Goal: Task Accomplishment & Management: Use online tool/utility

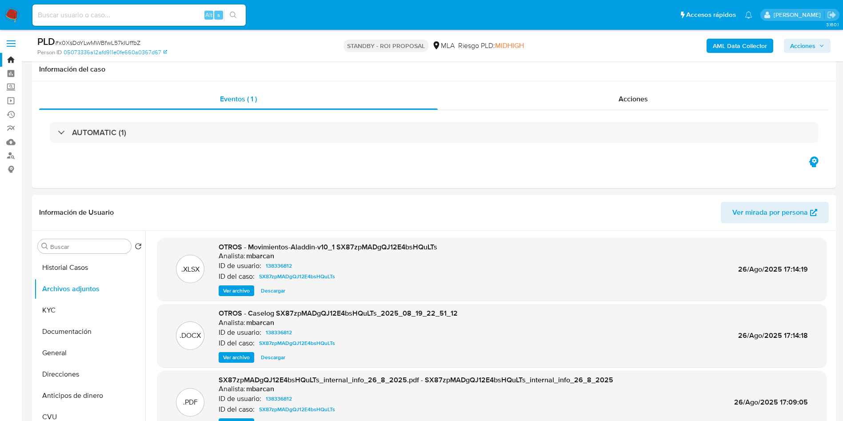
select select "10"
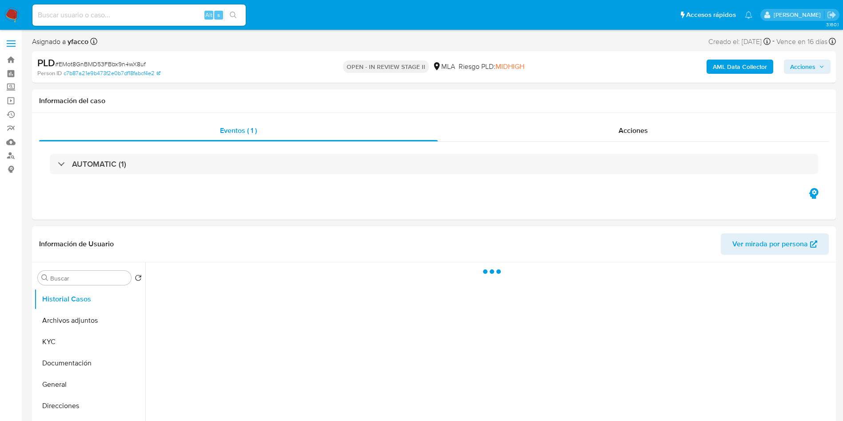
select select "10"
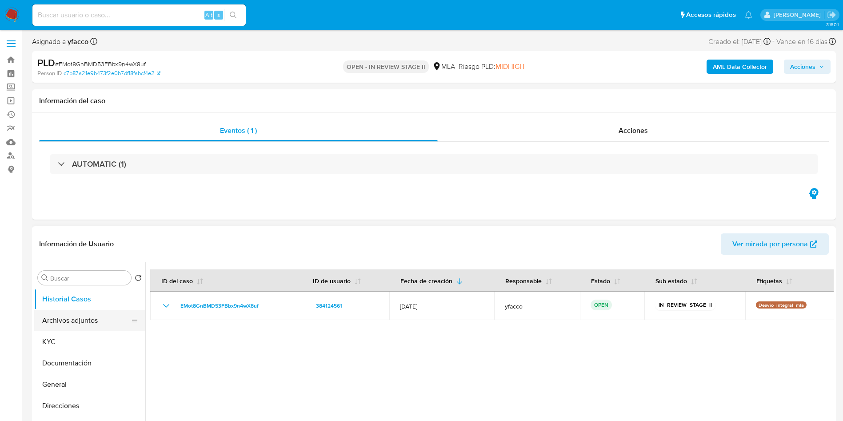
click at [77, 326] on button "Archivos adjuntos" at bounding box center [86, 320] width 104 height 21
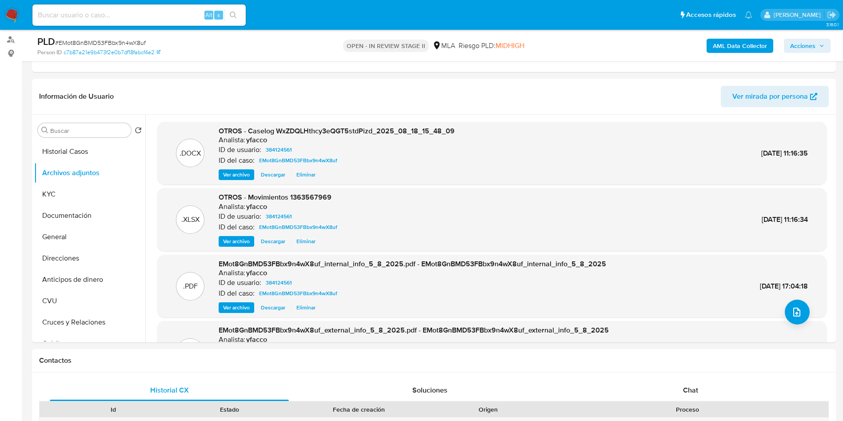
scroll to position [114, 0]
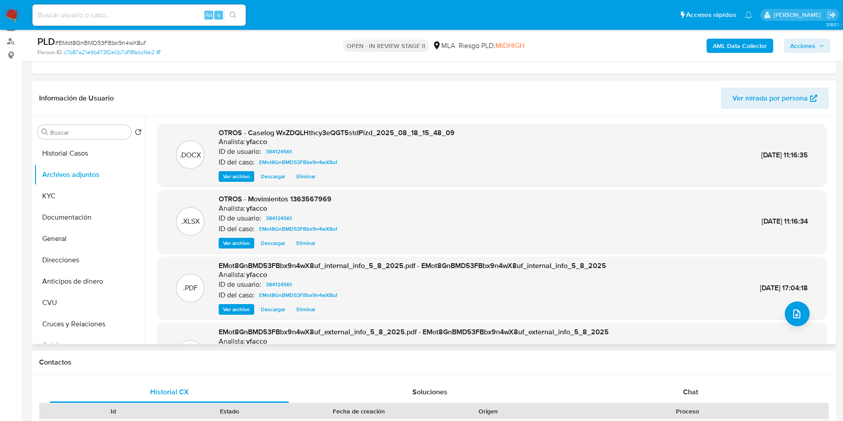
click at [84, 141] on div "Buscar Volver al orden por defecto Historial Casos Archivos adjuntos KYC Docume…" at bounding box center [89, 231] width 111 height 226
click at [75, 146] on button "Historial Casos" at bounding box center [86, 153] width 104 height 21
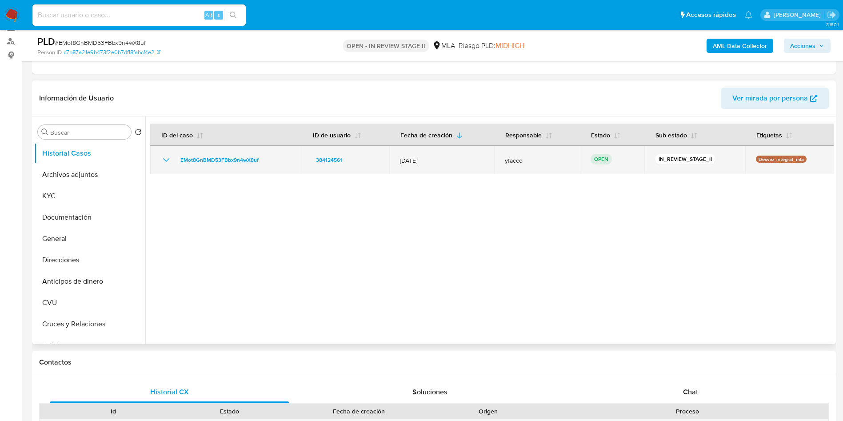
drag, startPoint x: 173, startPoint y: 156, endPoint x: 267, endPoint y: 159, distance: 93.7
click at [267, 159] on div "EMot8GnBMD53FBbx9n4wX8uf" at bounding box center [226, 160] width 130 height 11
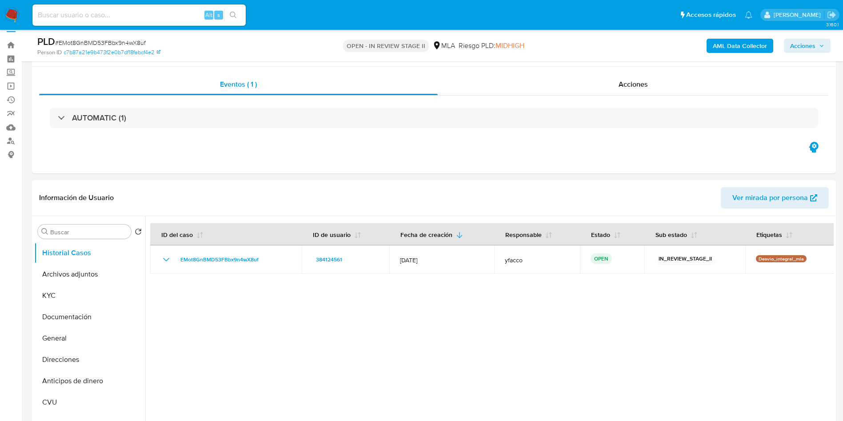
scroll to position [0, 0]
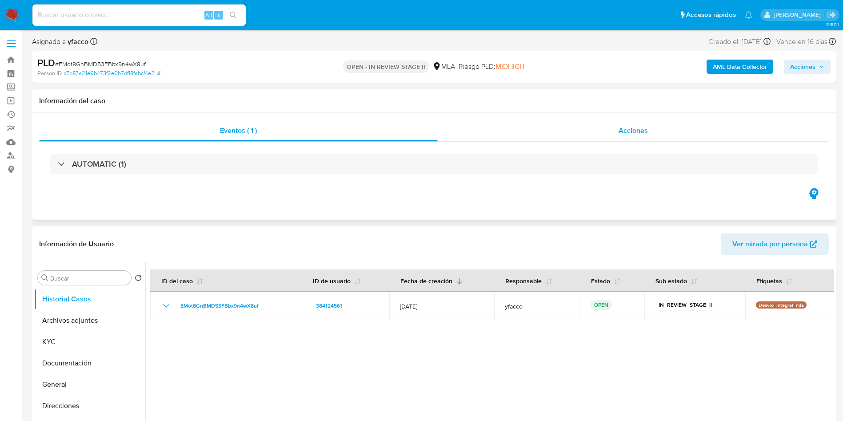
click at [632, 127] on span "Acciones" at bounding box center [632, 130] width 29 height 10
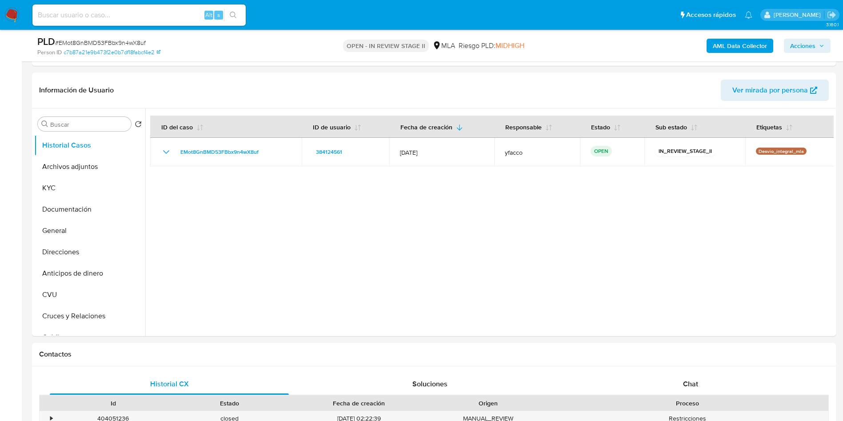
scroll to position [189, 0]
click at [44, 234] on button "General" at bounding box center [86, 228] width 104 height 21
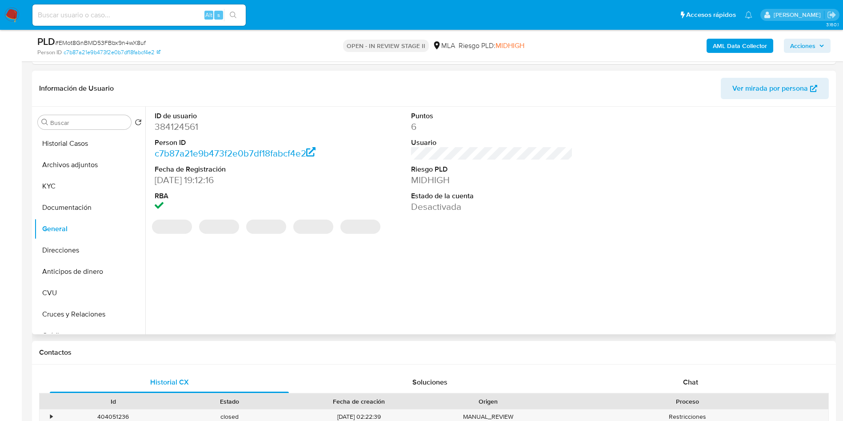
click at [183, 128] on dd "384124561" at bounding box center [236, 126] width 162 height 12
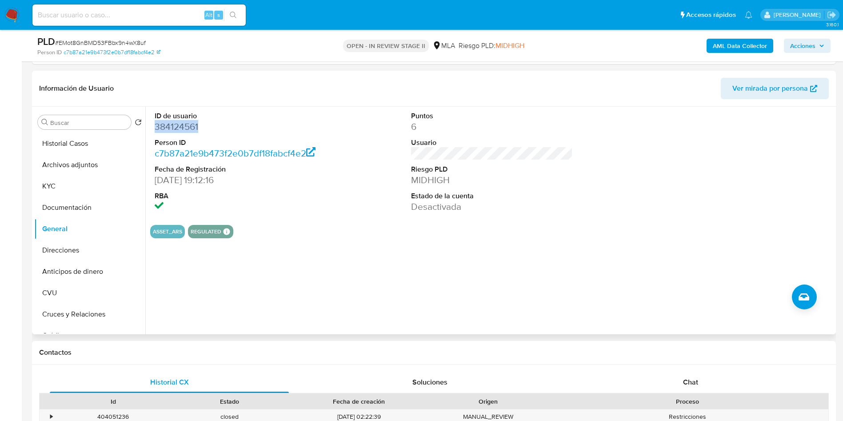
copy dd "384124561"
click at [63, 162] on button "Archivos adjuntos" at bounding box center [86, 164] width 104 height 21
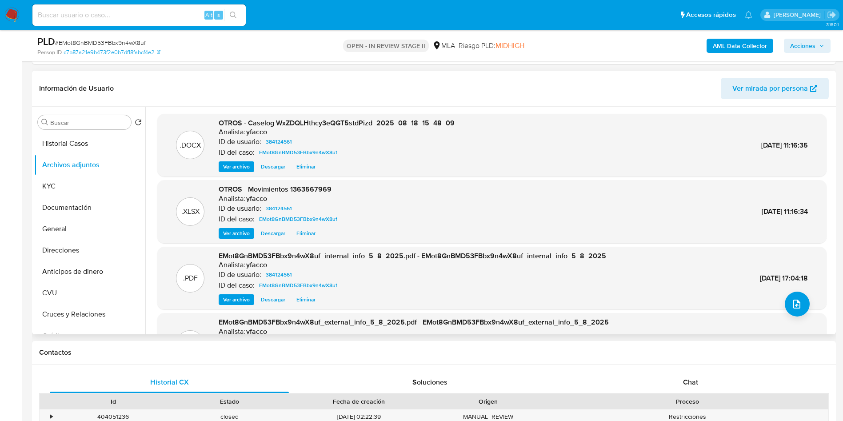
click at [311, 171] on span "Eliminar" at bounding box center [305, 166] width 19 height 9
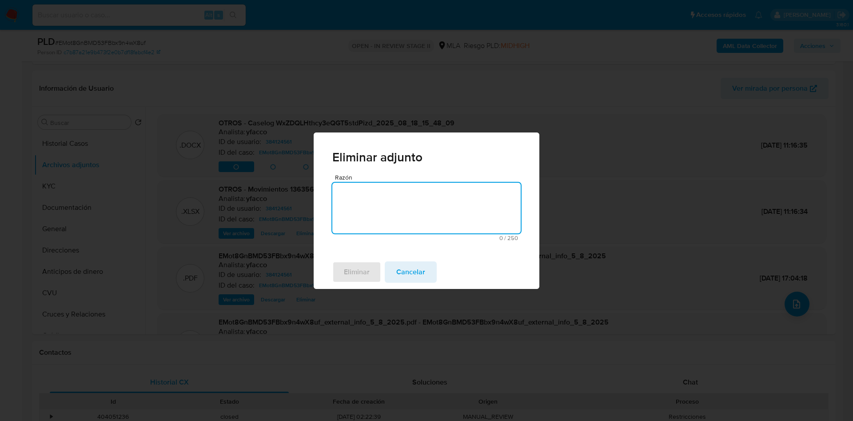
click at [384, 192] on textarea "Razón" at bounding box center [426, 208] width 188 height 51
type textarea "-"
click at [353, 265] on span "Eliminar" at bounding box center [357, 272] width 26 height 20
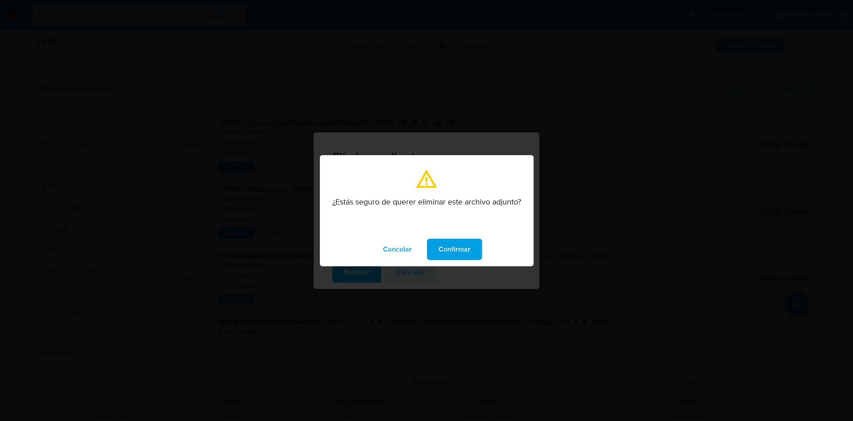
click at [458, 256] on span "Confirmar" at bounding box center [454, 249] width 32 height 20
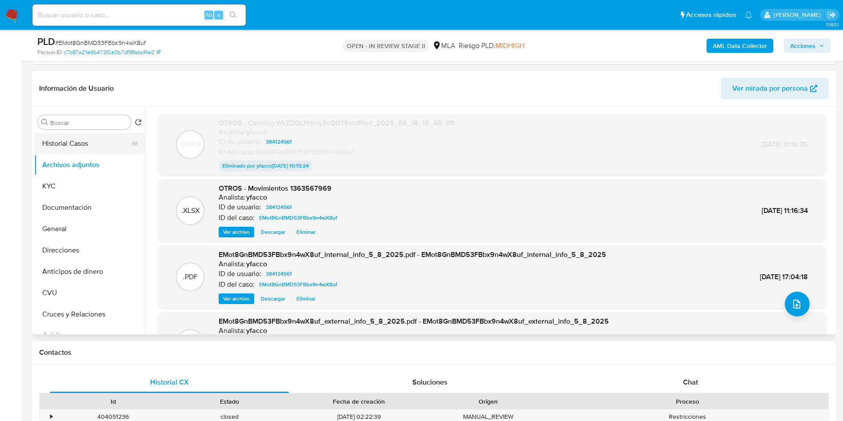
click at [68, 146] on button "Historial Casos" at bounding box center [86, 143] width 104 height 21
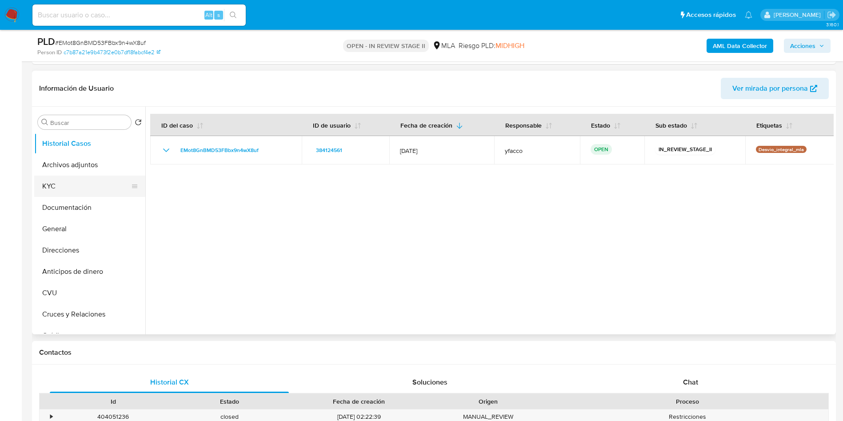
click at [92, 183] on button "KYC" at bounding box center [86, 185] width 104 height 21
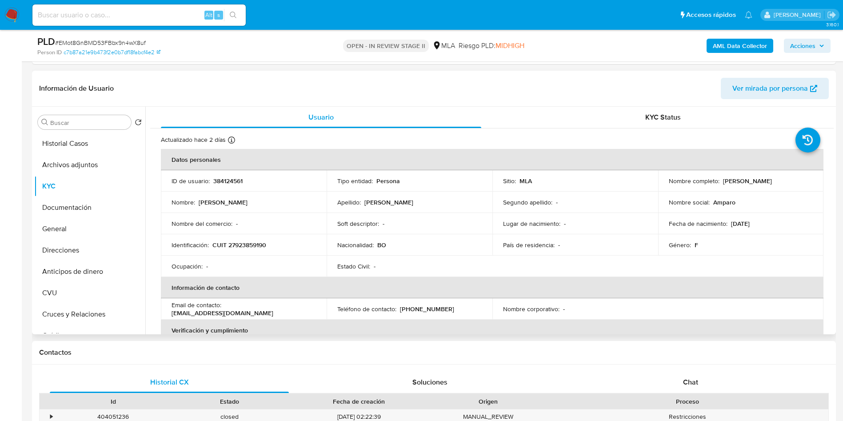
click at [253, 239] on td "Identificación : CUIT 27923859190" at bounding box center [244, 244] width 166 height 21
click at [252, 243] on p "CUIT 27923859190" at bounding box center [239, 245] width 54 height 8
copy p "27923859190"
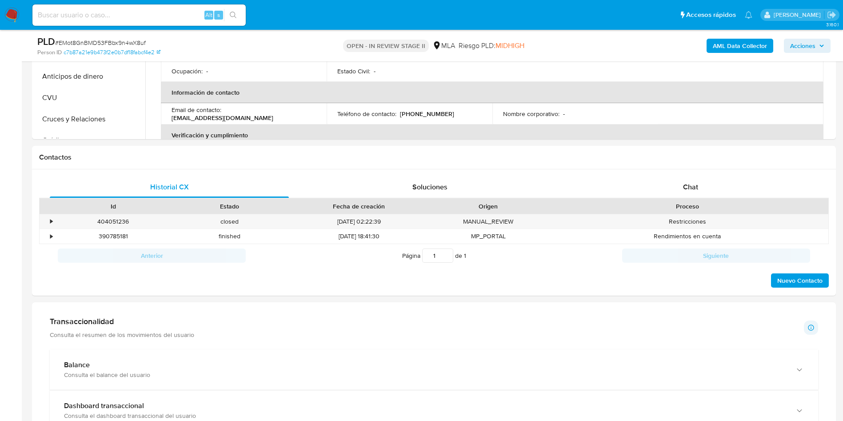
scroll to position [420, 0]
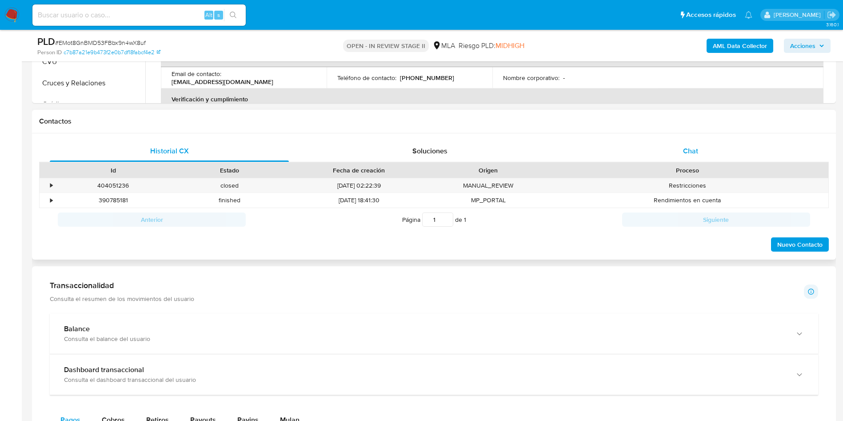
click at [684, 159] on div "Chat" at bounding box center [690, 150] width 239 height 21
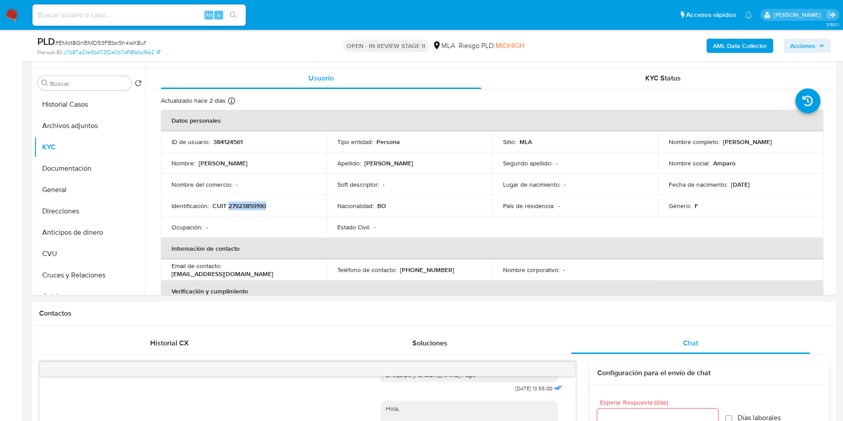
scroll to position [197, 0]
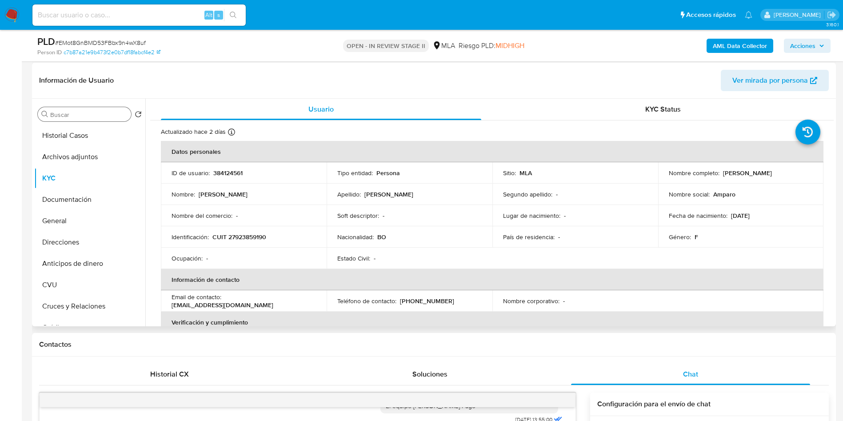
click at [65, 119] on div "Buscar" at bounding box center [84, 114] width 93 height 14
click at [60, 114] on input "Buscar" at bounding box center [88, 115] width 77 height 8
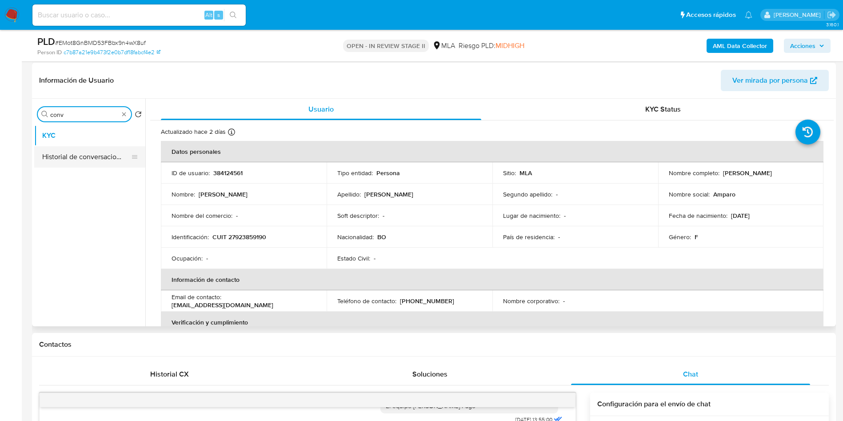
type input "conv"
click at [80, 162] on button "Historial de conversaciones" at bounding box center [86, 156] width 104 height 21
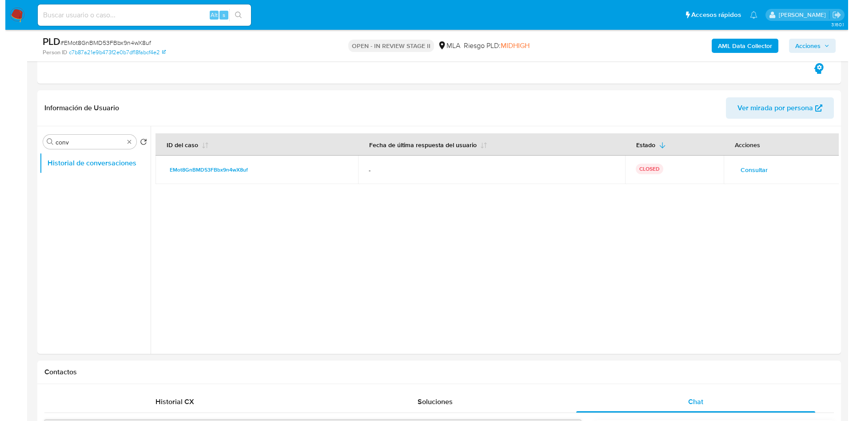
scroll to position [163, 0]
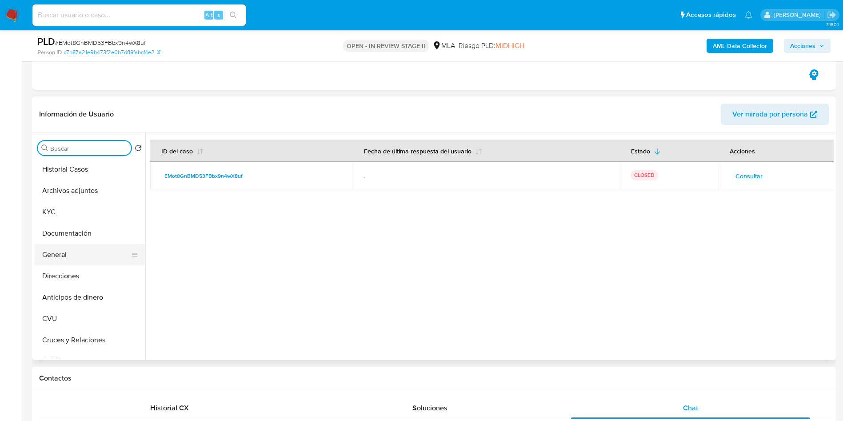
click at [64, 245] on button "General" at bounding box center [86, 254] width 104 height 21
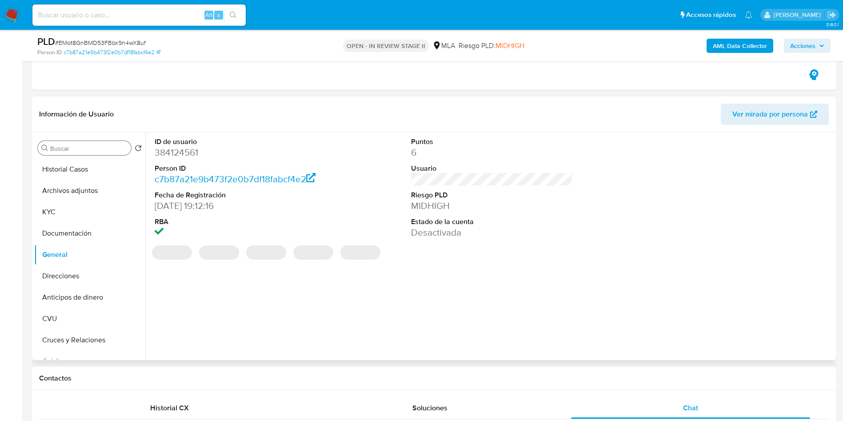
click at [183, 153] on dd "384124561" at bounding box center [236, 152] width 162 height 12
copy dd "384124561"
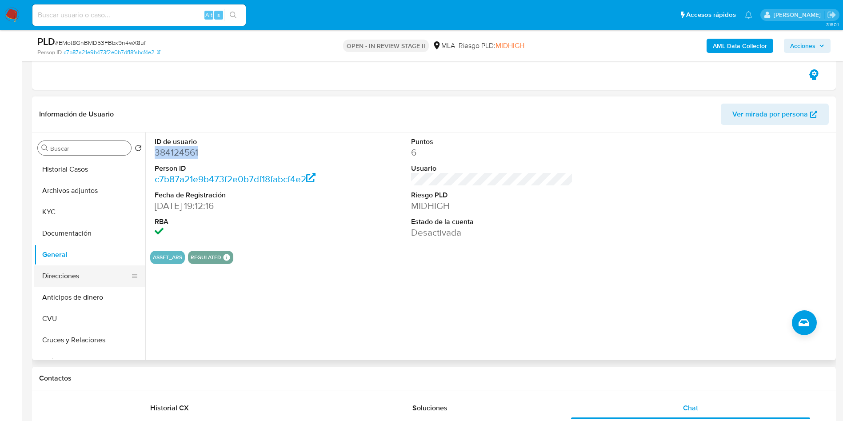
click at [60, 275] on button "Direcciones" at bounding box center [86, 275] width 104 height 21
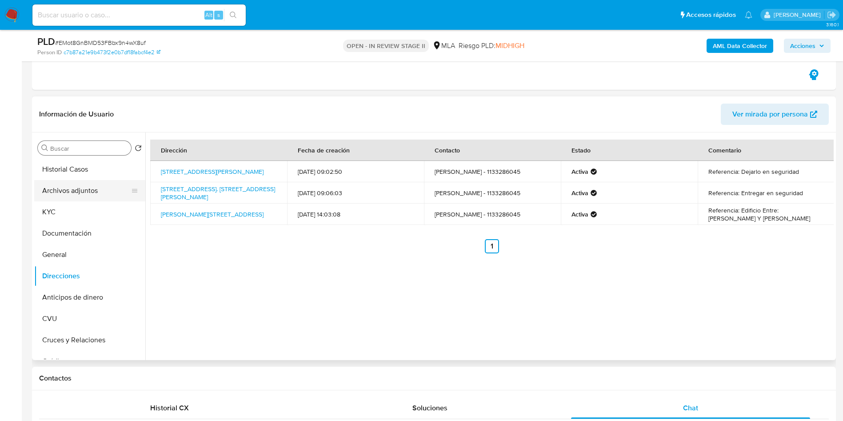
click at [40, 190] on button "Archivos adjuntos" at bounding box center [86, 190] width 104 height 21
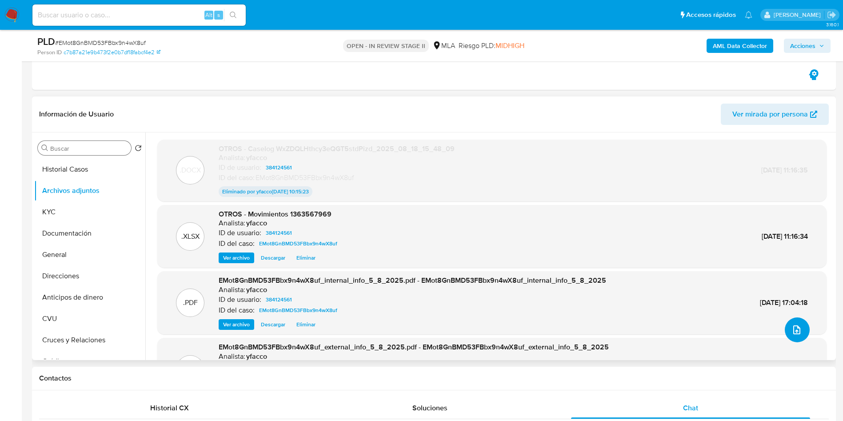
click at [801, 334] on button "upload-file" at bounding box center [796, 329] width 25 height 25
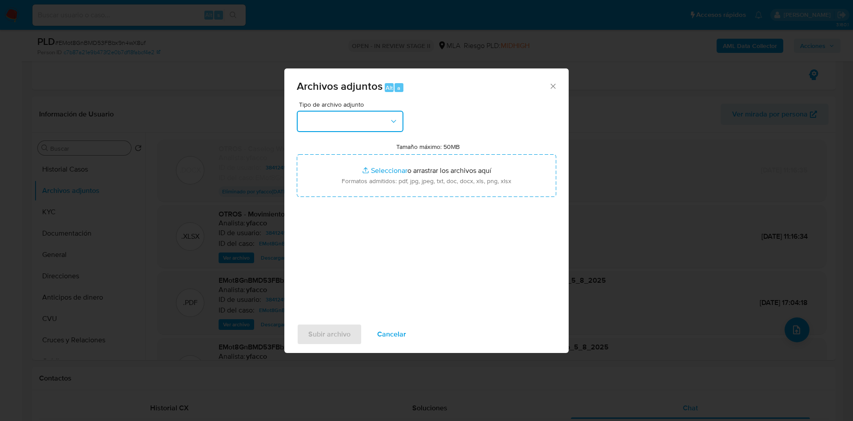
click at [357, 114] on button "button" at bounding box center [350, 121] width 107 height 21
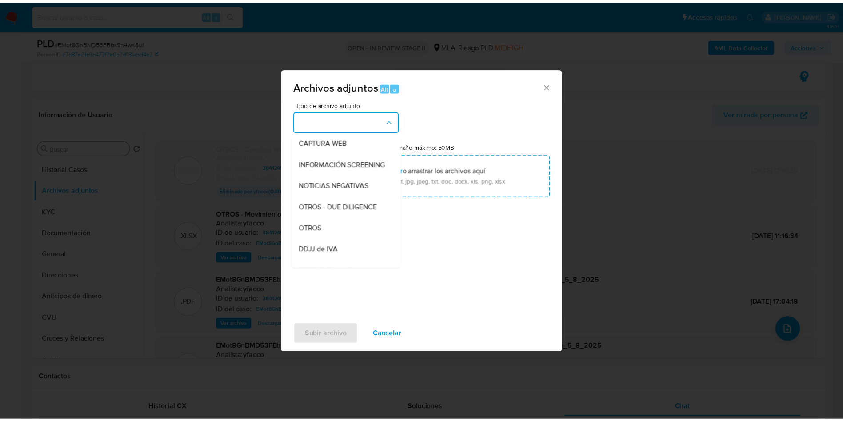
scroll to position [129, 0]
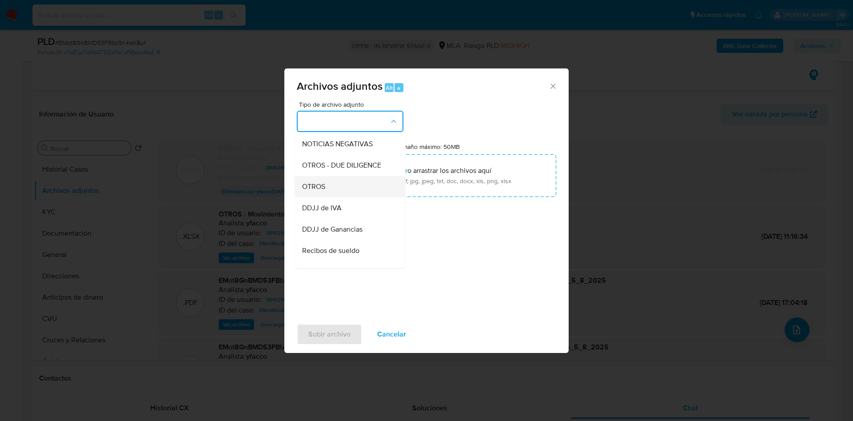
click at [323, 191] on span "OTROS" at bounding box center [313, 186] width 23 height 9
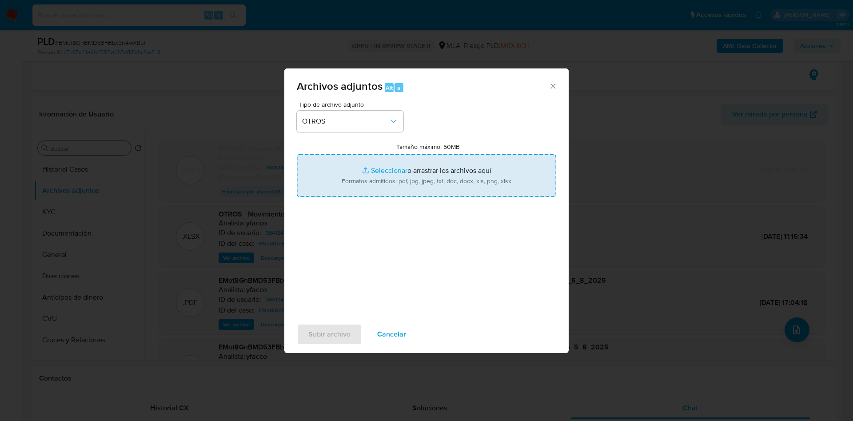
click at [384, 170] on input "Tamaño máximo: 50MB Seleccionar archivos" at bounding box center [426, 175] width 259 height 43
type input "C:\fakepath\Caselog EMot8GnBMD53FBbx9n4wX8uf_2025_07_17_18_12_15.docx"
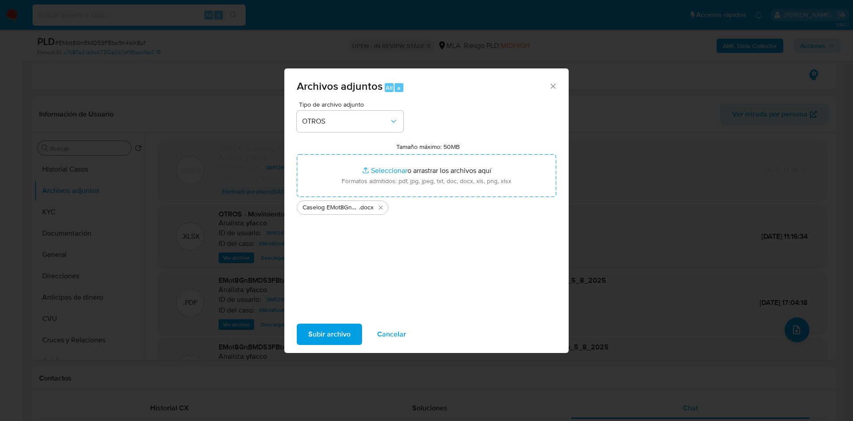
click at [323, 338] on span "Subir archivo" at bounding box center [329, 334] width 42 height 20
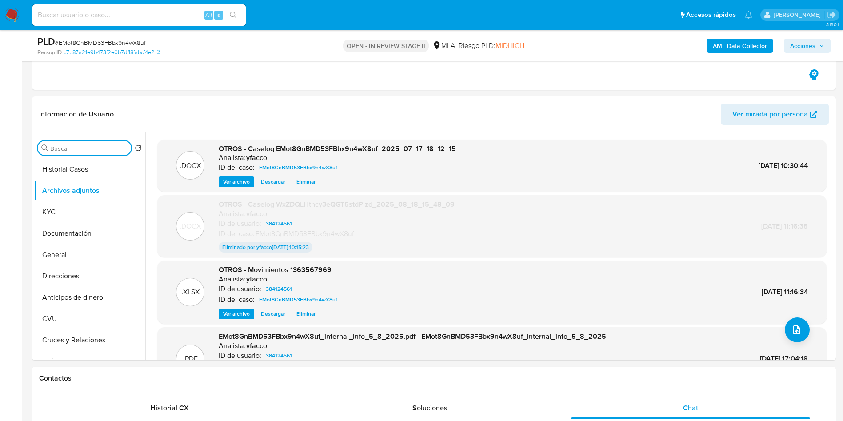
click at [68, 151] on input "Buscar" at bounding box center [88, 148] width 77 height 8
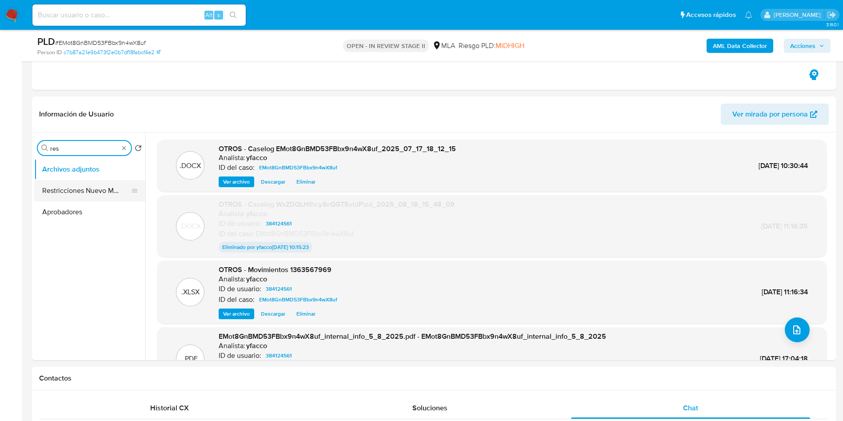
type input "res"
click at [81, 184] on button "Restricciones Nuevo Mundo" at bounding box center [86, 190] width 104 height 21
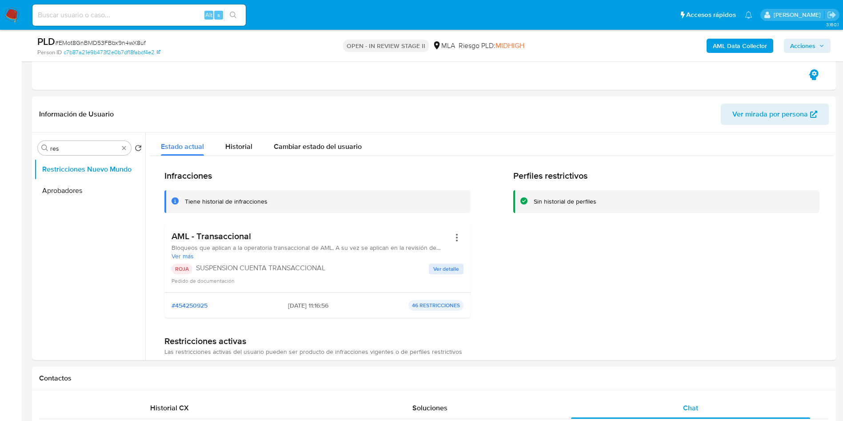
click at [803, 42] on span "Acciones" at bounding box center [802, 46] width 25 height 14
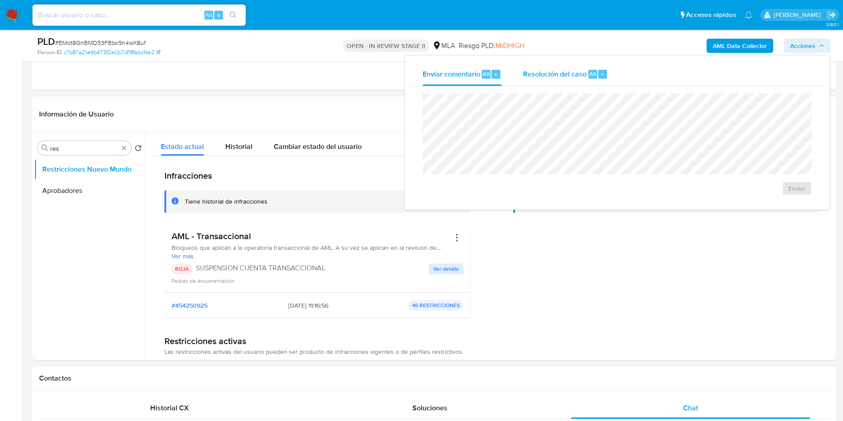
click at [586, 78] on div "Resolución del caso Alt r" at bounding box center [565, 74] width 85 height 23
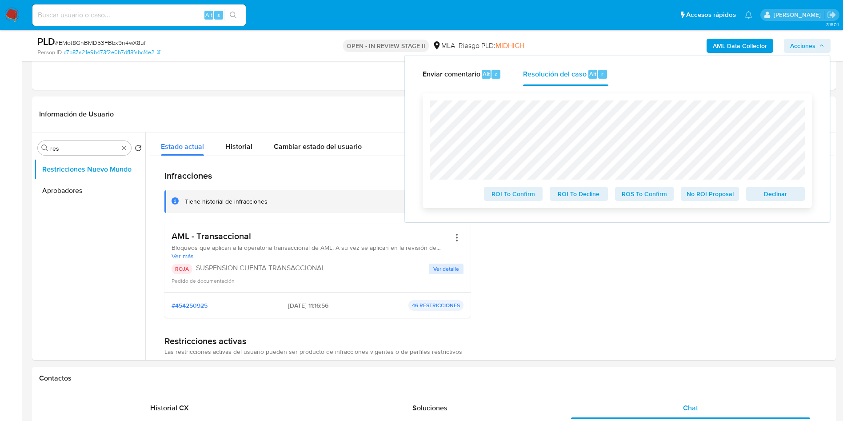
click at [637, 191] on span "ROS To Confirm" at bounding box center [644, 193] width 46 height 12
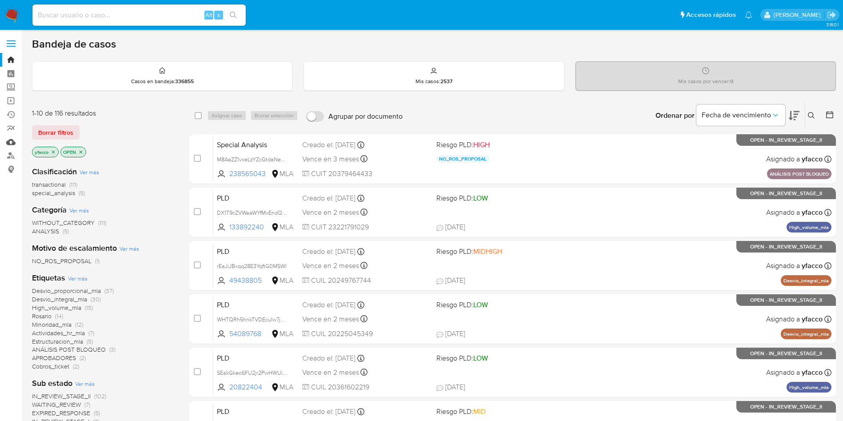
click at [7, 142] on link "Mulan" at bounding box center [53, 142] width 106 height 14
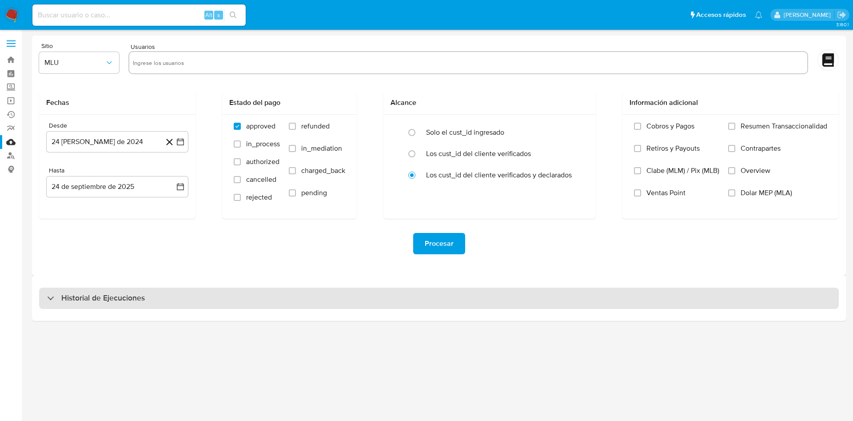
click at [118, 298] on h3 "Historial de Ejecuciones" at bounding box center [103, 298] width 84 height 11
select select "10"
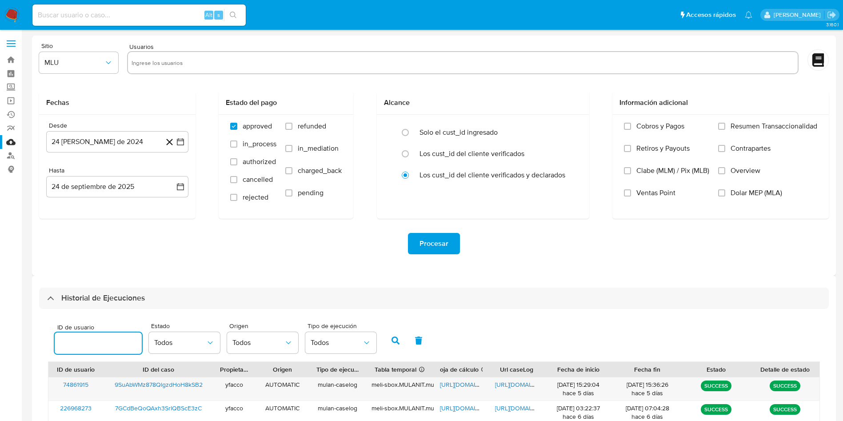
click at [81, 338] on input "number" at bounding box center [98, 343] width 87 height 12
type input "384124561"
click at [402, 339] on button "button" at bounding box center [395, 340] width 23 height 21
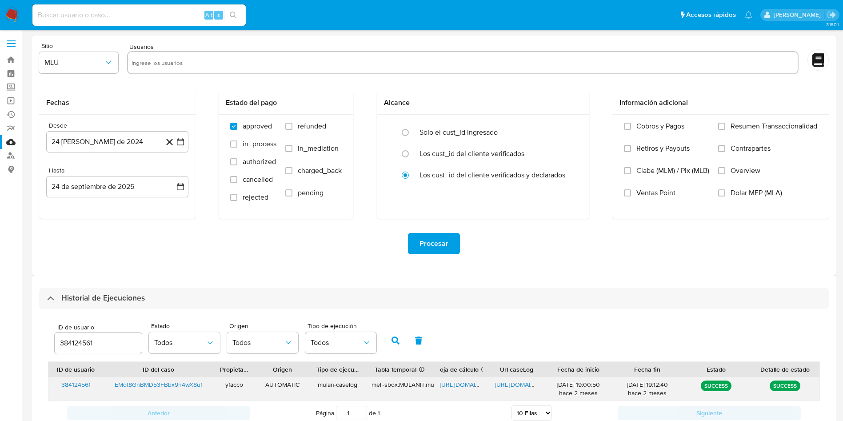
click at [512, 384] on span "https://docs.google.com/document/d/1qrBVy2mdSUFGy9cI7oF2G62RHlagv2TpR6dfRQKAU7I…" at bounding box center [525, 384] width 61 height 9
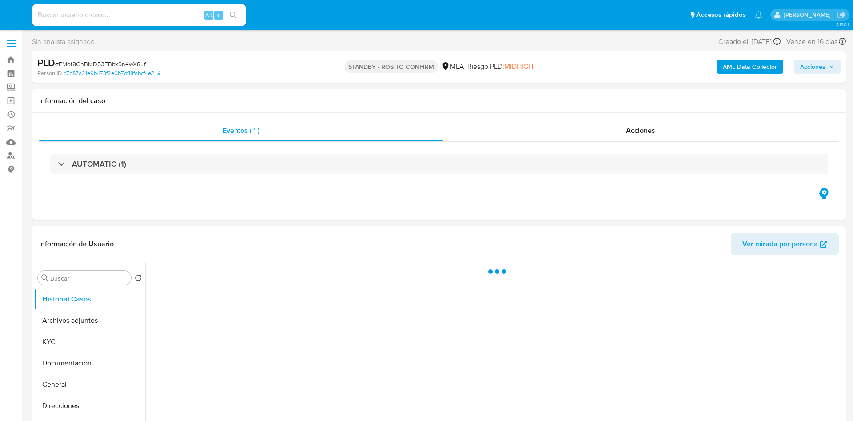
select select "10"
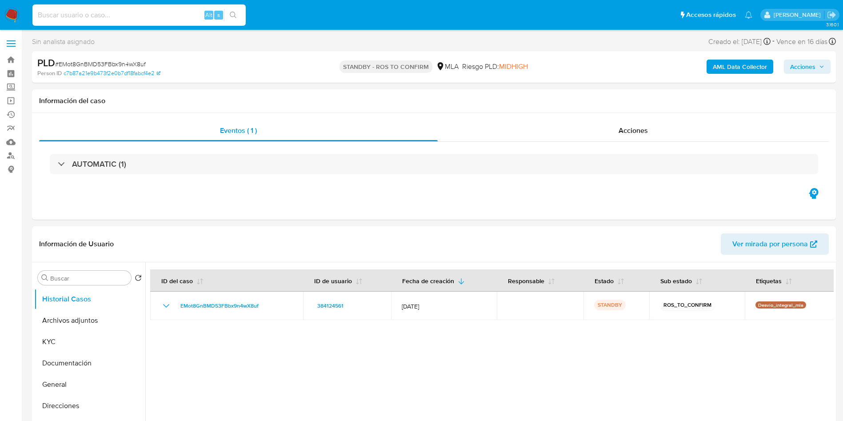
click at [186, 11] on input at bounding box center [138, 15] width 213 height 12
paste input "mmQxRzBBaeyb7iQsbc1RogEf"
type input "mmQxRzBBaeyb7iQsbc1RogEf"
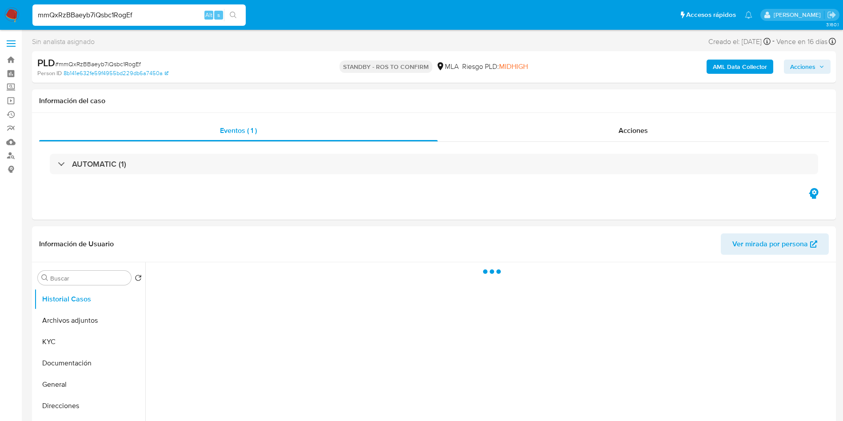
select select "10"
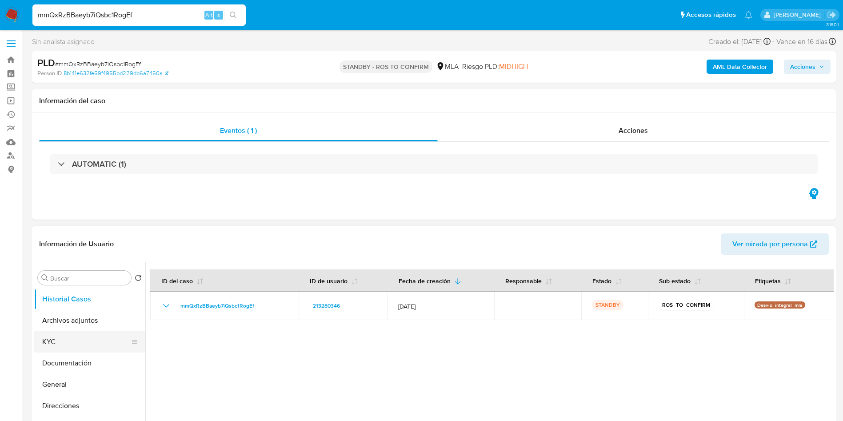
click at [104, 335] on button "KYC" at bounding box center [86, 341] width 104 height 21
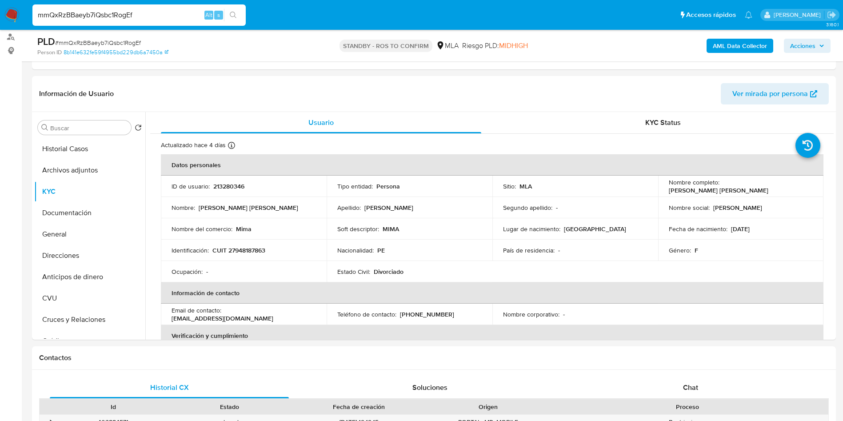
scroll to position [121, 0]
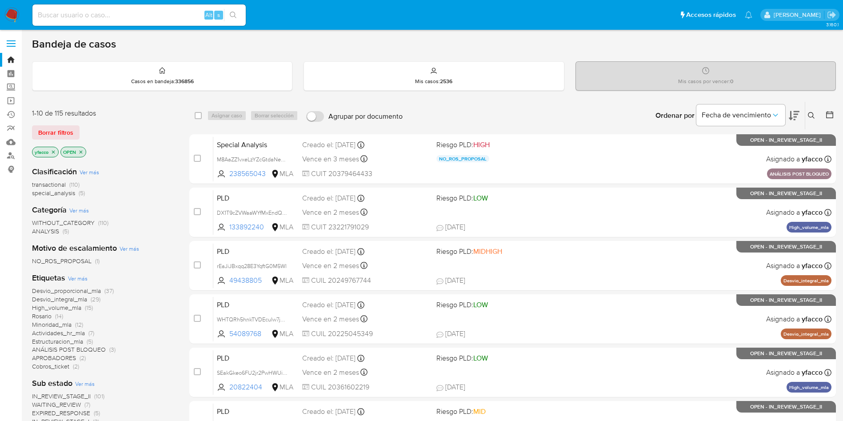
click at [488, 43] on div "Bandeja de casos" at bounding box center [434, 43] width 804 height 13
click at [70, 13] on input at bounding box center [138, 15] width 213 height 12
paste input "iH2zCkCOqGiDeme5E8qGj5xD"
type input "iH2zCkCOqGiDeme5E8qGj5xD"
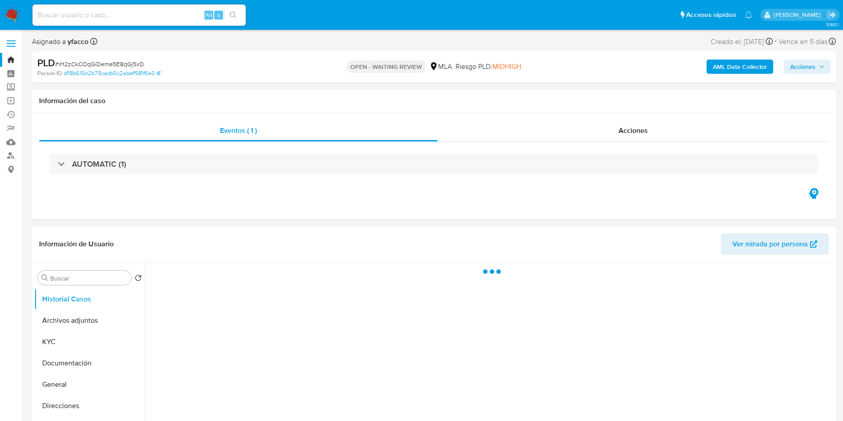
select select "10"
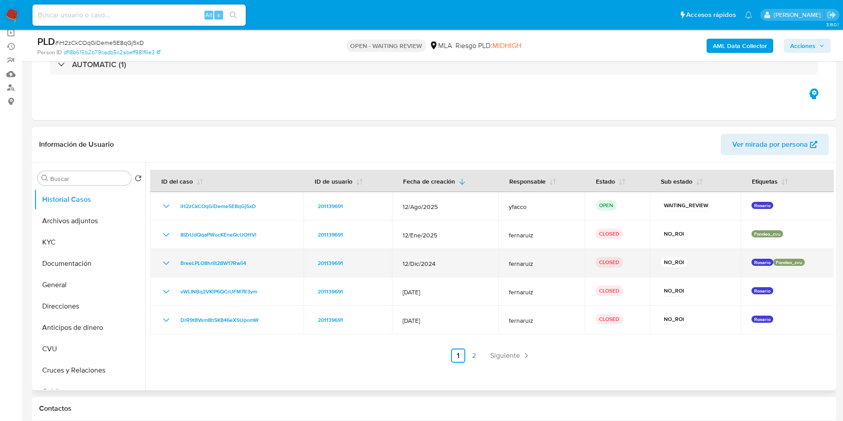
scroll to position [67, 0]
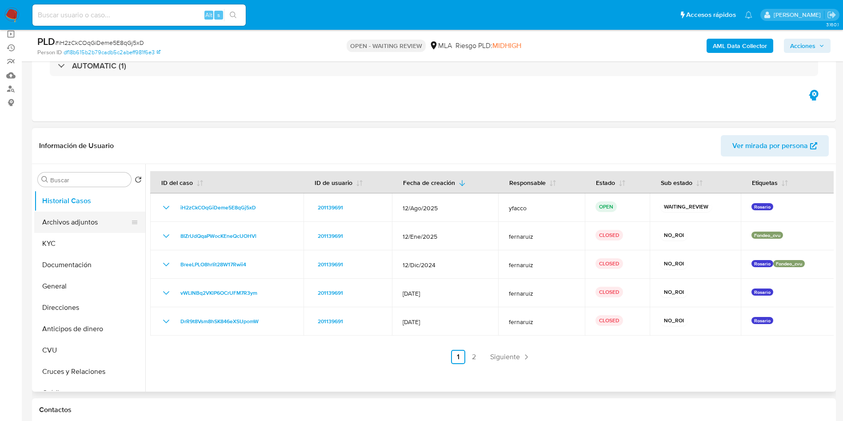
click at [76, 223] on button "Archivos adjuntos" at bounding box center [86, 221] width 104 height 21
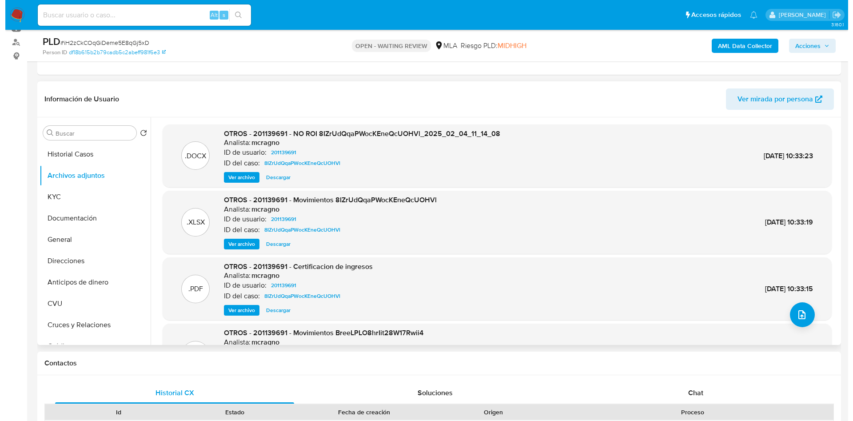
scroll to position [133, 0]
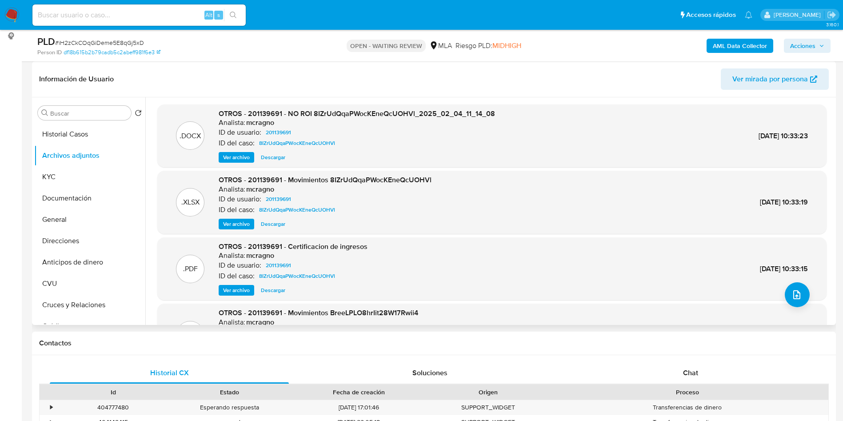
click at [234, 159] on span "Ver archivo" at bounding box center [236, 157] width 27 height 9
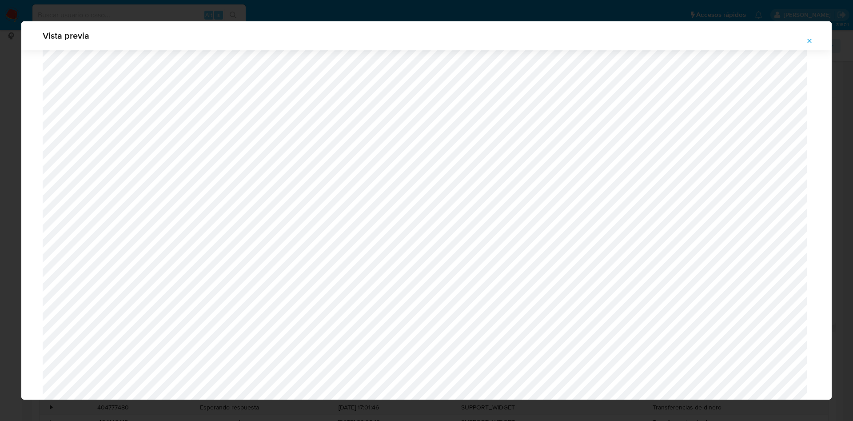
scroll to position [449, 0]
click at [808, 40] on icon "Attachment preview" at bounding box center [809, 40] width 7 height 7
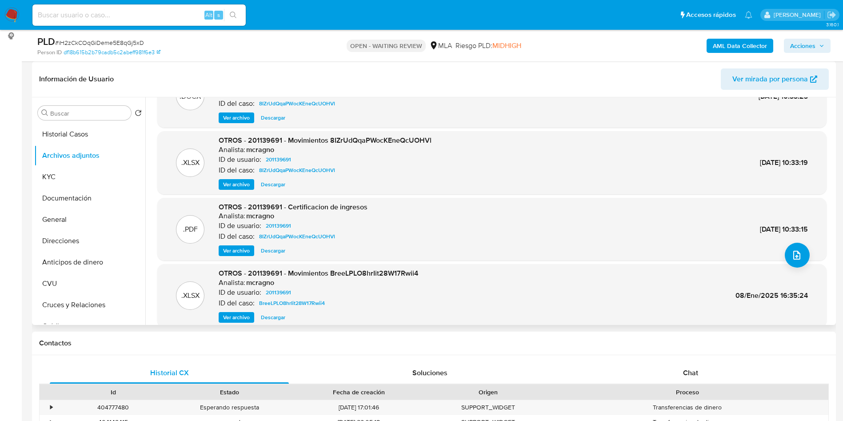
scroll to position [75, 0]
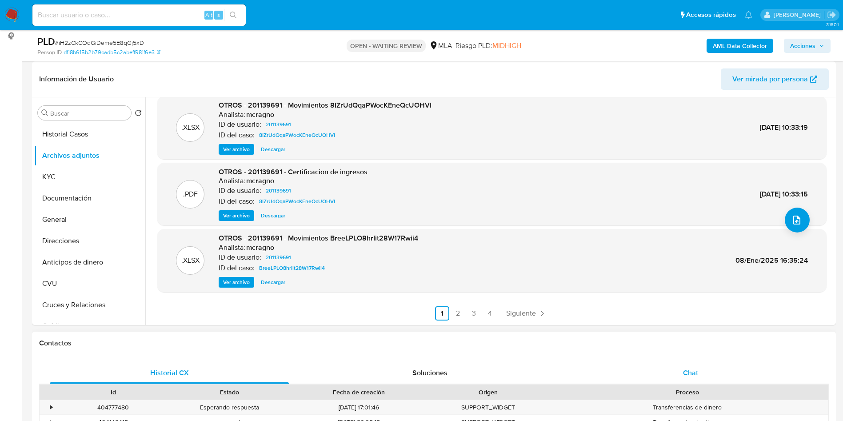
click at [691, 375] on span "Chat" at bounding box center [690, 372] width 15 height 10
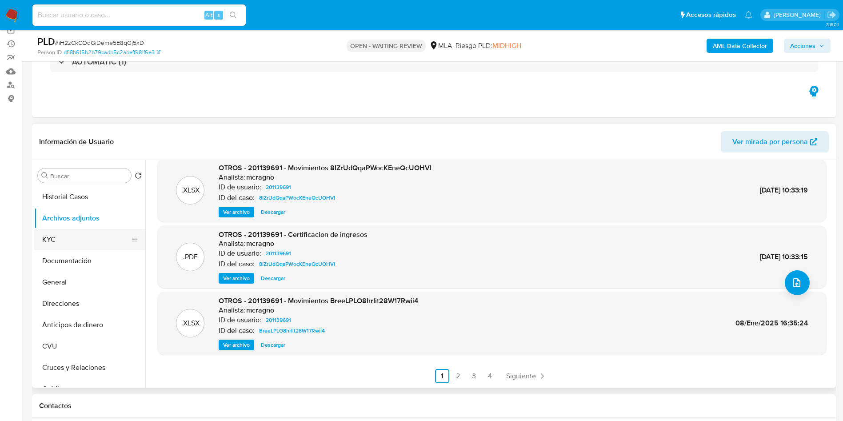
scroll to position [67, 0]
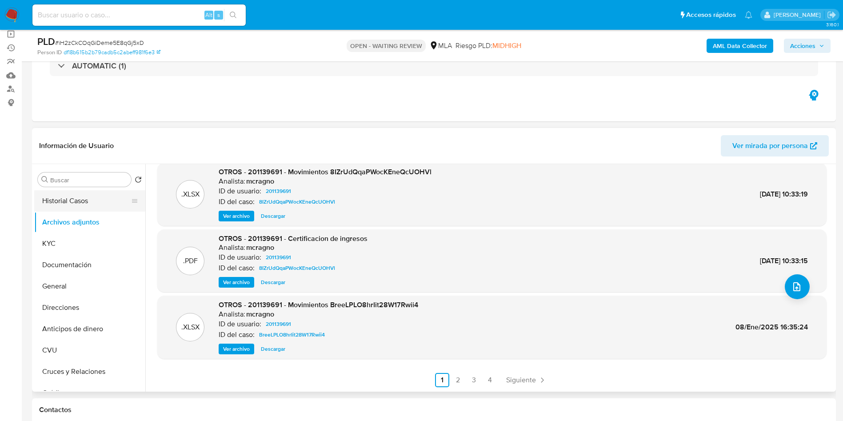
click at [64, 204] on button "Historial Casos" at bounding box center [86, 200] width 104 height 21
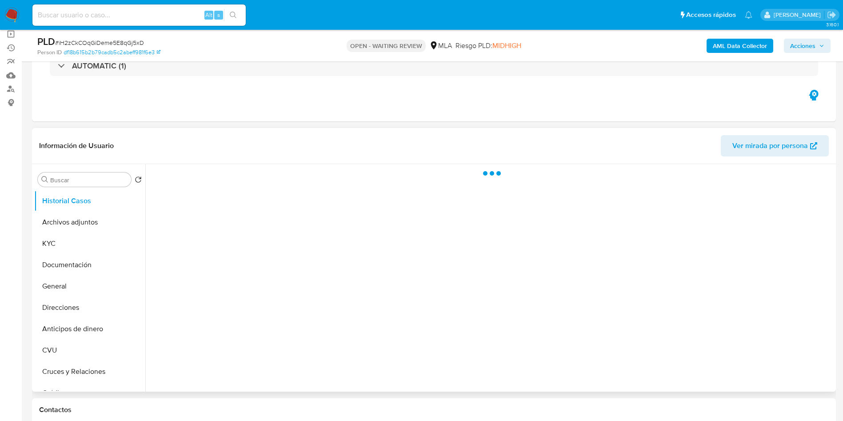
scroll to position [0, 0]
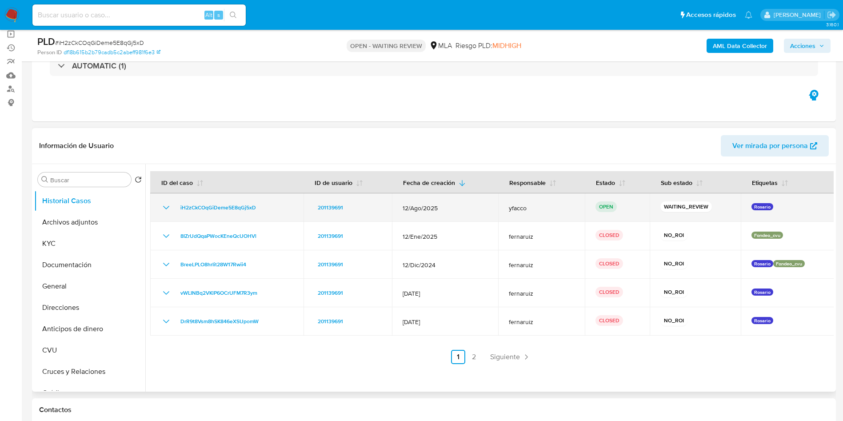
drag, startPoint x: 175, startPoint y: 208, endPoint x: 259, endPoint y: 207, distance: 84.4
click at [259, 207] on div "iH2zCkCOqGiDeme5E8qGj5xD" at bounding box center [227, 207] width 132 height 11
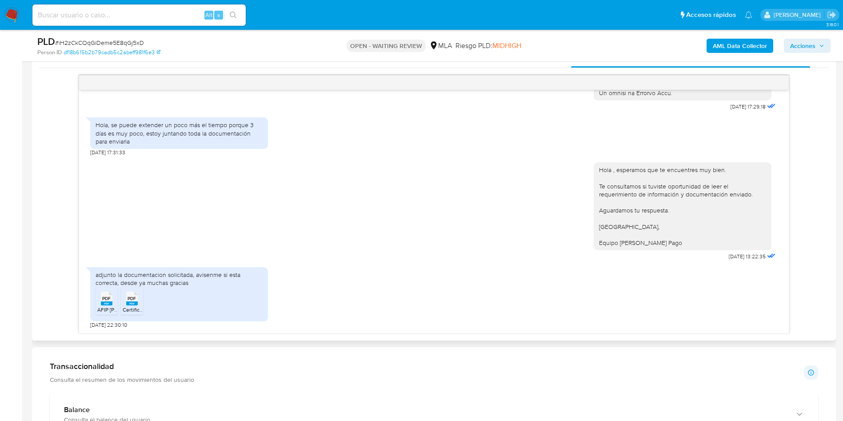
scroll to position [533, 0]
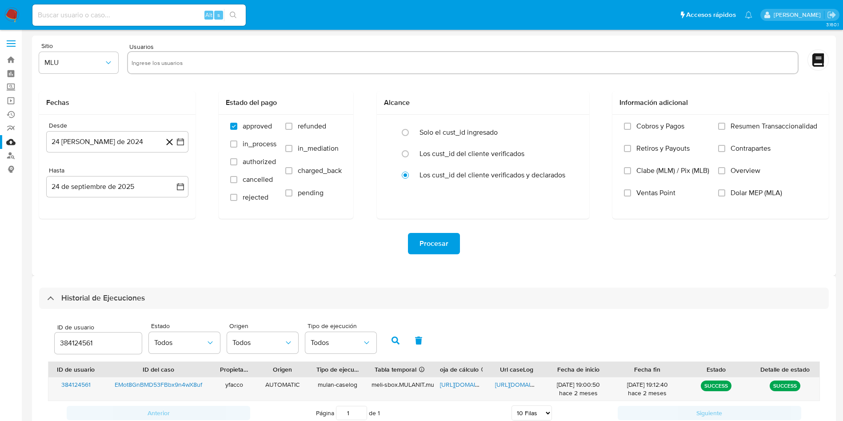
select select "10"
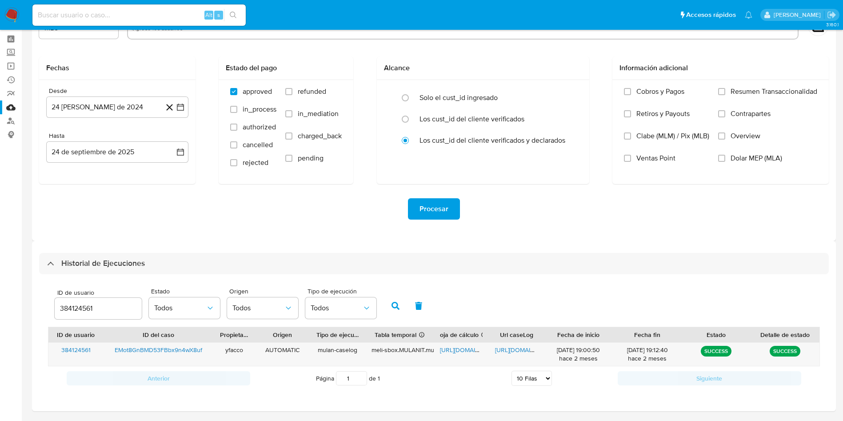
scroll to position [63, 0]
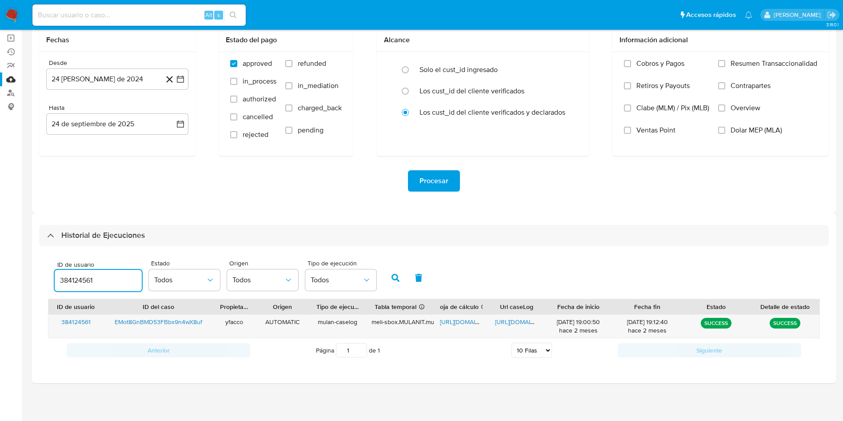
drag, startPoint x: 109, startPoint y: 282, endPoint x: 17, endPoint y: 249, distance: 97.2
click at [27, 260] on main "3.160.1" at bounding box center [421, 178] width 843 height 483
type input "201139691"
click at [394, 284] on button "button" at bounding box center [395, 277] width 23 height 21
click at [511, 322] on span "[URL][DOMAIN_NAME]" at bounding box center [525, 321] width 61 height 9
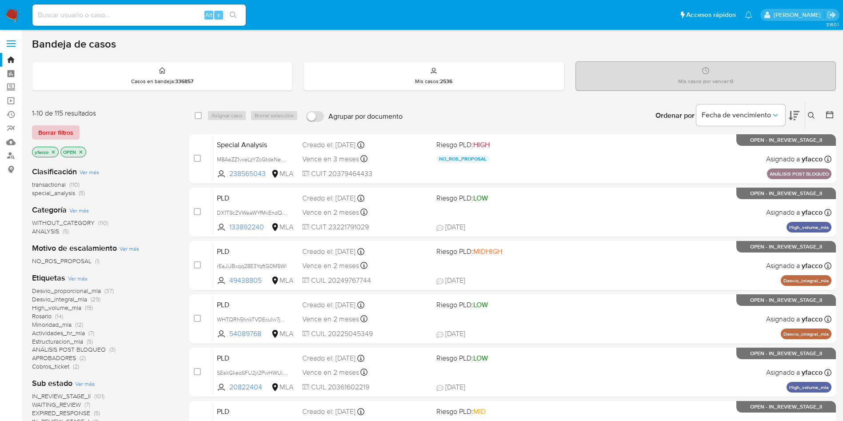
click at [52, 126] on span "Borrar filtros" at bounding box center [55, 132] width 35 height 12
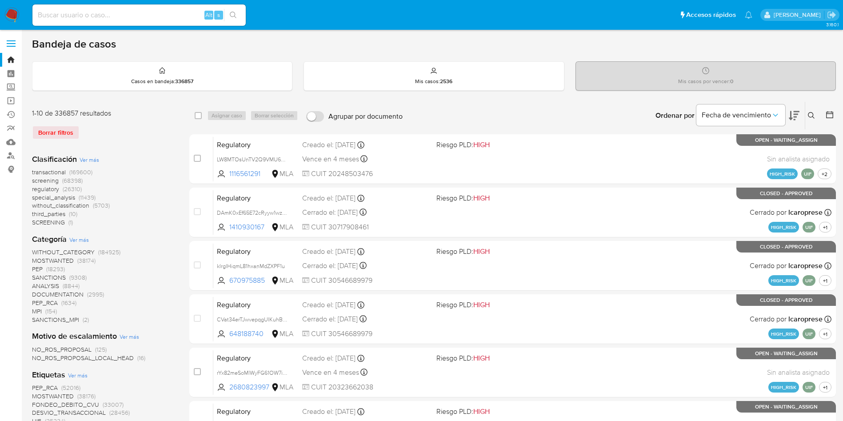
click at [810, 113] on icon at bounding box center [811, 115] width 7 height 7
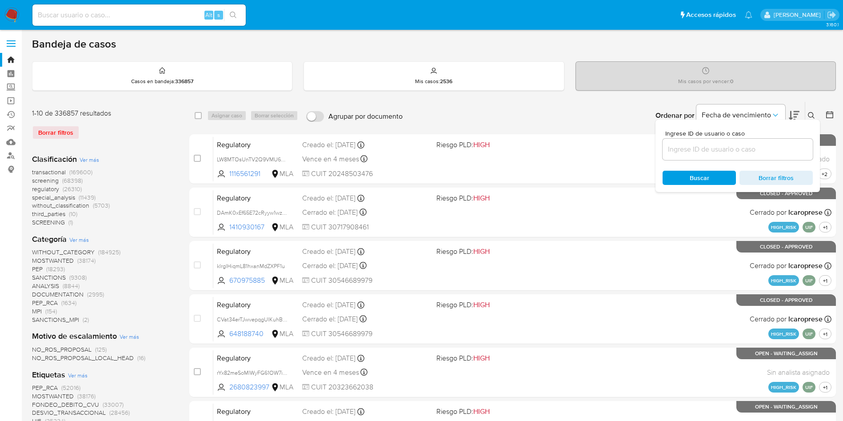
click at [708, 154] on input at bounding box center [737, 149] width 150 height 12
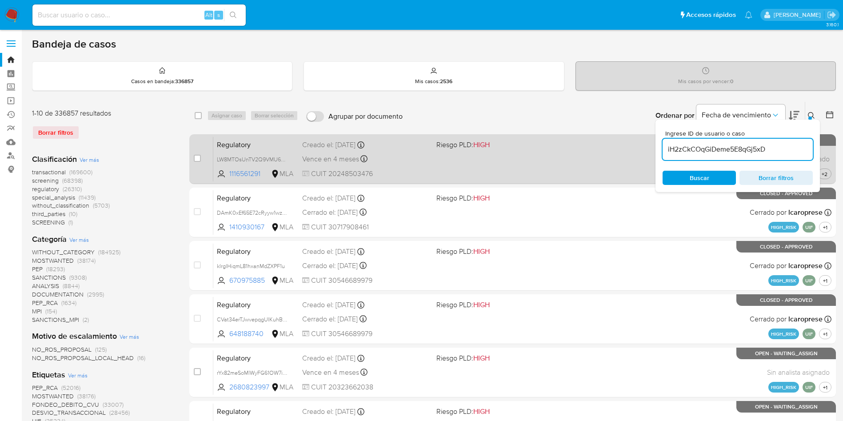
type input "iH2zCkCOqGiDeme5E8qGj5xD"
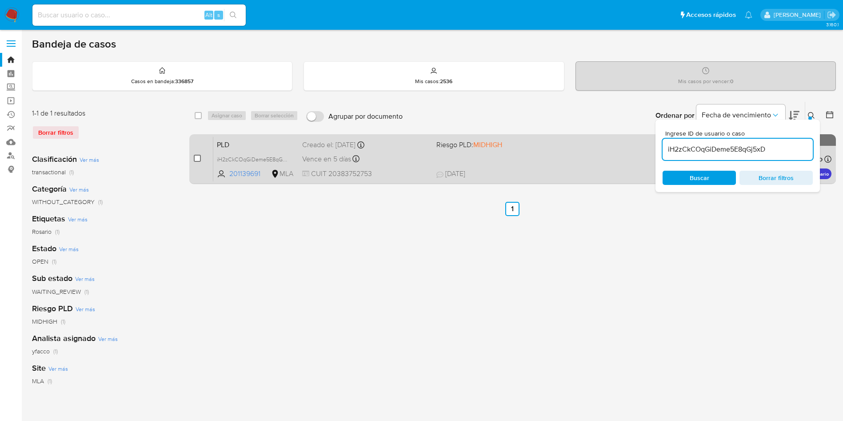
click at [197, 158] on input "checkbox" at bounding box center [197, 158] width 7 height 7
checkbox input "true"
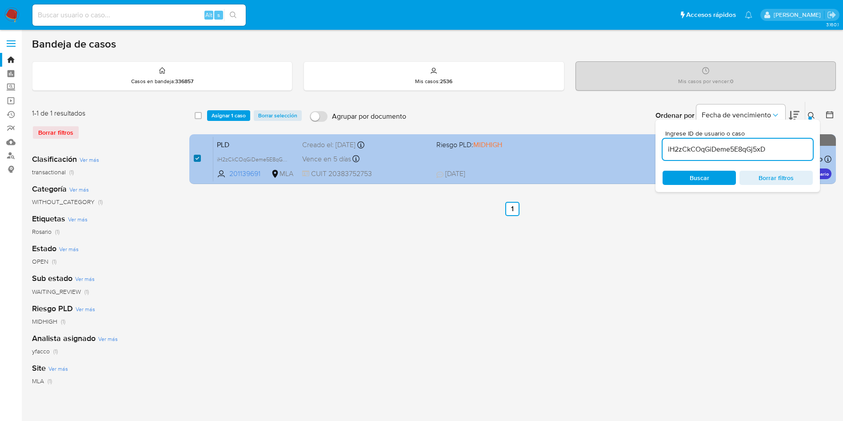
checkbox input "true"
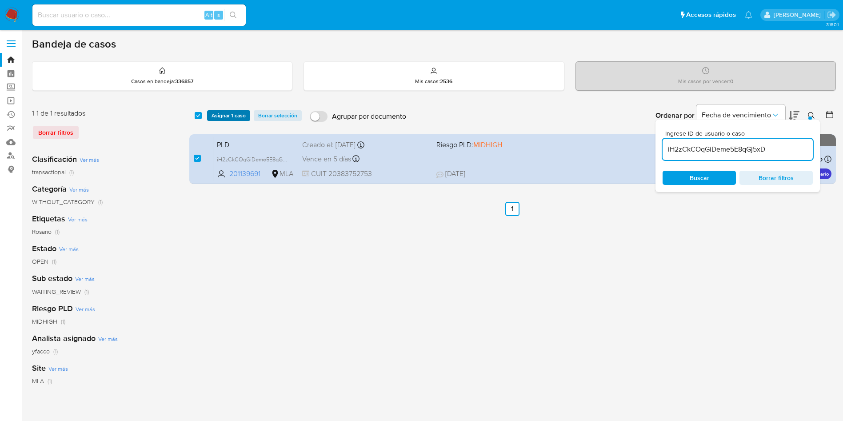
click at [227, 115] on span "Asignar 1 caso" at bounding box center [228, 115] width 34 height 9
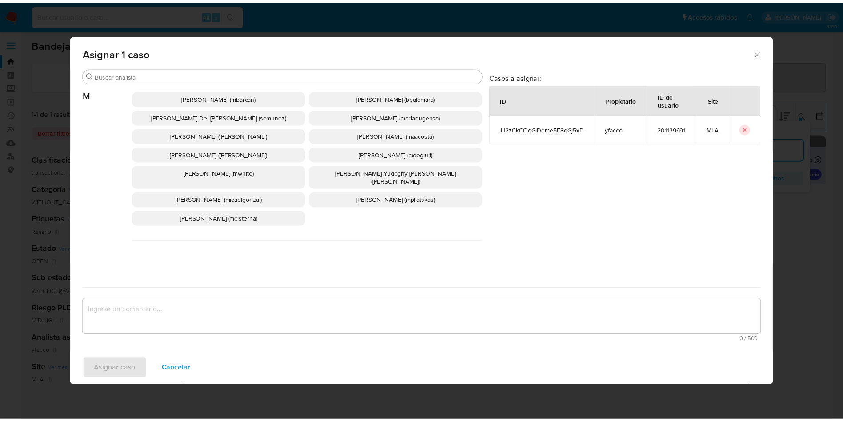
scroll to position [812, 0]
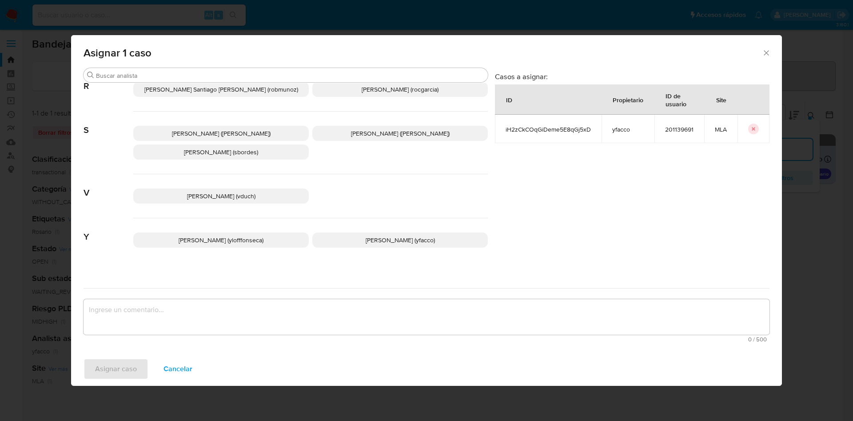
click at [350, 238] on p "[PERSON_NAME] (yfacco)" at bounding box center [399, 239] width 175 height 15
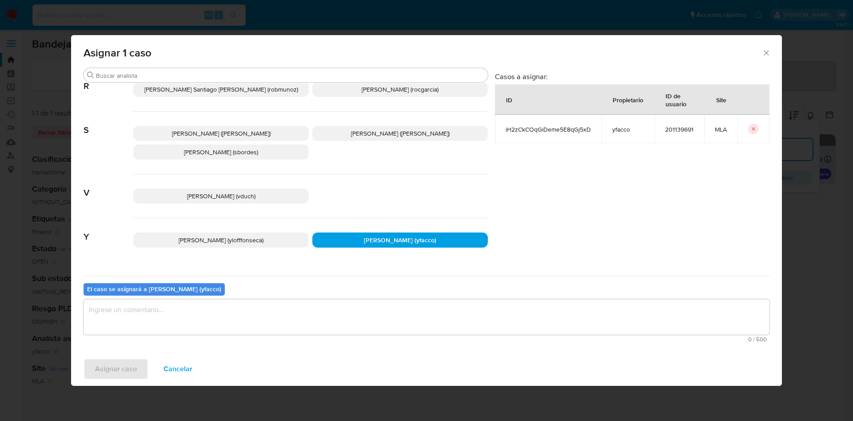
click at [298, 319] on textarea "assign-modal" at bounding box center [427, 317] width 686 height 36
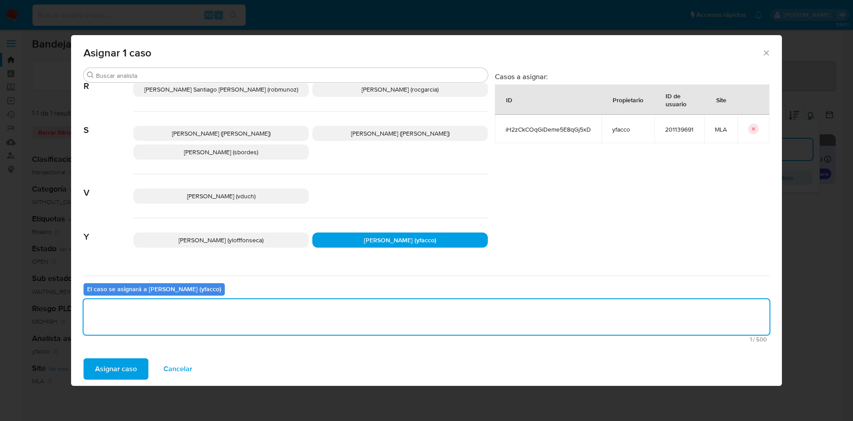
click at [130, 372] on span "Asignar caso" at bounding box center [116, 369] width 42 height 20
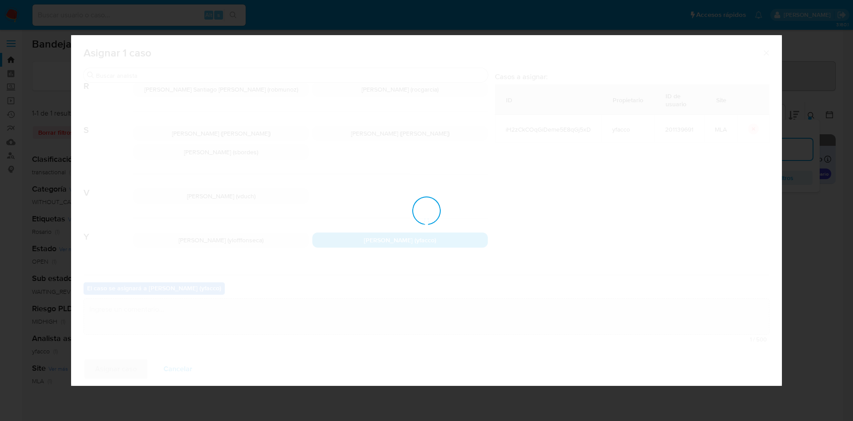
checkbox input "false"
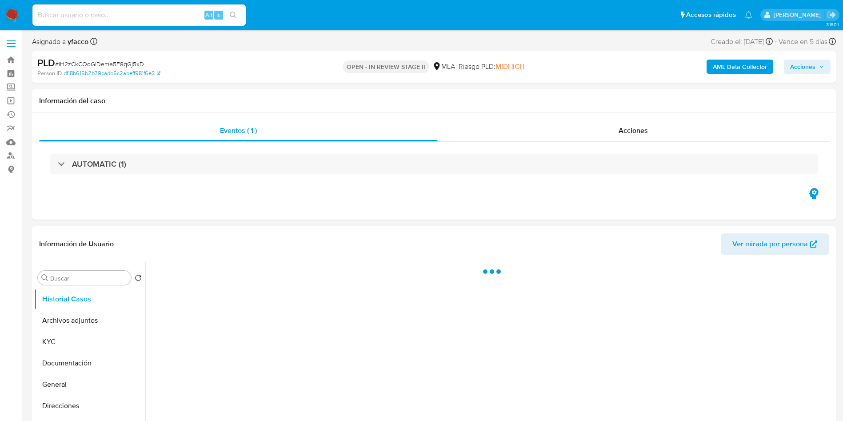
select select "10"
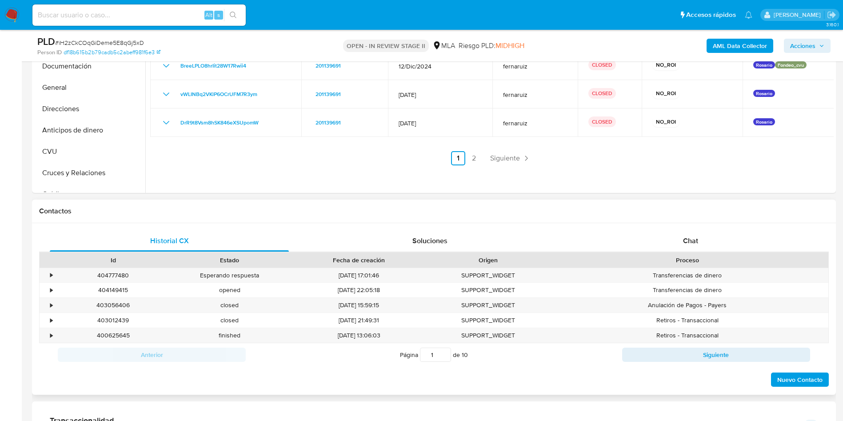
scroll to position [267, 0]
click at [732, 241] on div "Chat" at bounding box center [690, 239] width 239 height 21
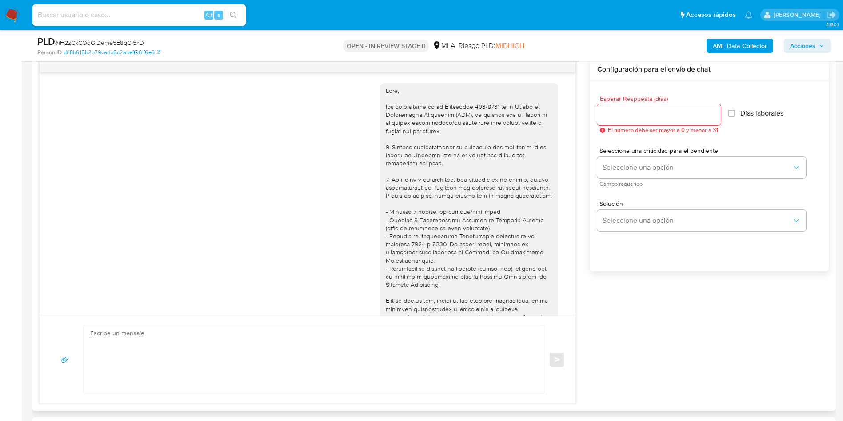
scroll to position [484, 0]
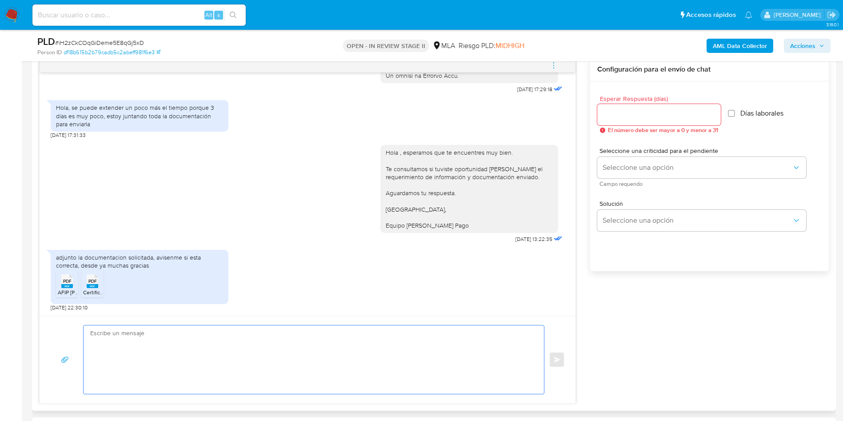
paste textarea "Hola XXX, Muchas gracias por la respuesta. Analizamos tu caso y notamos que la …"
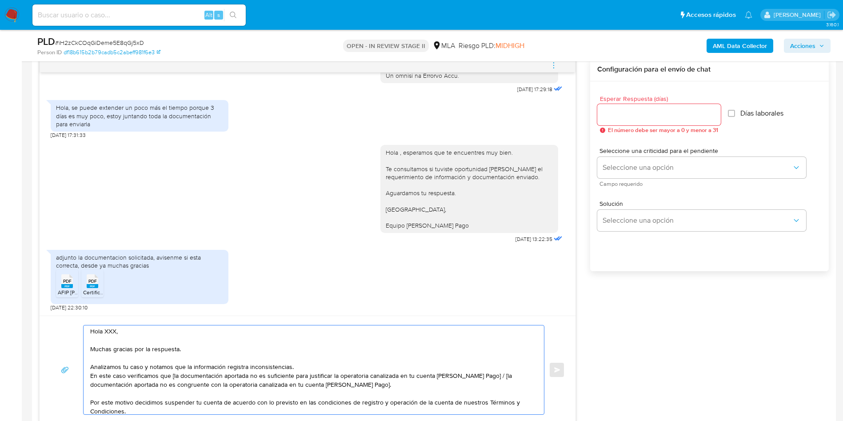
scroll to position [0, 0]
click at [114, 334] on textarea "Hola XXX, Muchas gracias por la respuesta. Analizamos tu caso y notamos que la …" at bounding box center [311, 369] width 442 height 89
drag, startPoint x: 174, startPoint y: 378, endPoint x: 181, endPoint y: 372, distance: 9.2
click at [175, 378] on textarea "Hola, Muchas gracias por la respuesta. Analizamos tu caso y notamos que la info…" at bounding box center [311, 369] width 442 height 89
drag, startPoint x: 481, startPoint y: 378, endPoint x: 495, endPoint y: 380, distance: 14.4
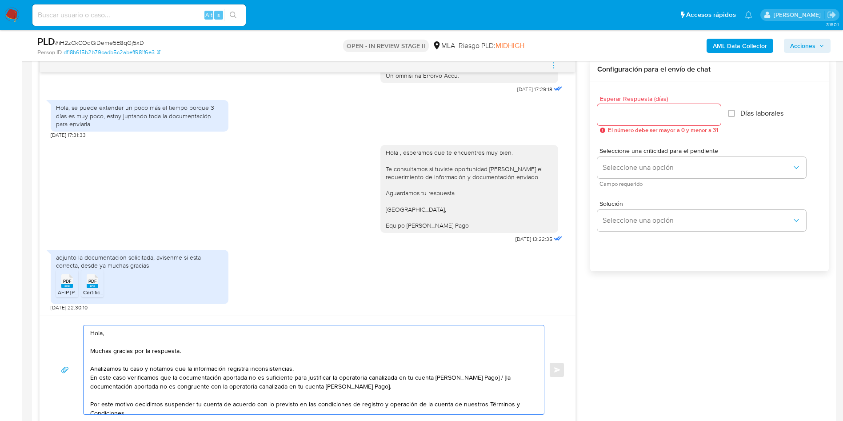
click at [495, 380] on textarea "Hola, Muchas gracias por la respuesta. Analizamos tu caso y notamos que la info…" at bounding box center [311, 369] width 442 height 89
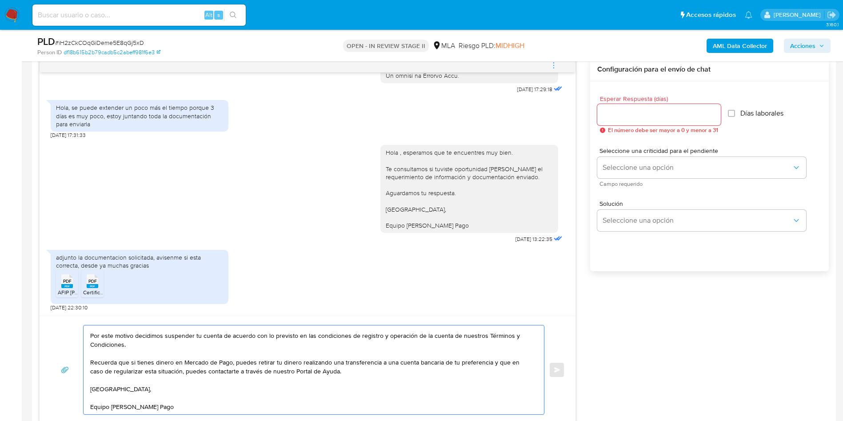
scroll to position [20, 0]
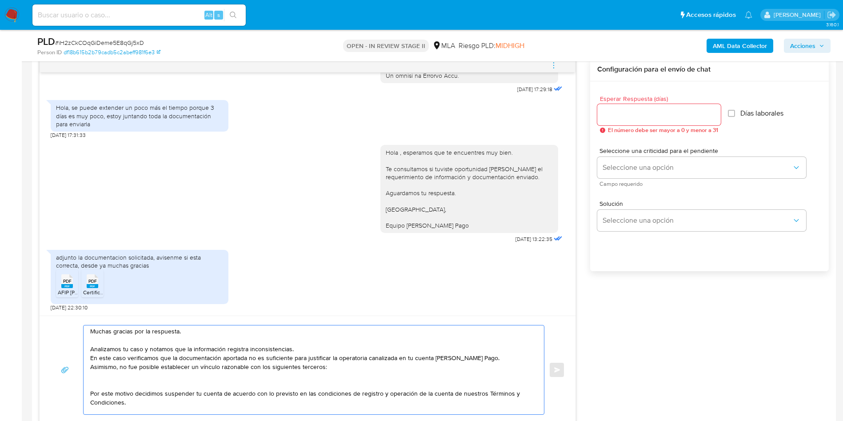
paste textarea "Adrian Alejandro Leiva - CUIT 20326768228"
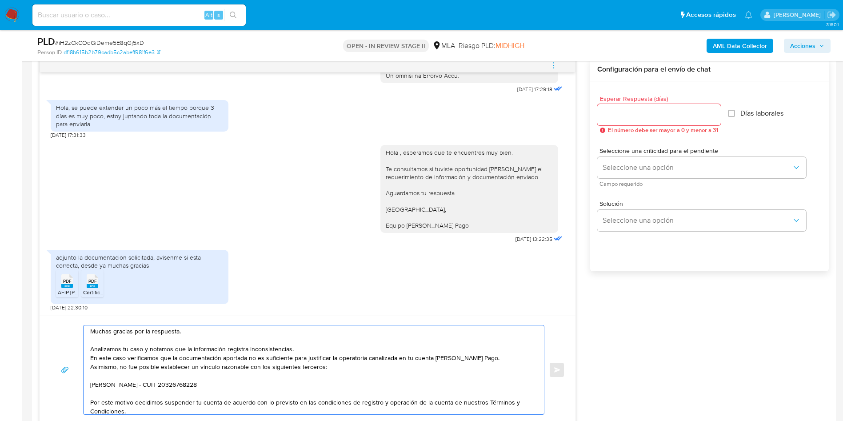
paste textarea "Celeste Agostina Lanz Gonzalez - CUIL 27467023093"
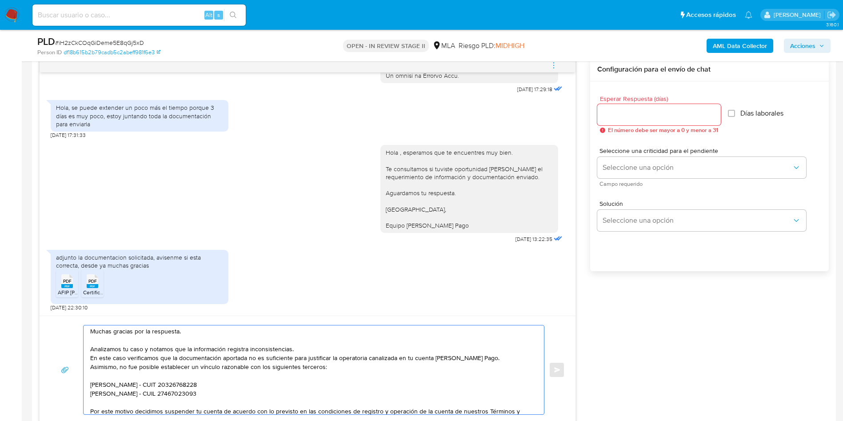
paste textarea "Humberto Ruben Avalos - CUIT 20466992004"
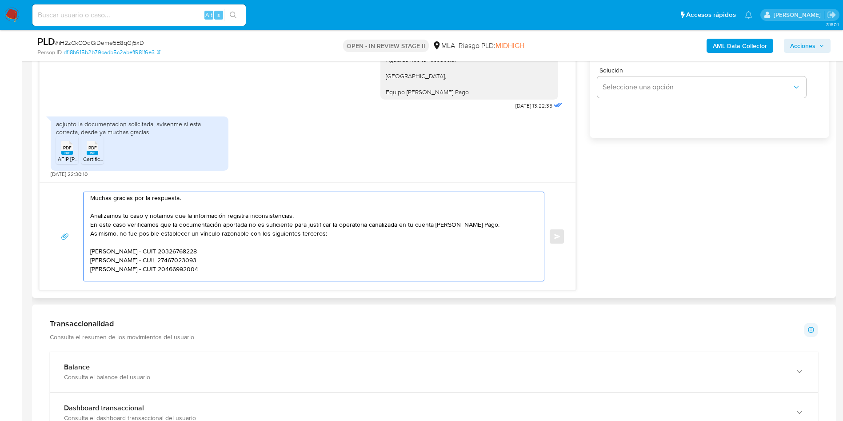
scroll to position [21, 0]
paste textarea "Juan Carlos Rojas - CUIL 20376335144"
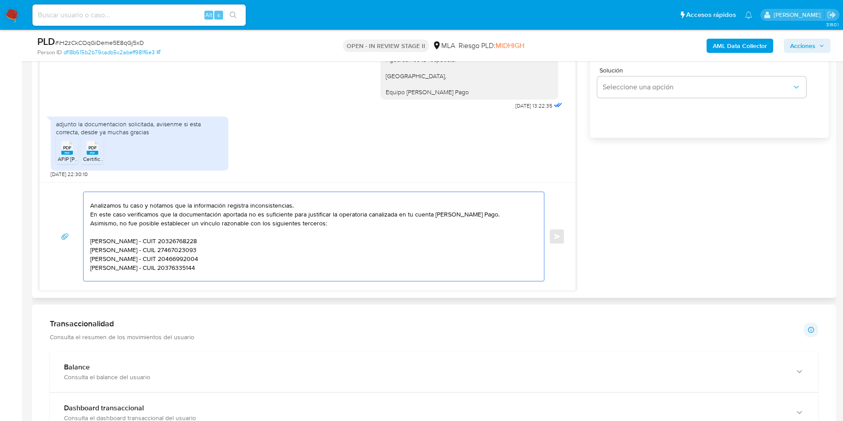
paste textarea "Oriana Norali Quispe - CUIL 23475459164"
click at [485, 214] on textarea "Hola, Muchas gracias por la respuesta. Analizamos tu caso y notamos que la info…" at bounding box center [311, 236] width 442 height 89
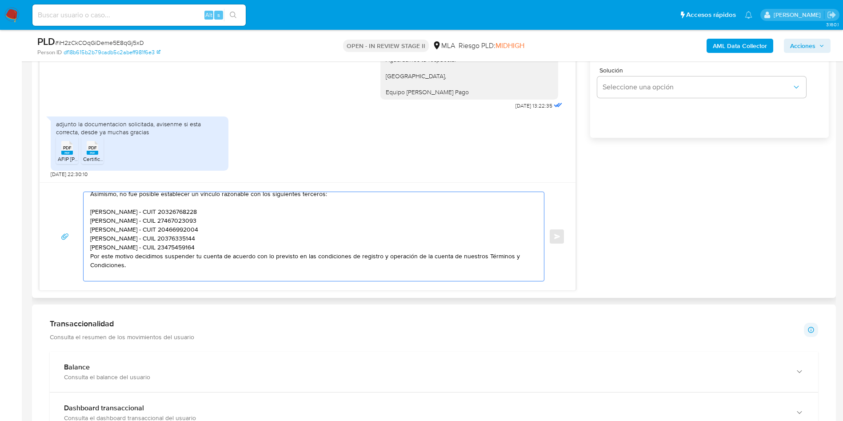
scroll to position [96, 0]
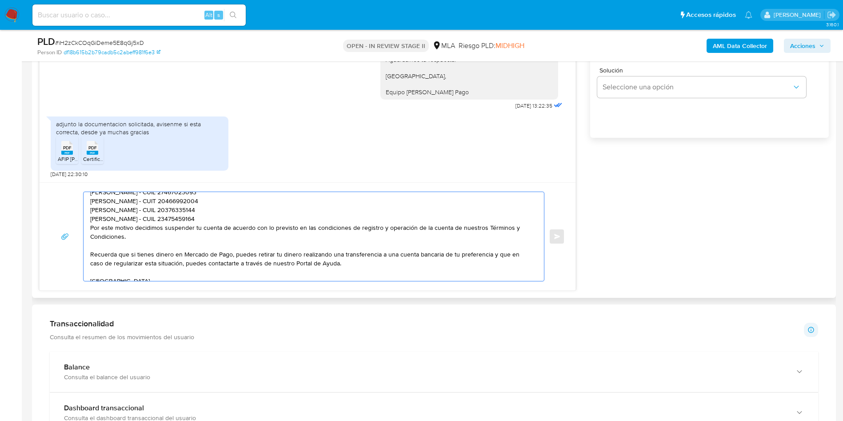
click at [206, 217] on textarea "Hola, Muchas gracias por la respuesta. Analizamos tu caso y notamos que la info…" at bounding box center [311, 236] width 442 height 89
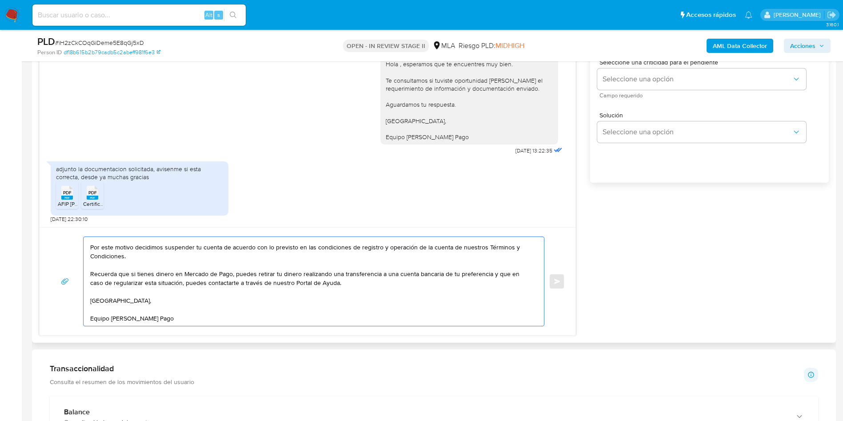
scroll to position [466, 0]
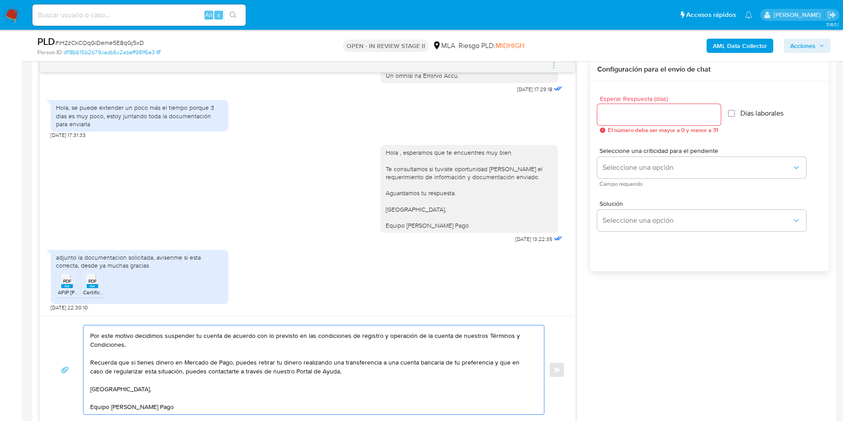
type textarea "Hola, Muchas gracias por la respuesta. Analizamos tu caso y notamos que la info…"
click at [608, 107] on div at bounding box center [658, 114] width 123 height 21
click at [624, 116] on input "Esperar Respuesta (días)" at bounding box center [658, 115] width 123 height 12
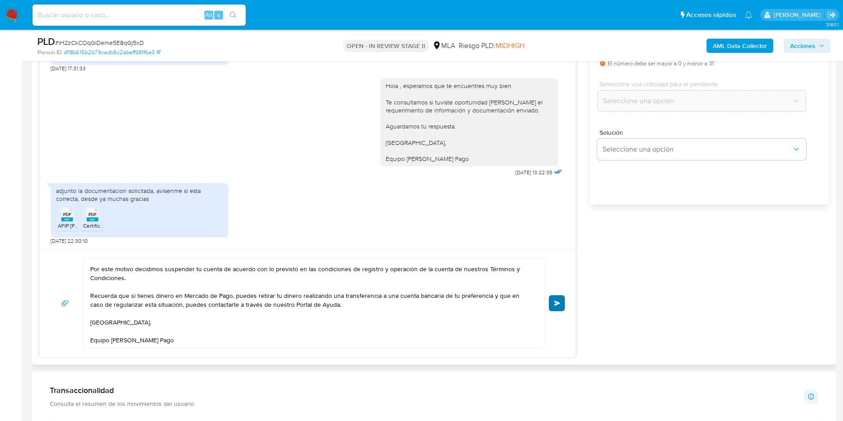
type input "0"
click at [559, 306] on button "Enviar" at bounding box center [557, 303] width 16 height 16
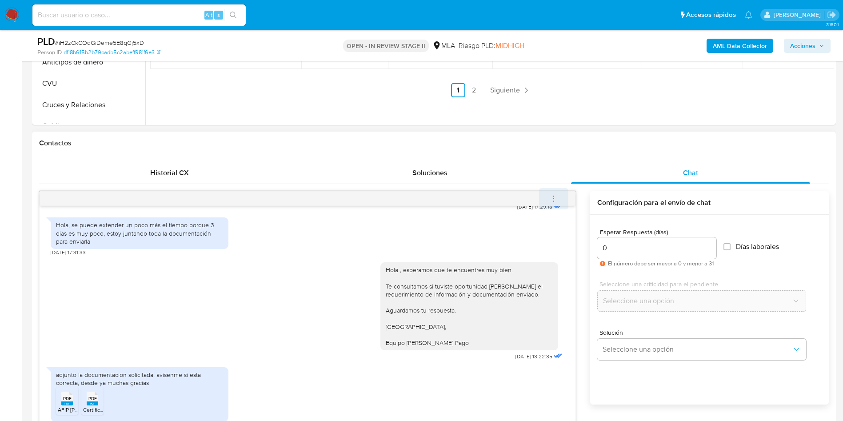
scroll to position [776, 0]
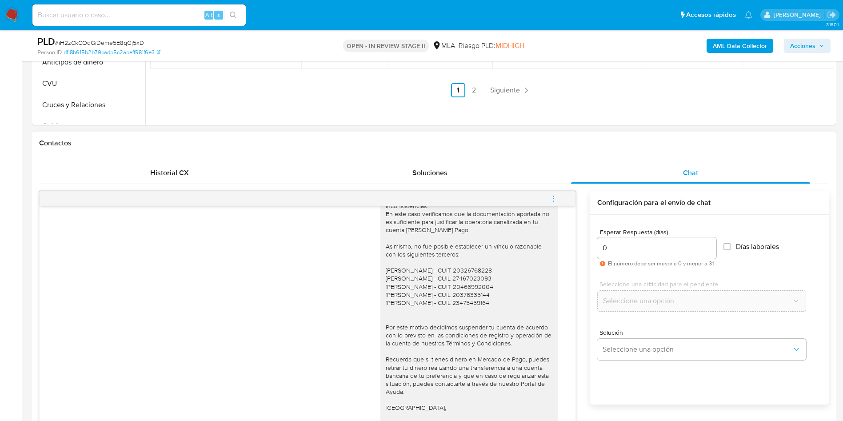
click at [553, 200] on icon "menu-action" at bounding box center [553, 199] width 8 height 8
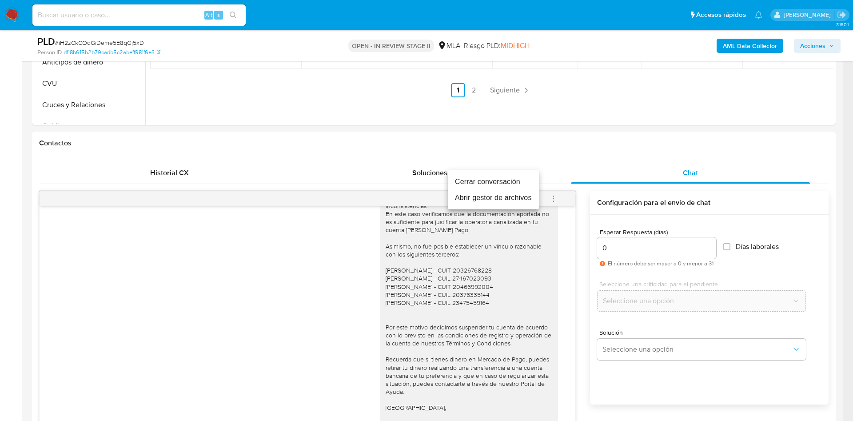
click at [471, 183] on li "Cerrar conversación" at bounding box center [493, 182] width 91 height 16
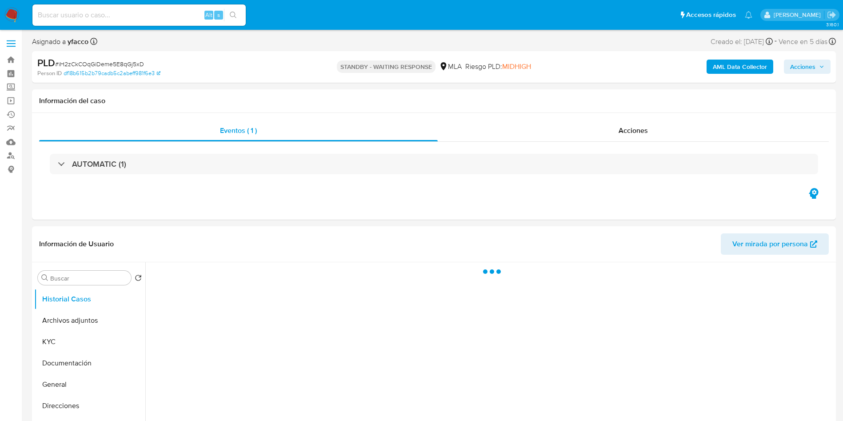
select select "10"
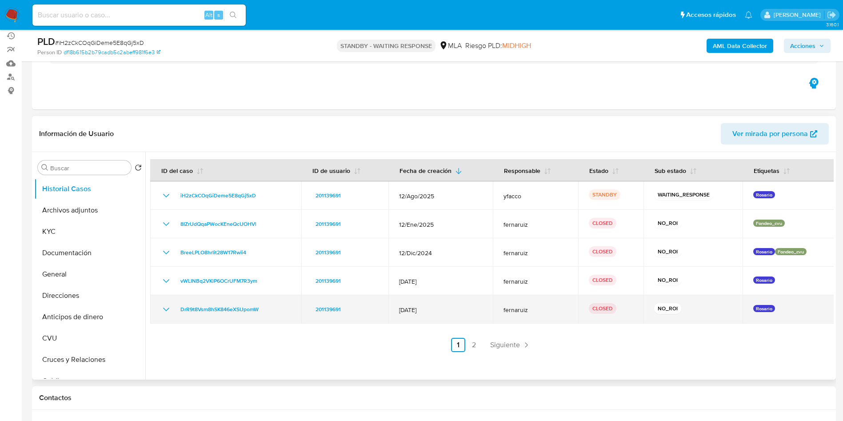
scroll to position [200, 0]
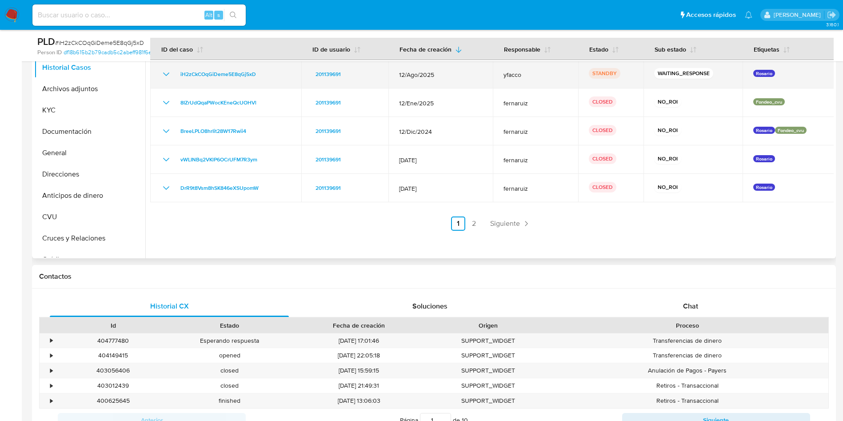
drag, startPoint x: 175, startPoint y: 71, endPoint x: 263, endPoint y: 75, distance: 87.6
click at [263, 75] on div "iH2zCkCOqGiDeme5E8qGj5xD" at bounding box center [226, 74] width 130 height 11
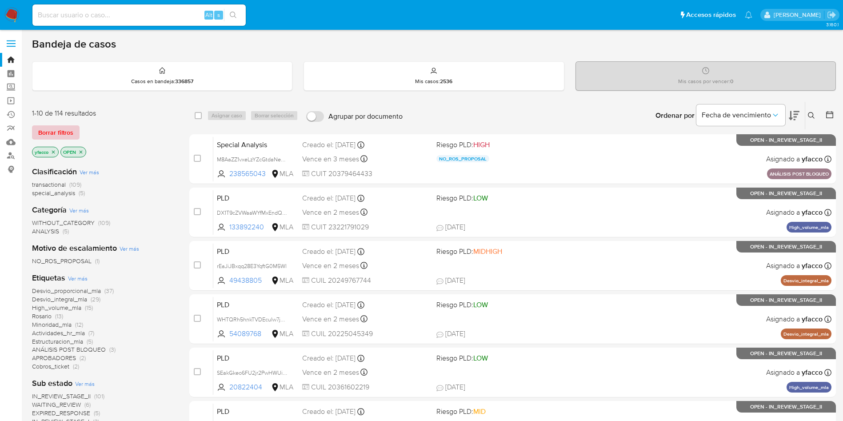
click at [62, 134] on span "Borrar filtros" at bounding box center [55, 132] width 35 height 12
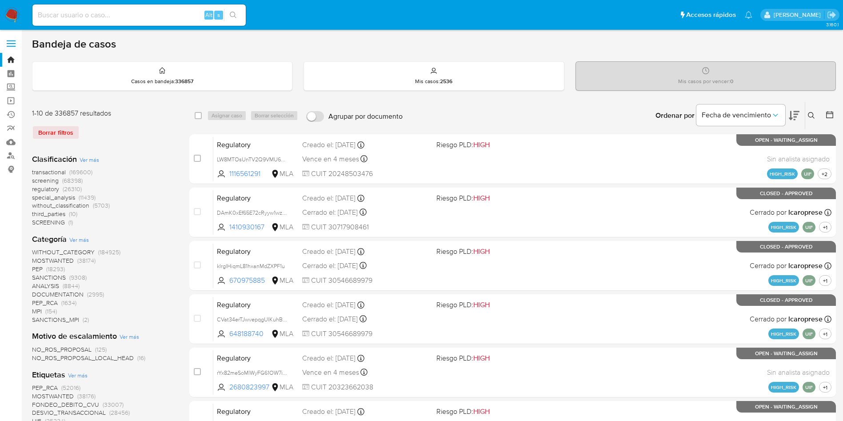
click at [814, 115] on icon at bounding box center [811, 115] width 7 height 7
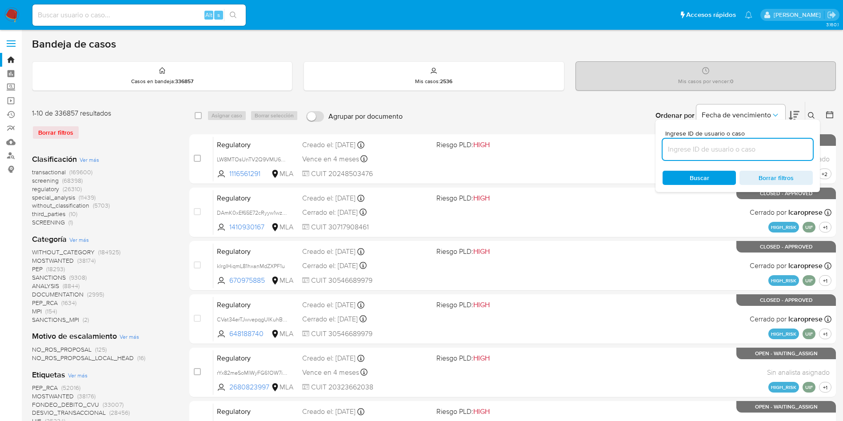
click at [751, 151] on input at bounding box center [737, 149] width 150 height 12
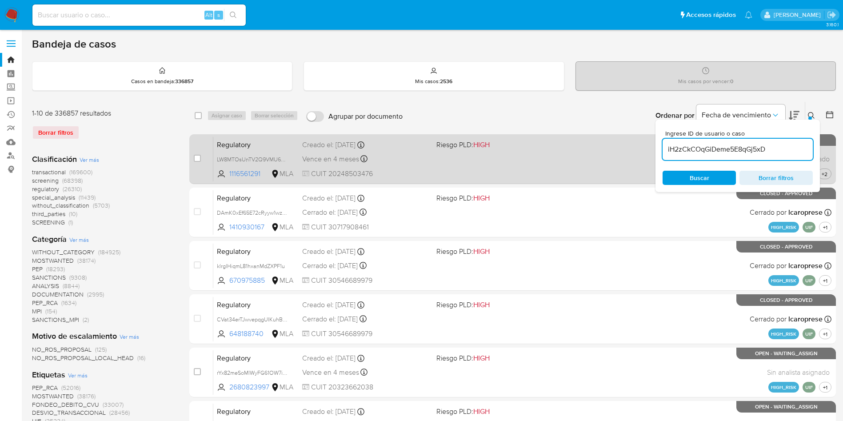
type input "iH2zCkCOqGiDeme5E8qGj5xD"
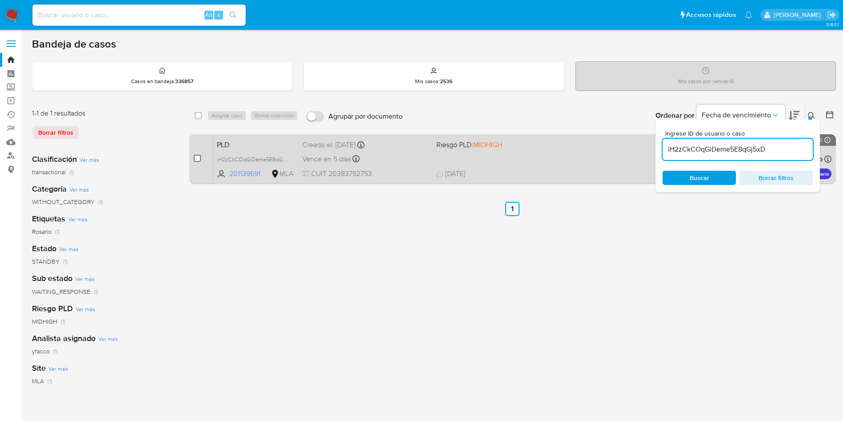
click at [195, 158] on input "checkbox" at bounding box center [197, 158] width 7 height 7
checkbox input "true"
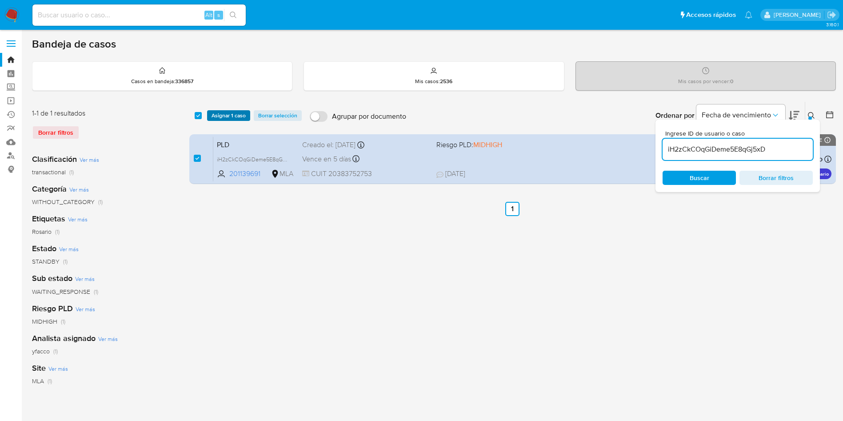
click at [229, 116] on span "Asignar 1 caso" at bounding box center [228, 115] width 34 height 9
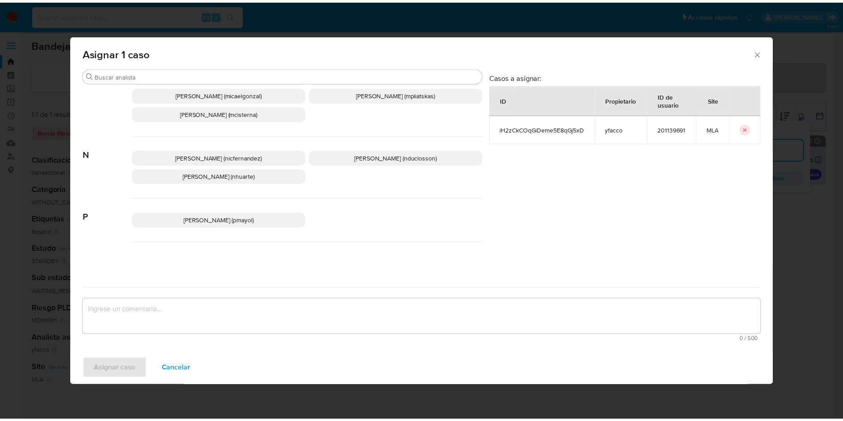
scroll to position [812, 0]
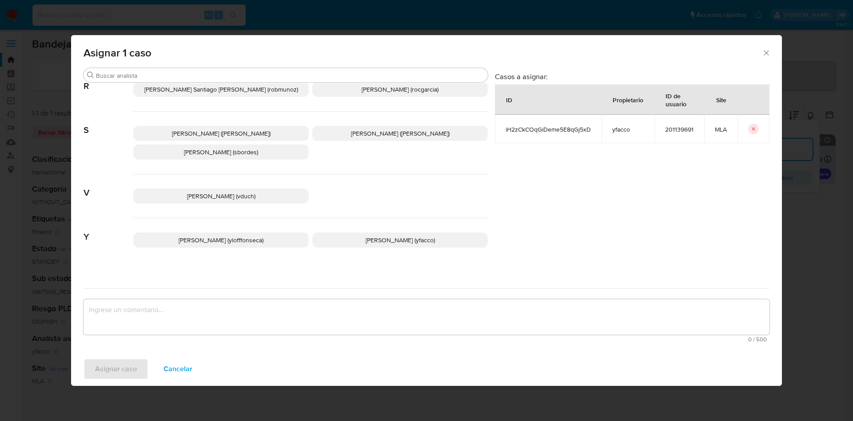
click at [366, 235] on span "Yesica Paola Facco (yfacco)" at bounding box center [400, 239] width 69 height 9
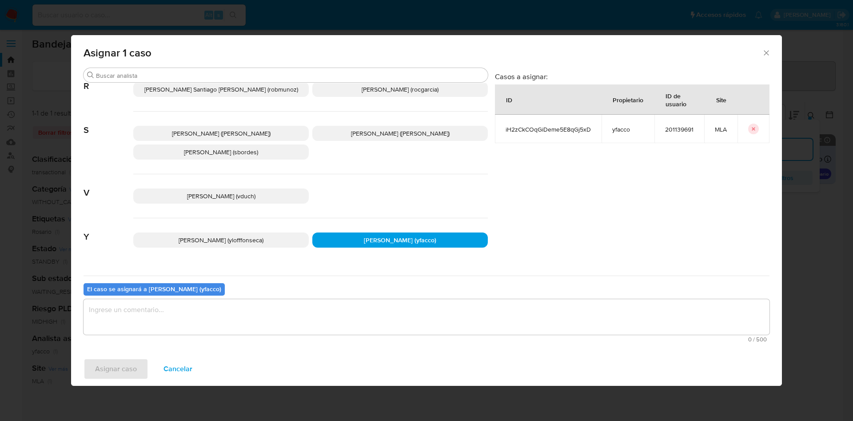
click at [242, 311] on textarea "assign-modal" at bounding box center [427, 317] width 686 height 36
click at [119, 365] on span "Asignar caso" at bounding box center [116, 369] width 42 height 20
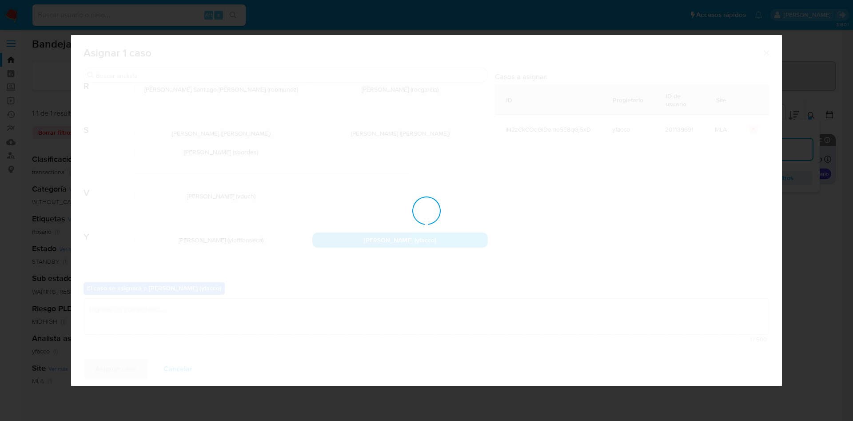
checkbox input "false"
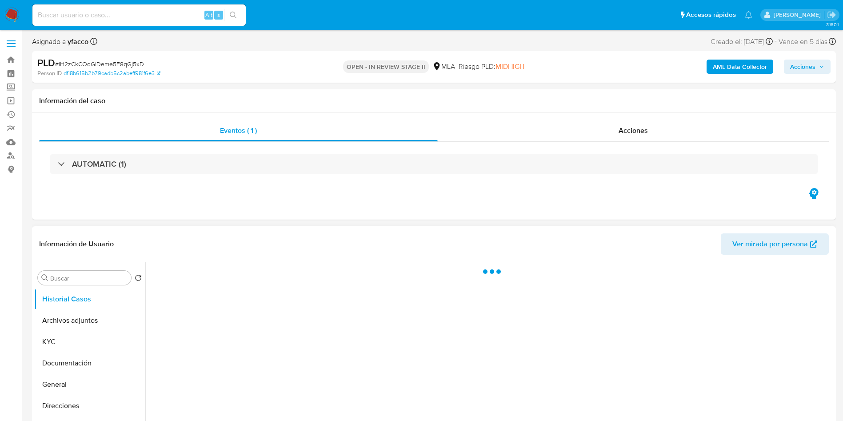
select select "10"
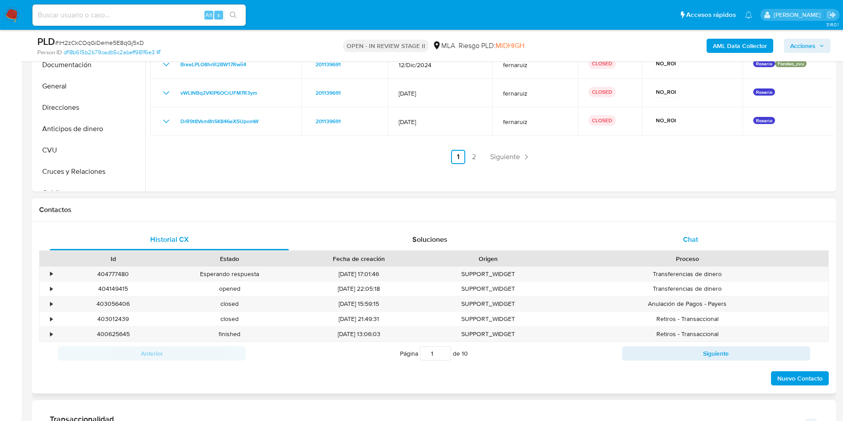
click at [686, 247] on div "Chat" at bounding box center [690, 239] width 239 height 21
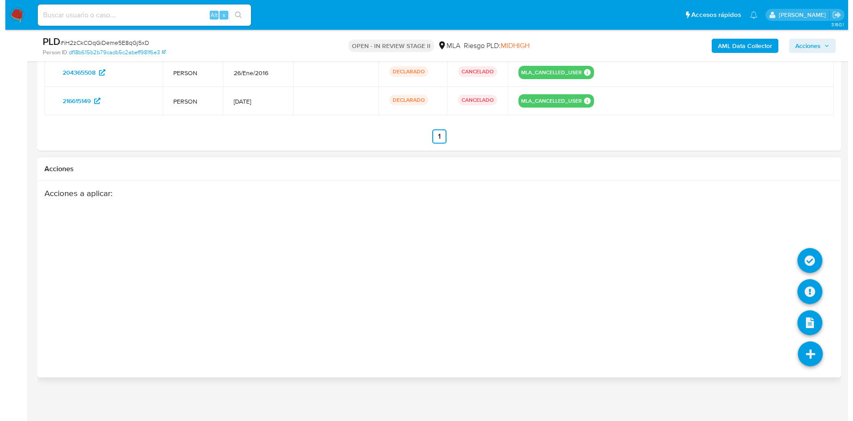
scroll to position [1520, 0]
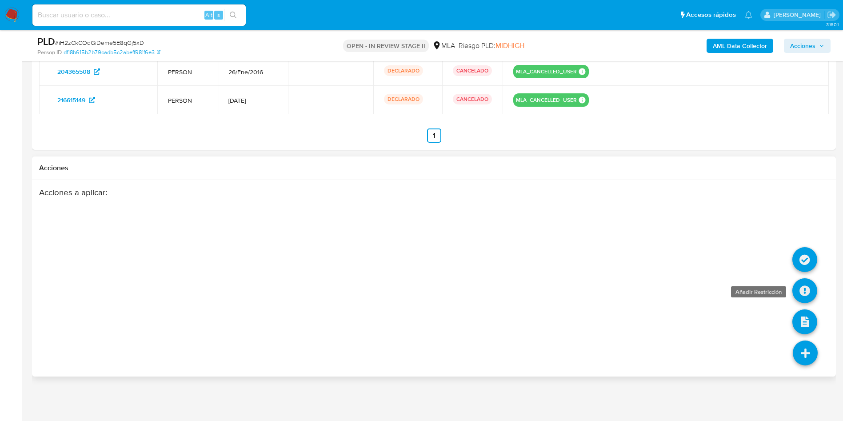
click at [803, 292] on icon at bounding box center [804, 290] width 25 height 25
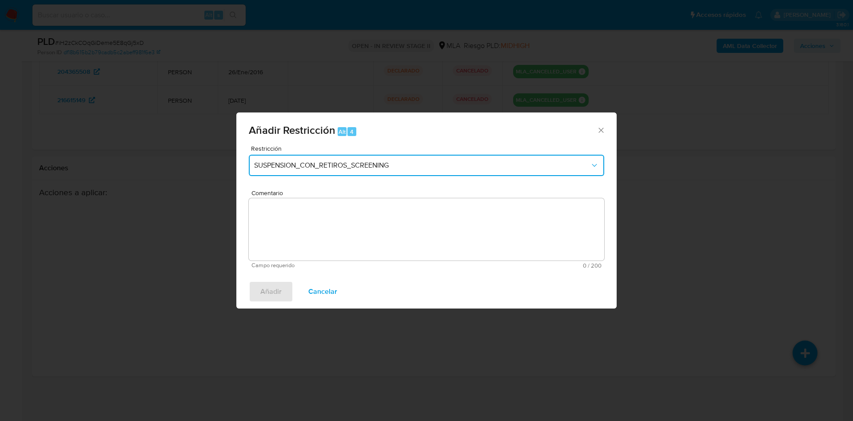
click at [285, 173] on button "SUSPENSION_CON_RETIROS_SCREENING" at bounding box center [426, 165] width 355 height 21
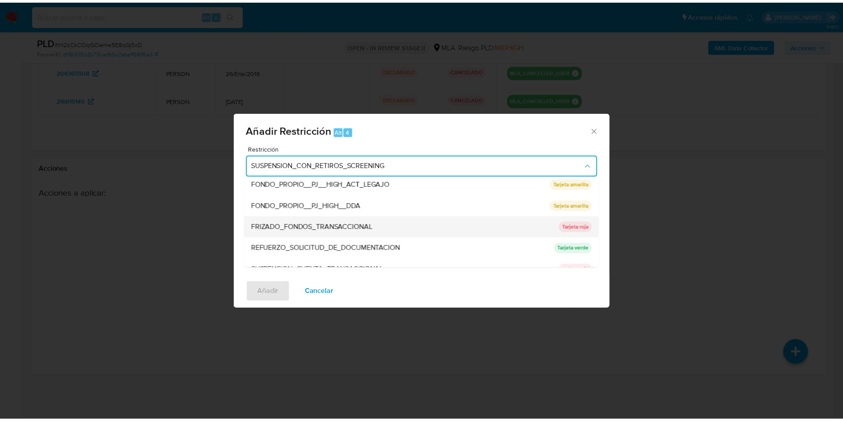
scroll to position [188, 0]
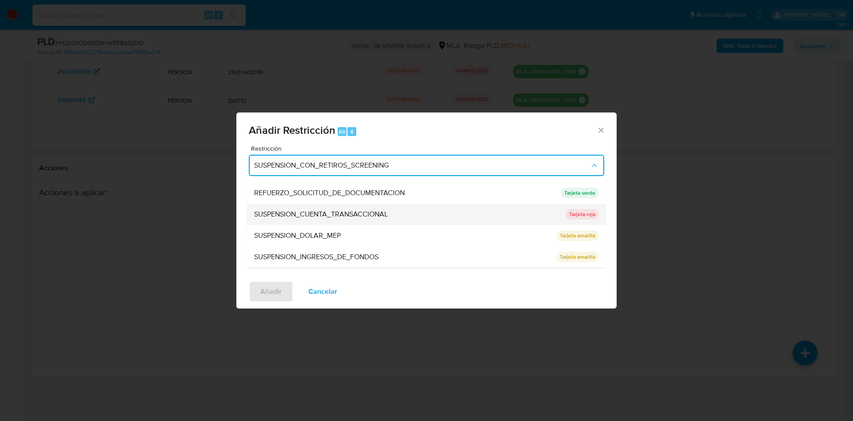
click at [351, 217] on span "SUSPENSION_CUENTA_TRANSACCIONAL" at bounding box center [321, 214] width 134 height 9
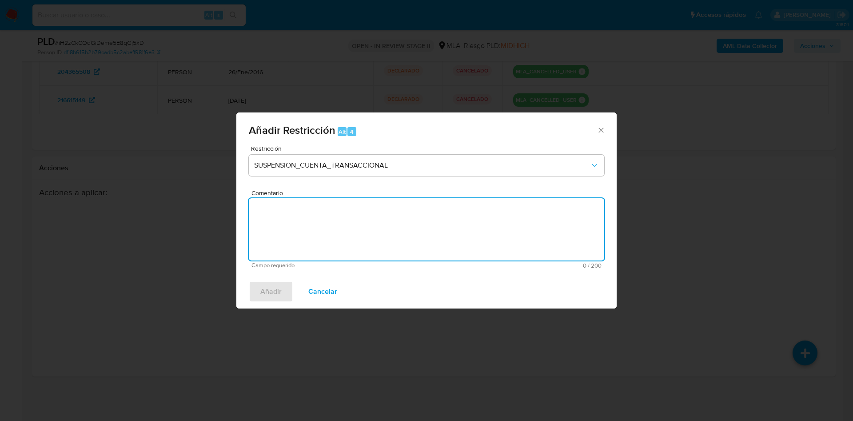
click at [351, 217] on textarea "Comentario" at bounding box center [426, 229] width 355 height 62
type textarea "AML"
click at [265, 288] on span "Añadir" at bounding box center [270, 292] width 21 height 20
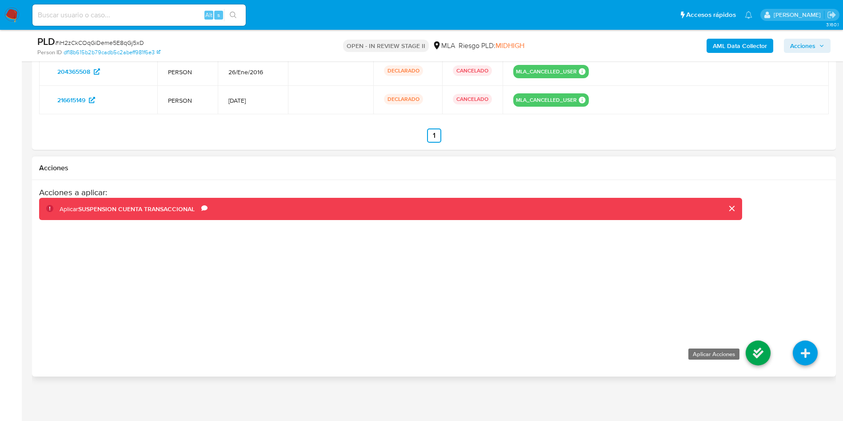
click at [762, 356] on icon at bounding box center [757, 352] width 25 height 25
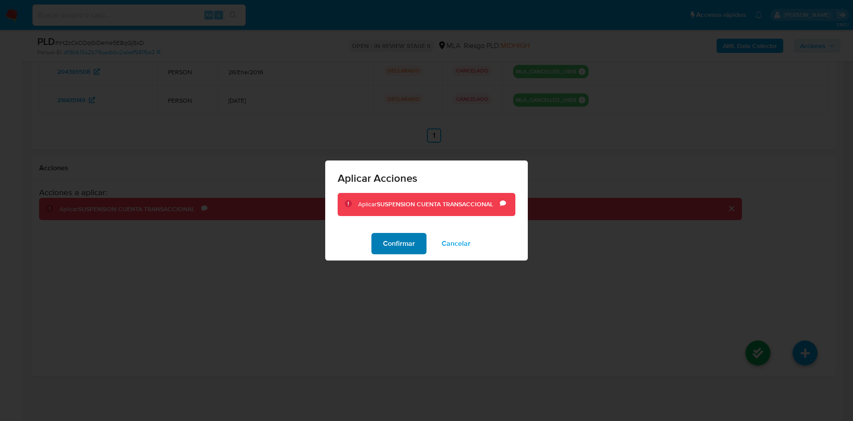
click at [409, 246] on span "Confirmar" at bounding box center [399, 244] width 32 height 20
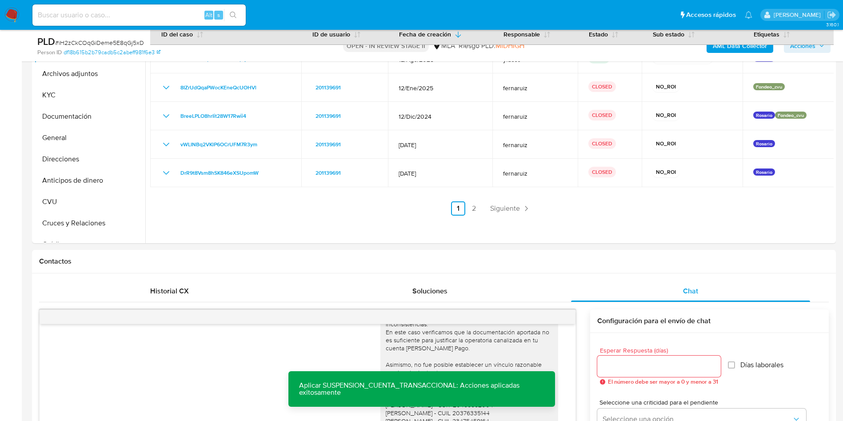
scroll to position [54, 0]
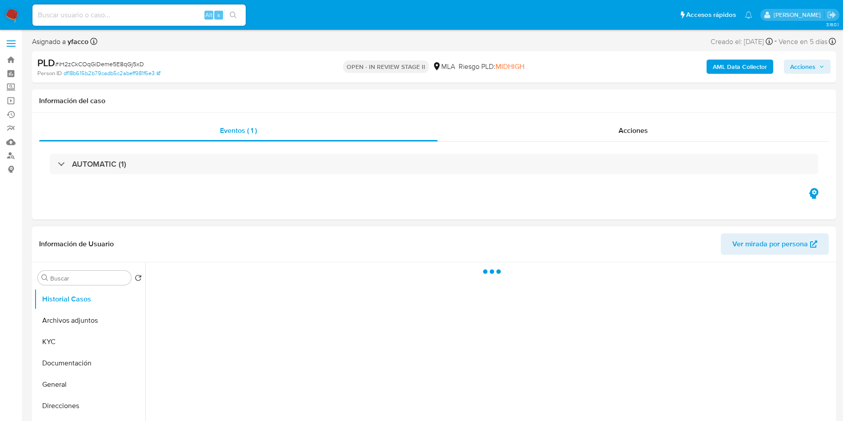
select select "10"
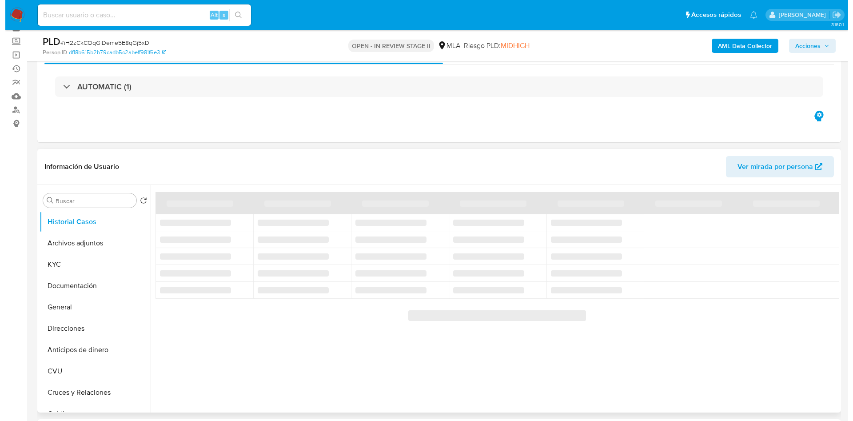
scroll to position [67, 0]
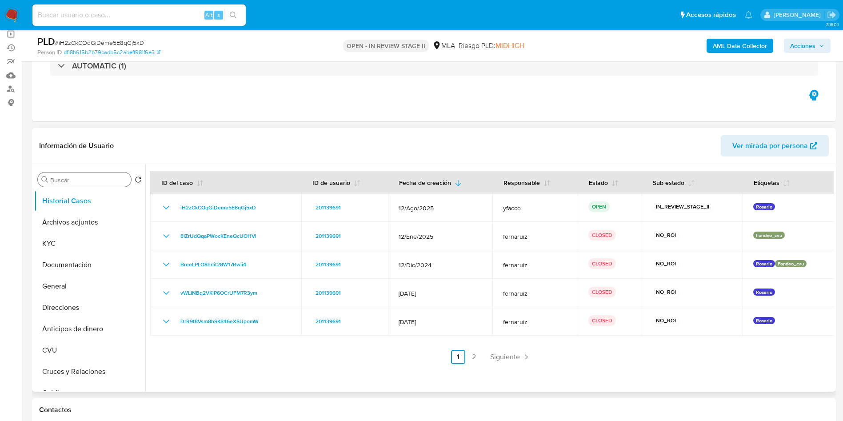
click at [56, 180] on input "Buscar" at bounding box center [88, 180] width 77 height 8
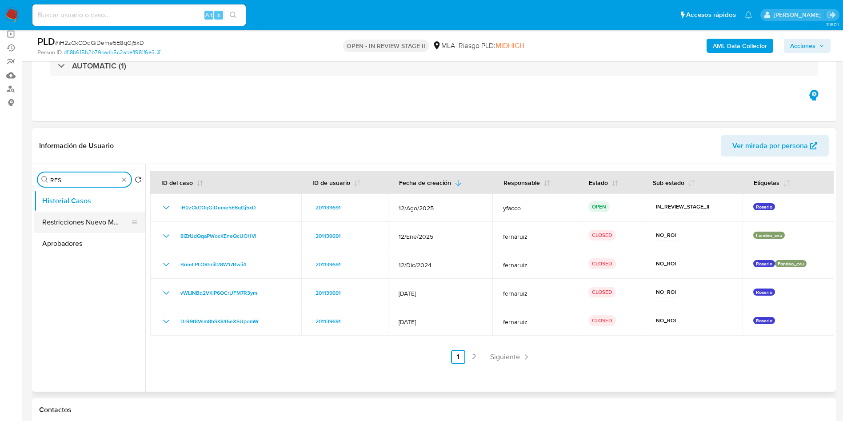
type input "RES"
click at [72, 221] on button "Restricciones Nuevo Mundo" at bounding box center [86, 221] width 104 height 21
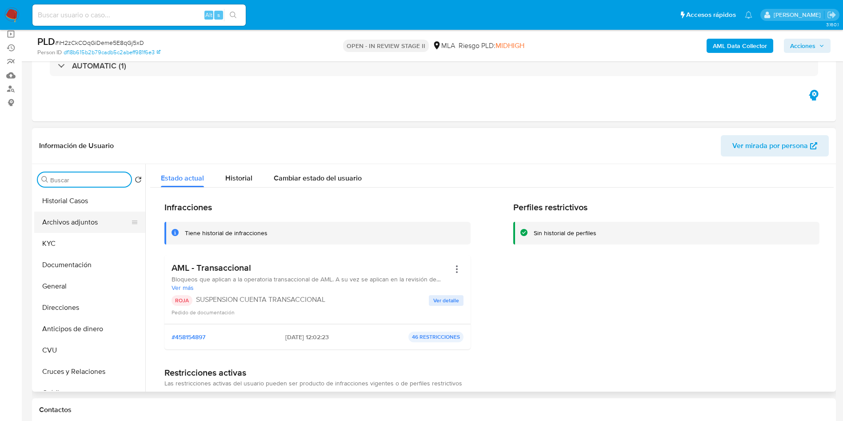
click at [80, 227] on button "Archivos adjuntos" at bounding box center [86, 221] width 104 height 21
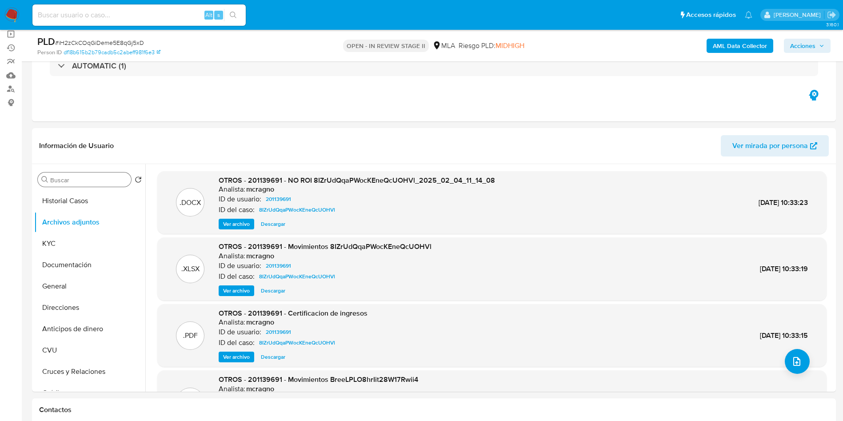
click at [743, 48] on b "AML Data Collector" at bounding box center [739, 46] width 54 height 14
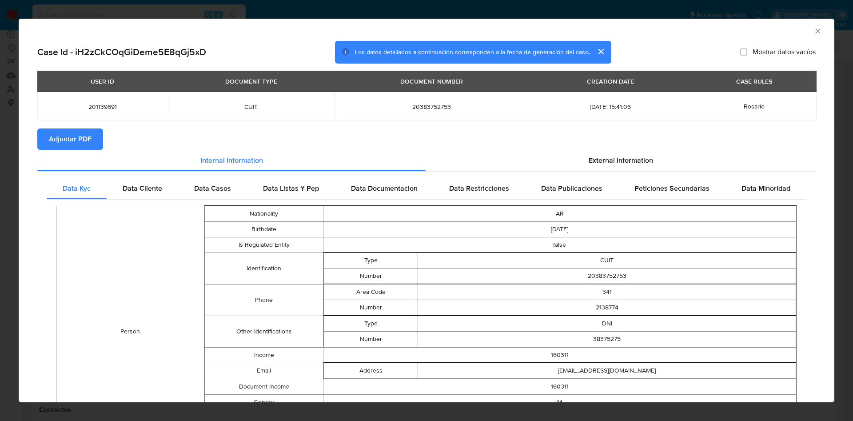
click at [97, 137] on button "Adjuntar PDF" at bounding box center [70, 138] width 66 height 21
click at [802, 29] on div "AML Data Collector" at bounding box center [419, 30] width 788 height 10
click at [813, 28] on icon "Cerrar ventana" at bounding box center [817, 31] width 9 height 9
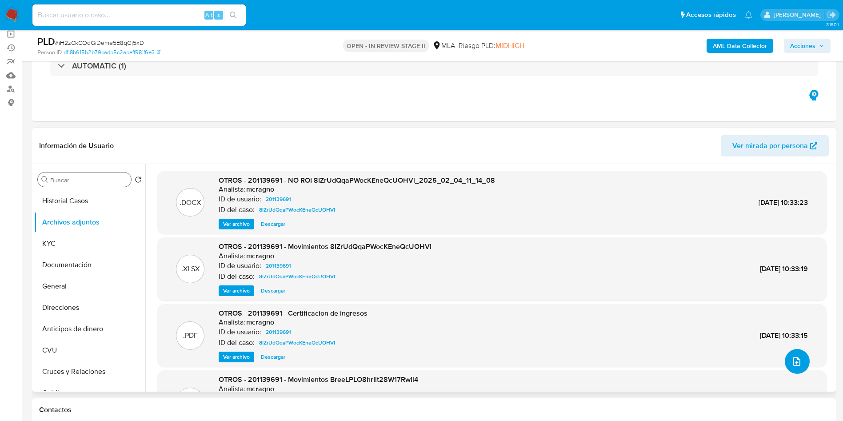
click at [802, 366] on button "upload-file" at bounding box center [796, 361] width 25 height 25
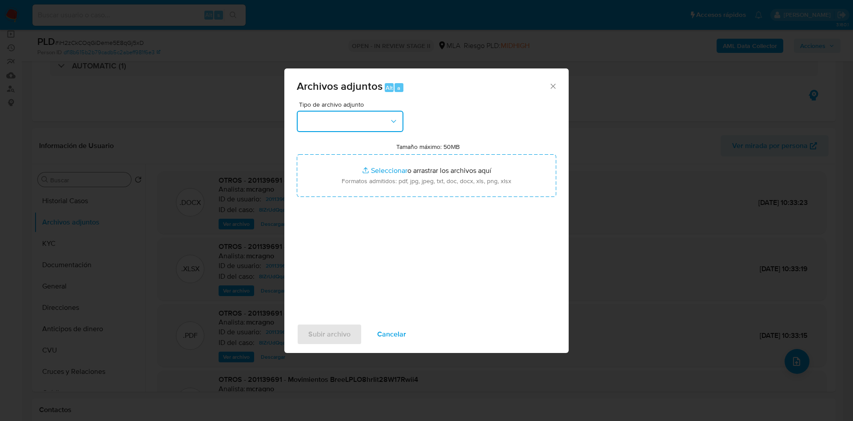
click at [360, 126] on button "button" at bounding box center [350, 121] width 107 height 21
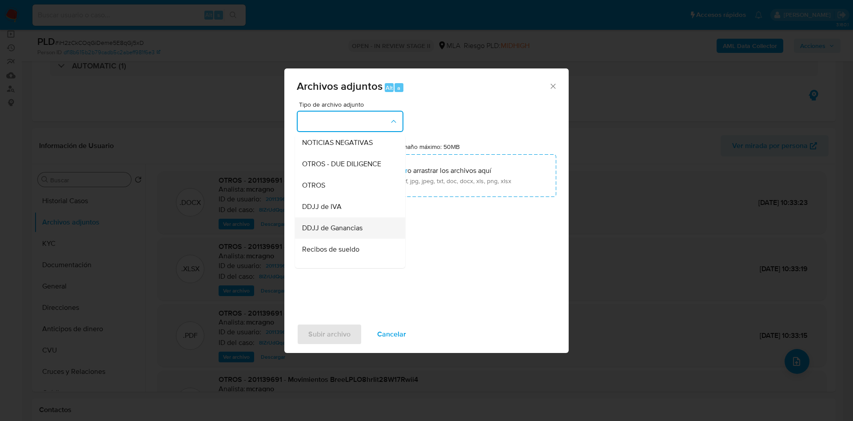
scroll to position [133, 0]
click at [314, 187] on span "OTROS" at bounding box center [313, 182] width 23 height 9
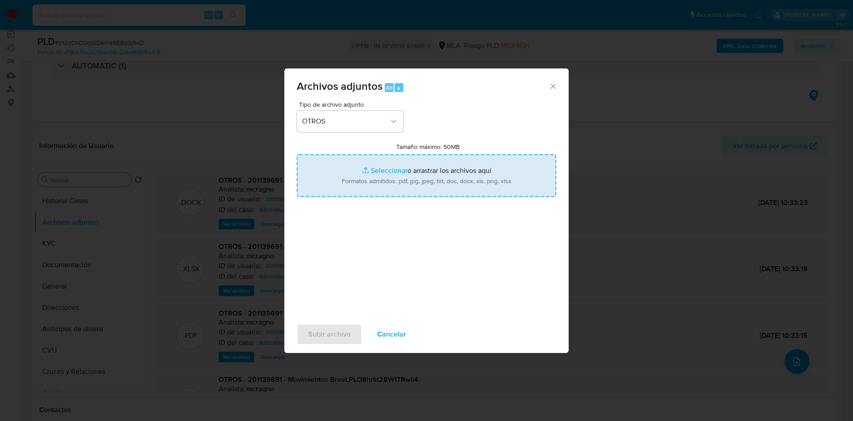
click at [388, 168] on input "Tamaño máximo: 50MB Seleccionar archivos" at bounding box center [426, 175] width 259 height 43
type input "C:\fakepath\Caselog iH2zCkCOqGiDeme5E8qGj5xD_2025_08_18_22_49_39.docx"
click at [371, 170] on input "Tamaño máximo: 50MB Seleccionar archivos" at bounding box center [426, 175] width 259 height 43
type input "C:\fakepath\Movimientos 201139691.xlsx"
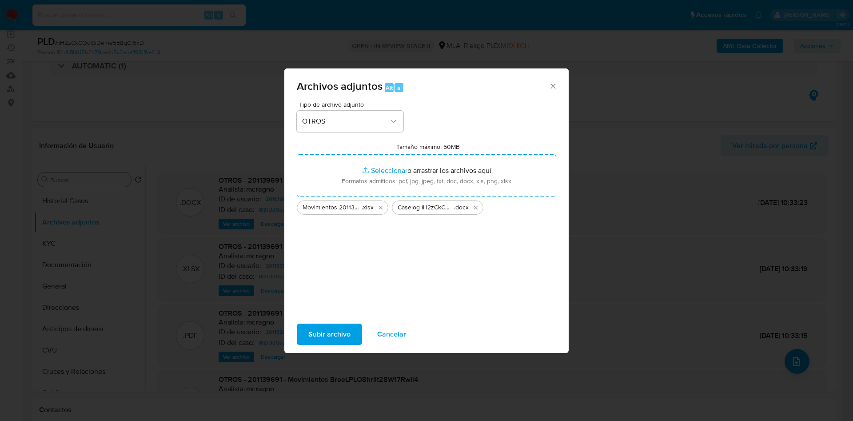
click at [315, 337] on span "Subir archivo" at bounding box center [329, 334] width 42 height 20
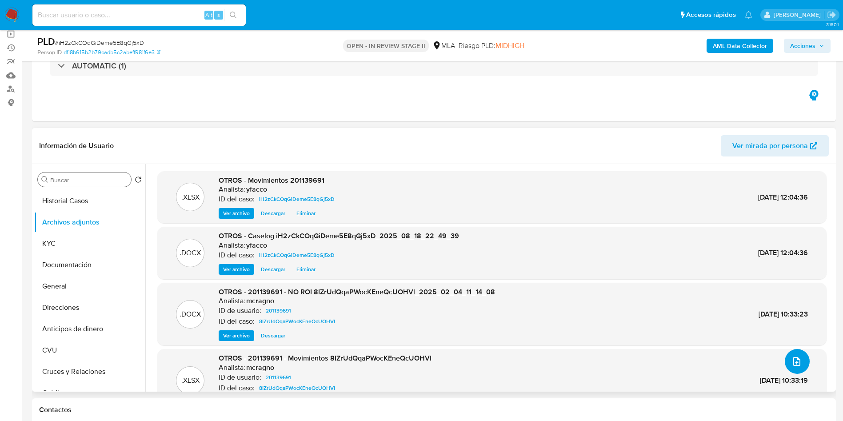
click at [799, 354] on button "upload-file" at bounding box center [796, 361] width 25 height 25
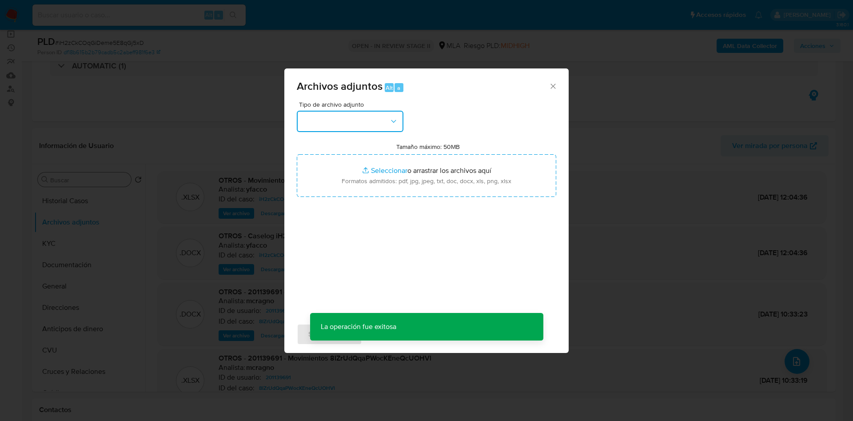
click at [383, 116] on button "button" at bounding box center [350, 121] width 107 height 21
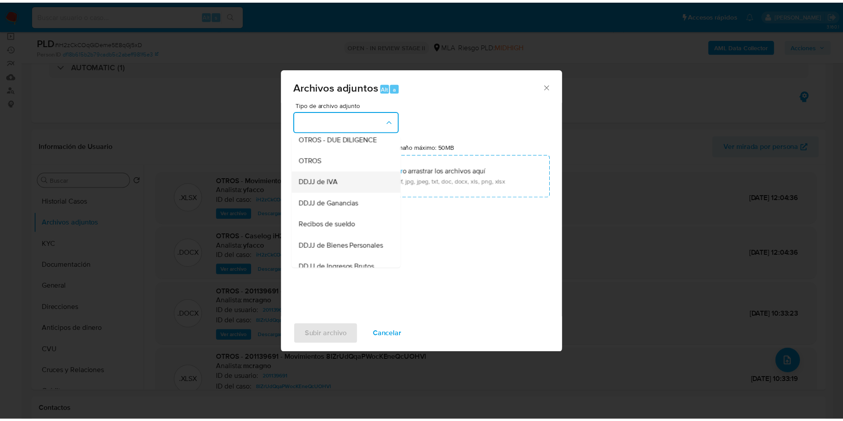
scroll to position [135, 0]
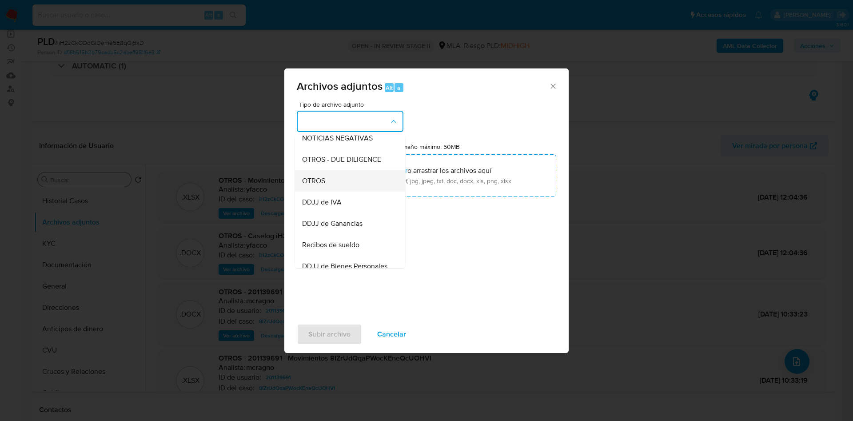
click at [330, 191] on div "OTROS" at bounding box center [347, 180] width 91 height 21
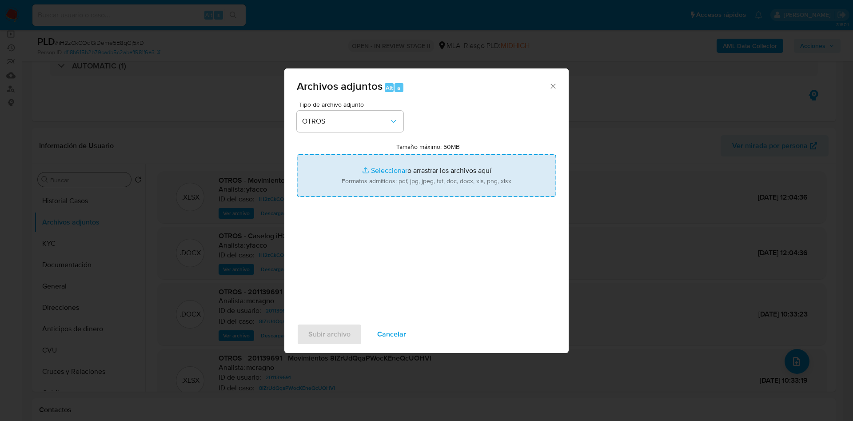
click at [389, 173] on input "Tamaño máximo: 50MB Seleccionar archivos" at bounding box center [426, 175] width 259 height 43
type input "C:\fakepath\Leonel Alexis Ezequiel Gonzalez.pdf"
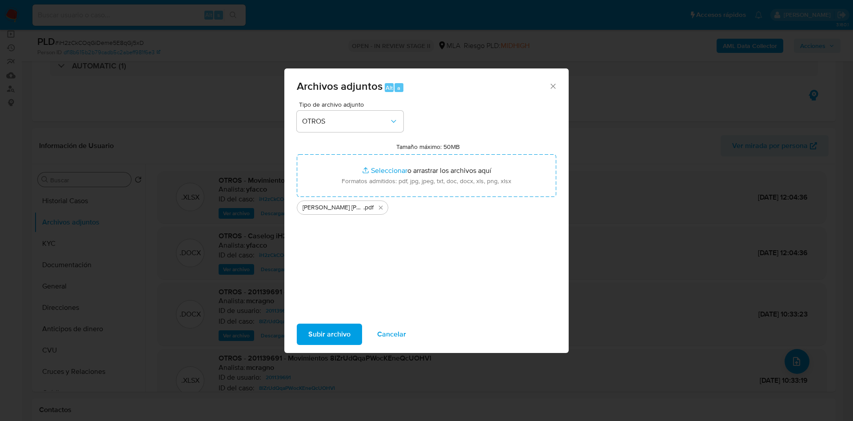
click at [317, 336] on span "Subir archivo" at bounding box center [329, 334] width 42 height 20
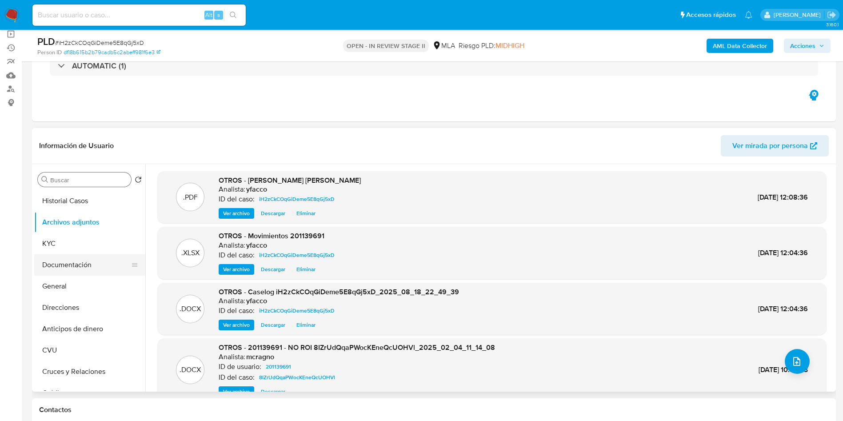
click at [97, 264] on button "Documentación" at bounding box center [86, 264] width 104 height 21
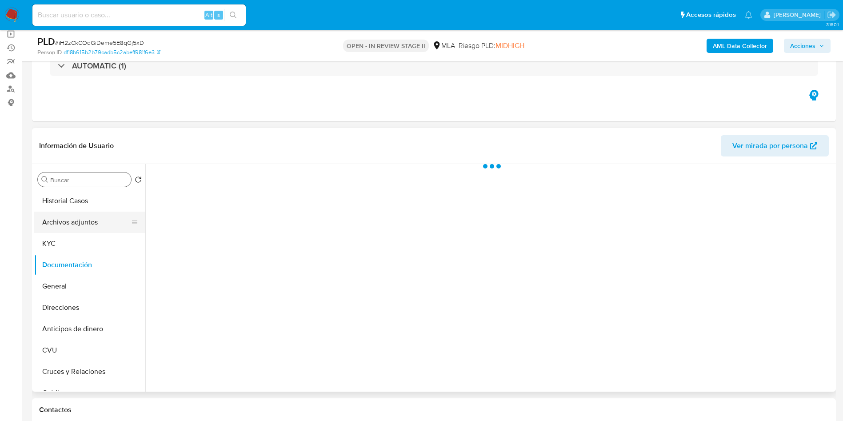
click at [100, 221] on button "Archivos adjuntos" at bounding box center [86, 221] width 104 height 21
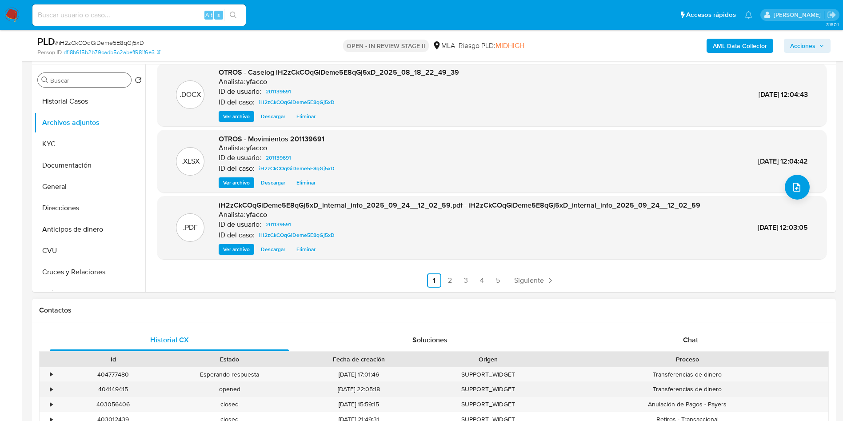
scroll to position [267, 0]
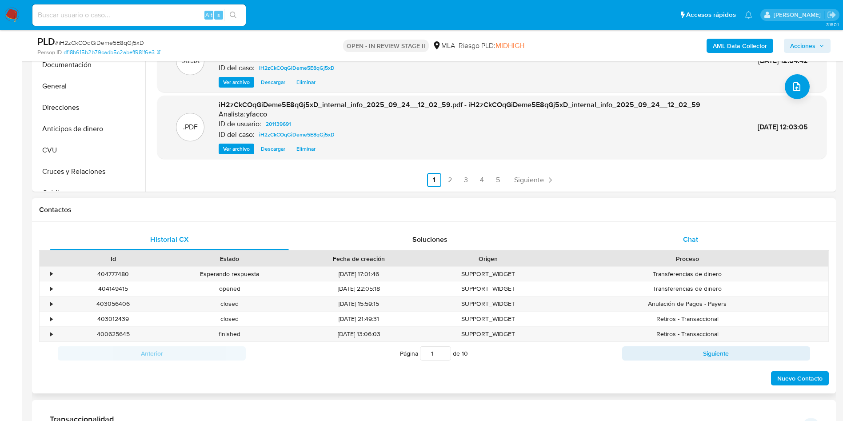
click at [685, 243] on span "Chat" at bounding box center [690, 239] width 15 height 10
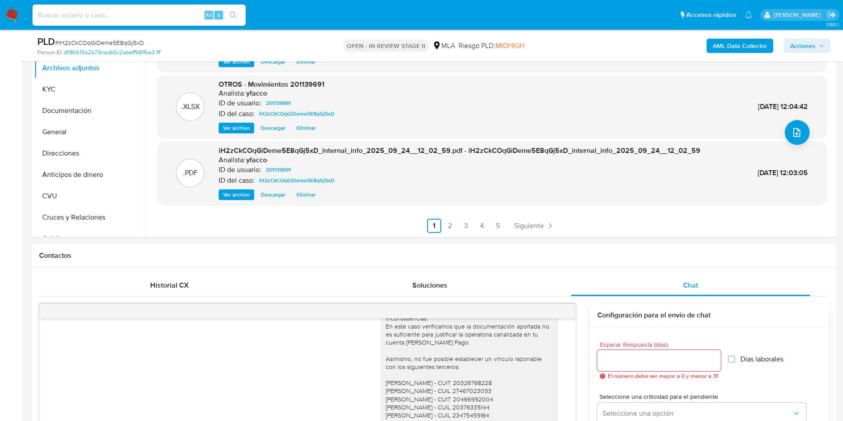
scroll to position [67, 0]
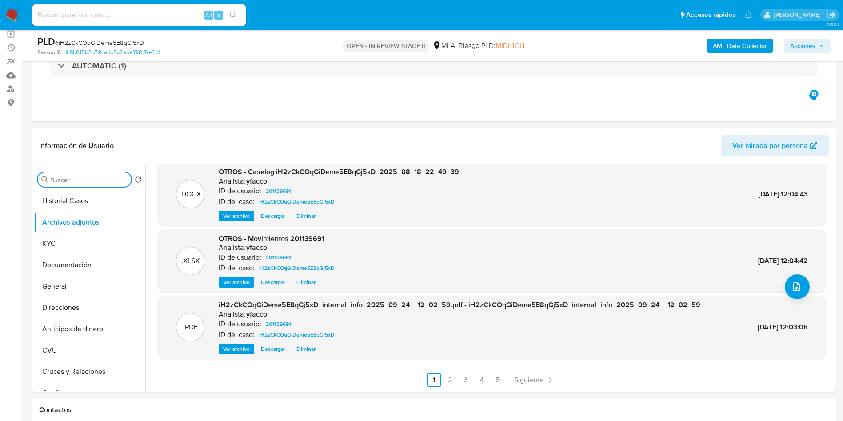
click at [87, 183] on input "Buscar" at bounding box center [88, 180] width 77 height 8
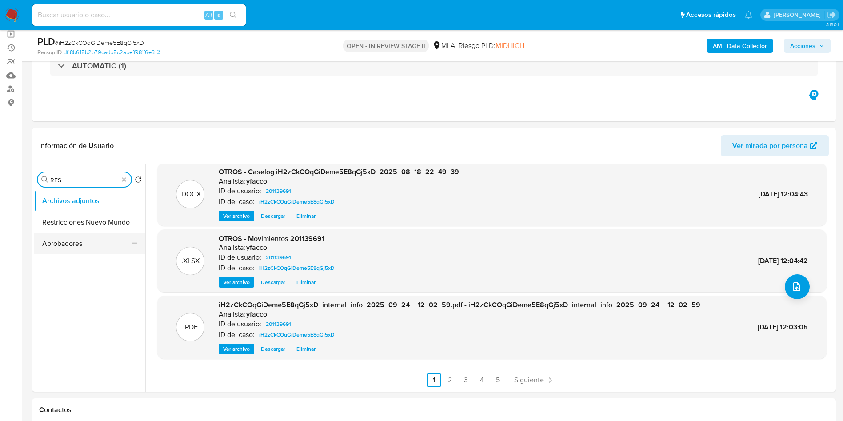
type input "RES"
click at [78, 222] on button "Restricciones Nuevo Mundo" at bounding box center [89, 221] width 111 height 21
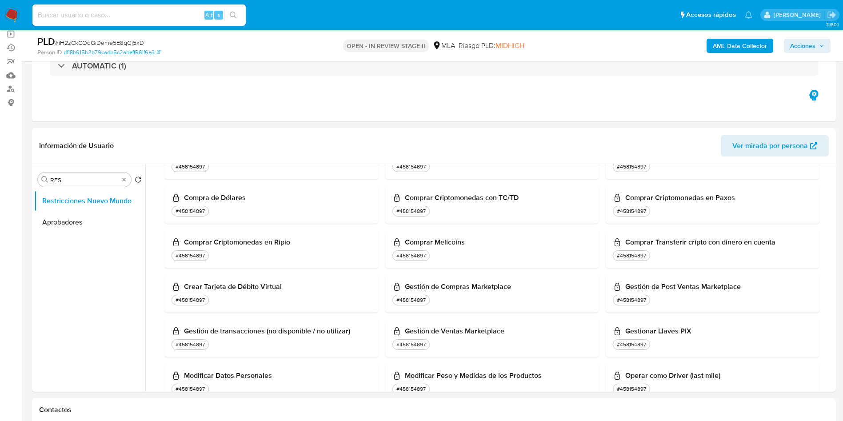
scroll to position [400, 0]
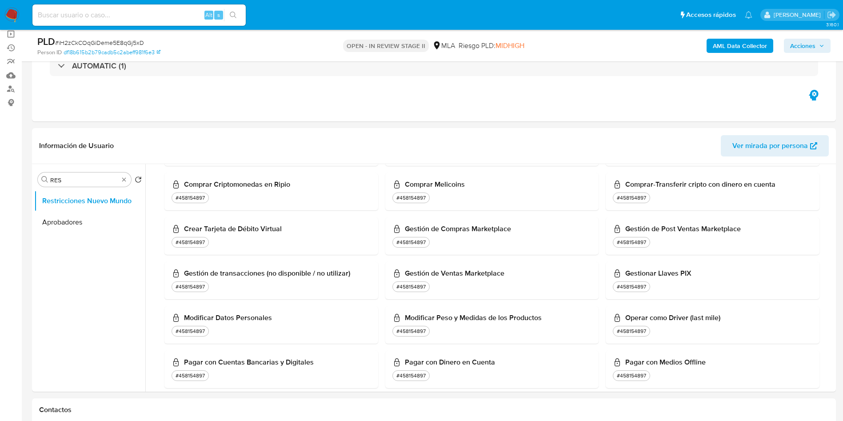
click at [820, 52] on span "Acciones" at bounding box center [807, 46] width 34 height 12
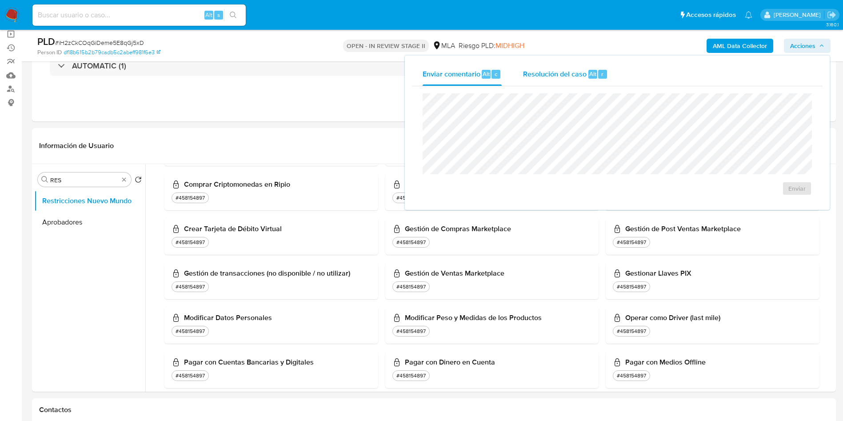
click at [593, 70] on span "Alt" at bounding box center [592, 74] width 7 height 8
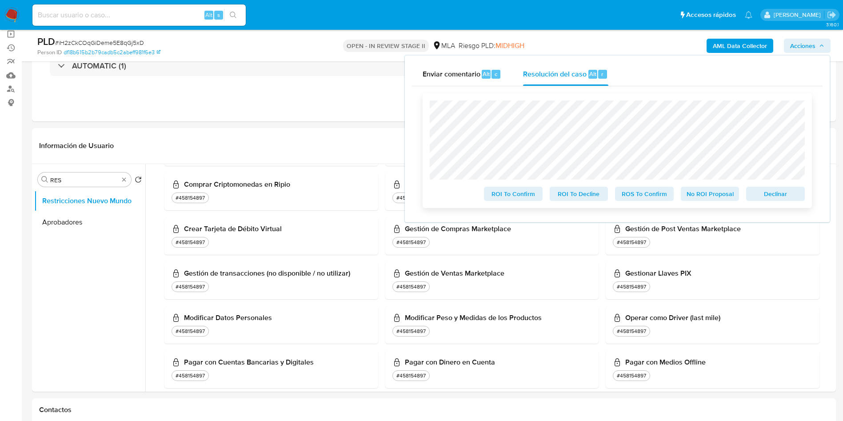
click at [640, 199] on span "ROS To Confirm" at bounding box center [644, 193] width 46 height 12
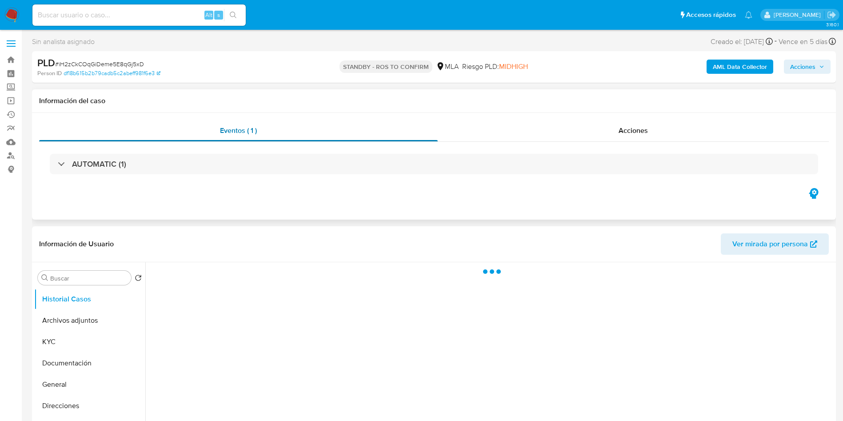
select select "10"
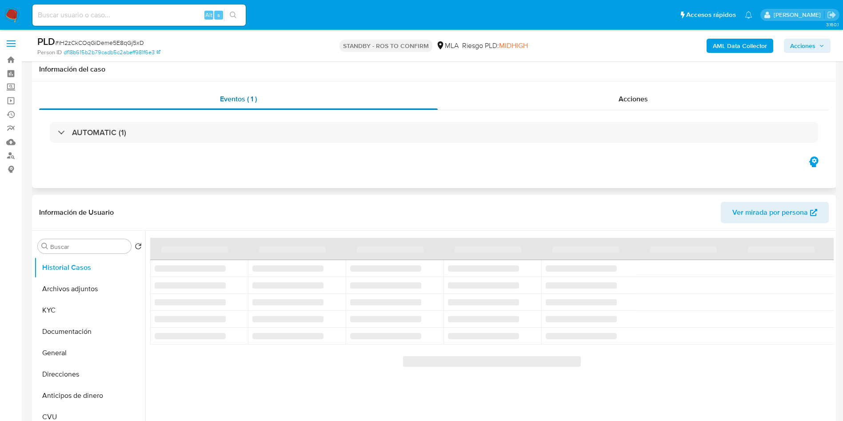
scroll to position [67, 0]
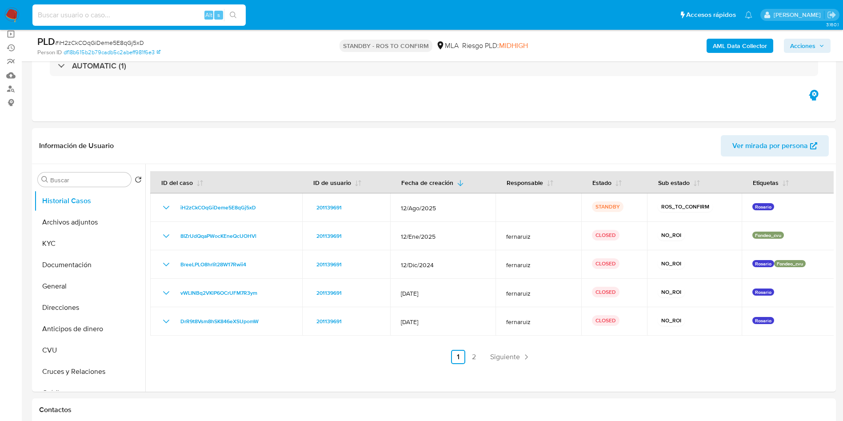
click at [165, 13] on input at bounding box center [138, 15] width 213 height 12
paste input "Ul7wfagvIjrIeST2cEkw4iEU"
type input "Ul7wfagvIjrIeST2cEkw4iEU"
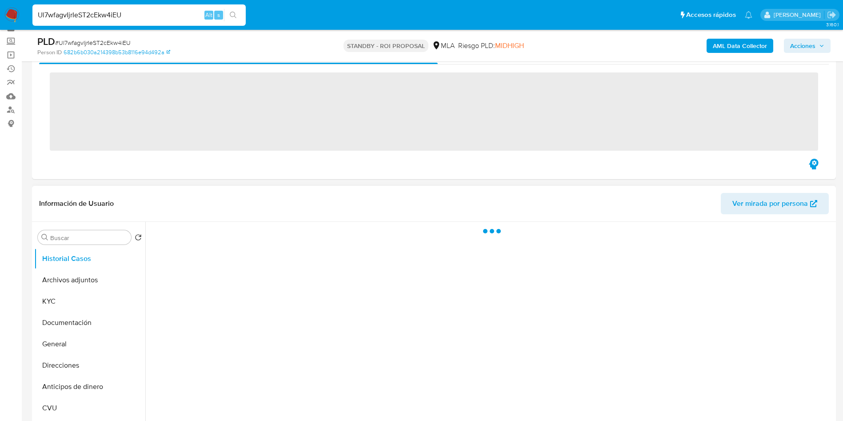
scroll to position [67, 0]
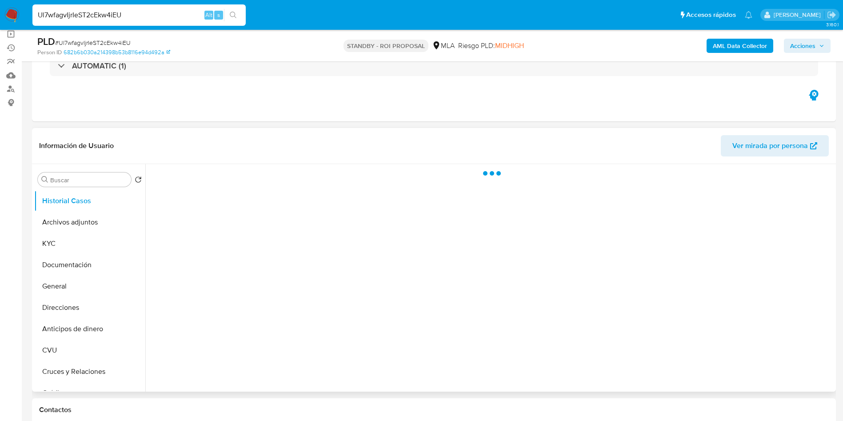
select select "10"
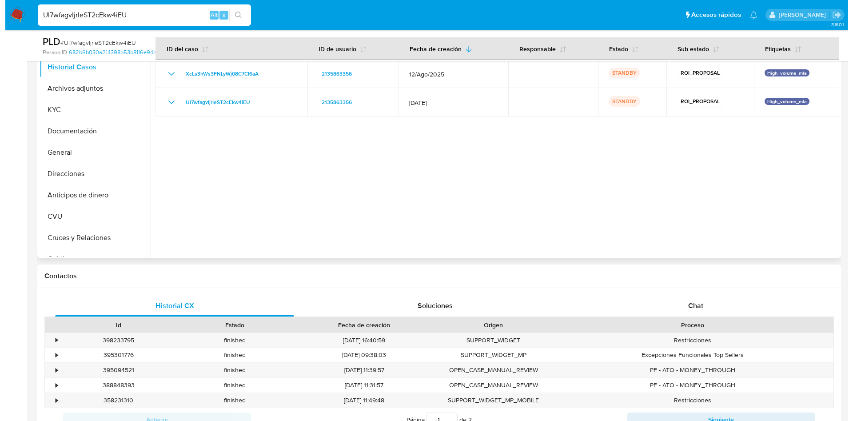
scroll to position [133, 0]
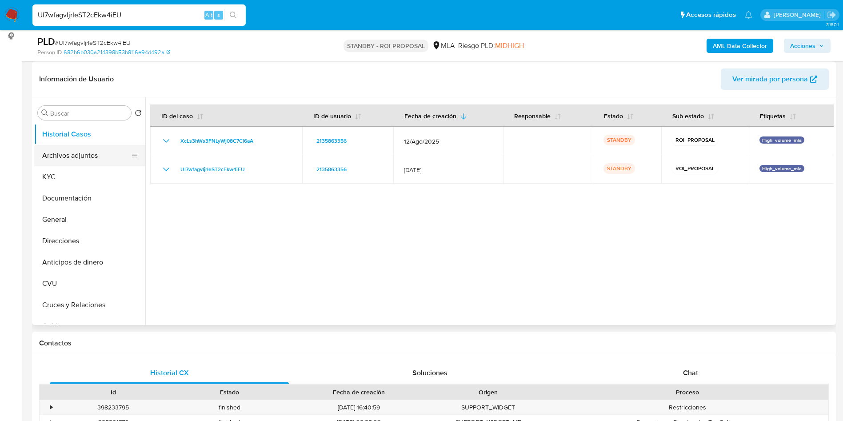
click at [83, 160] on button "Archivos adjuntos" at bounding box center [86, 155] width 104 height 21
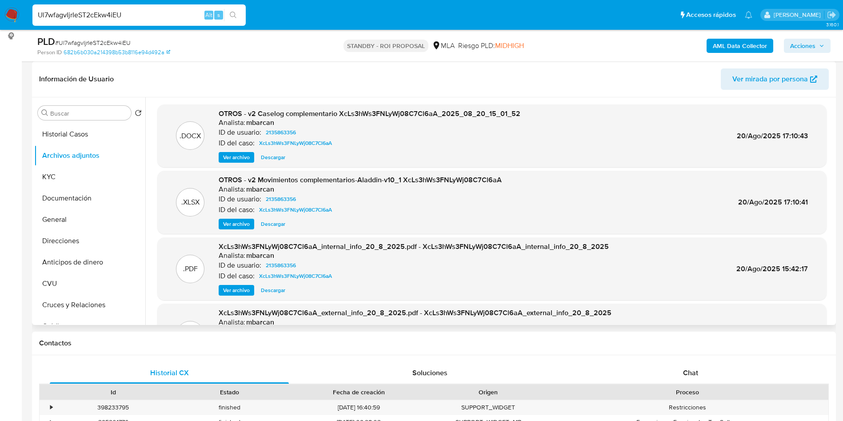
click at [243, 159] on span "Ver archivo" at bounding box center [236, 157] width 27 height 9
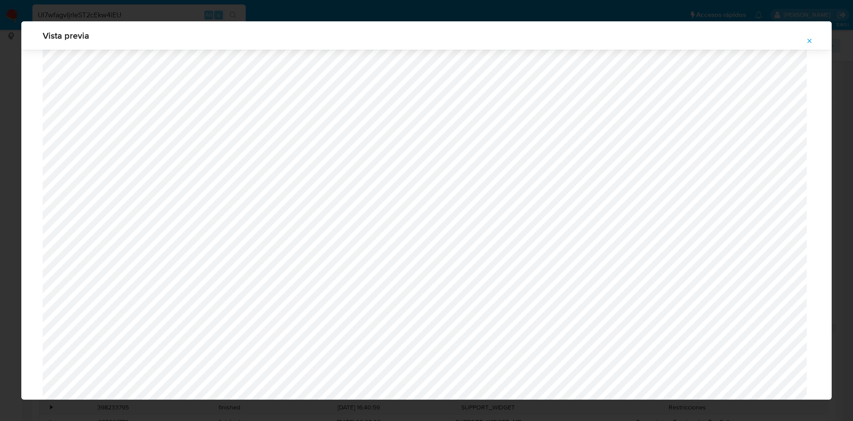
scroll to position [915, 0]
click at [813, 46] on button "Attachment preview" at bounding box center [810, 41] width 20 height 14
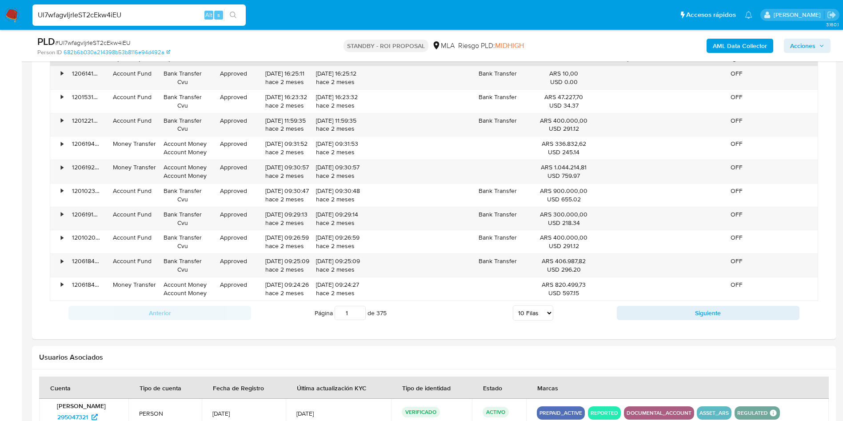
scroll to position [923, 0]
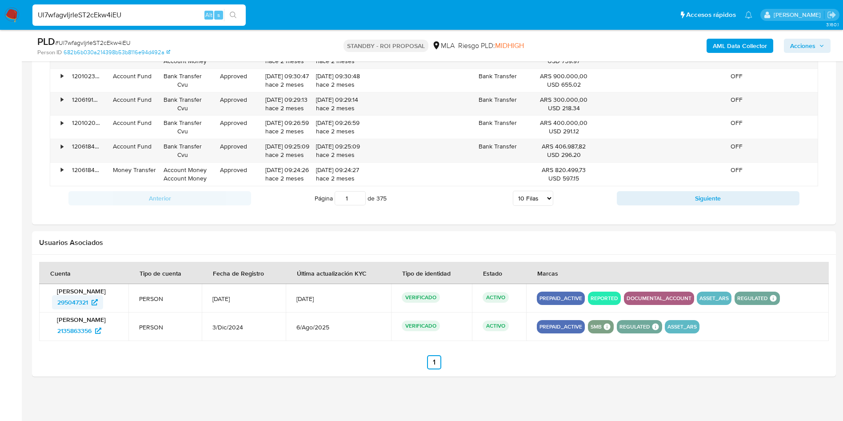
click at [80, 302] on span "295047321" at bounding box center [72, 302] width 31 height 14
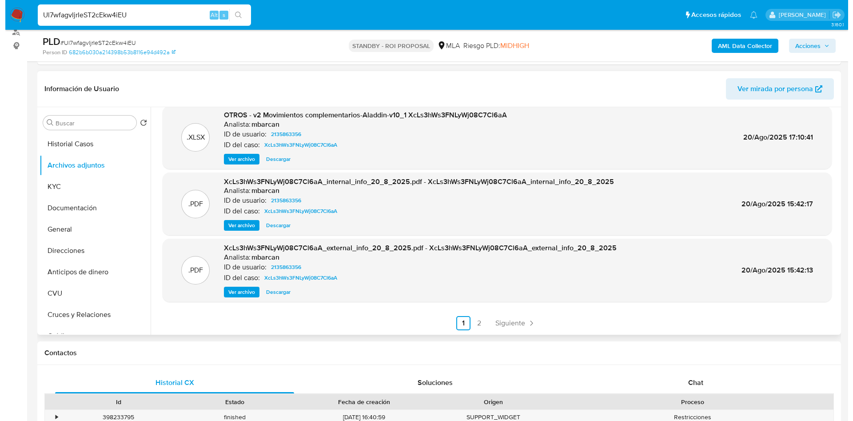
scroll to position [0, 0]
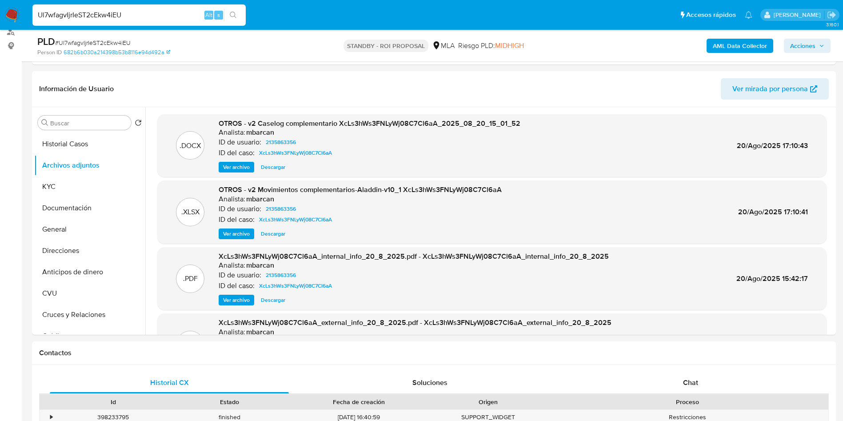
click at [240, 168] on span "Ver archivo" at bounding box center [236, 167] width 27 height 9
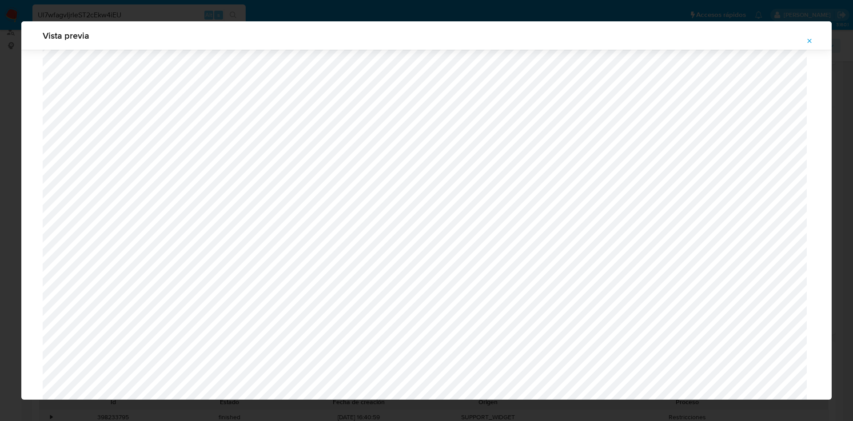
scroll to position [249, 0]
click at [808, 44] on span "Attachment preview" at bounding box center [809, 41] width 7 height 12
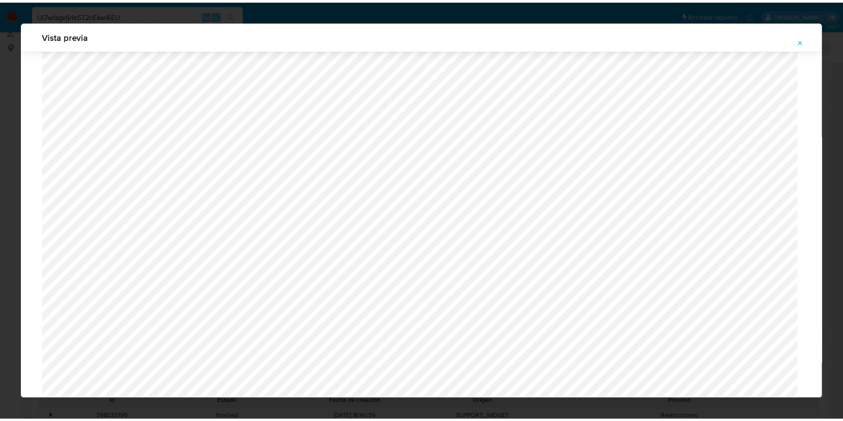
scroll to position [0, 0]
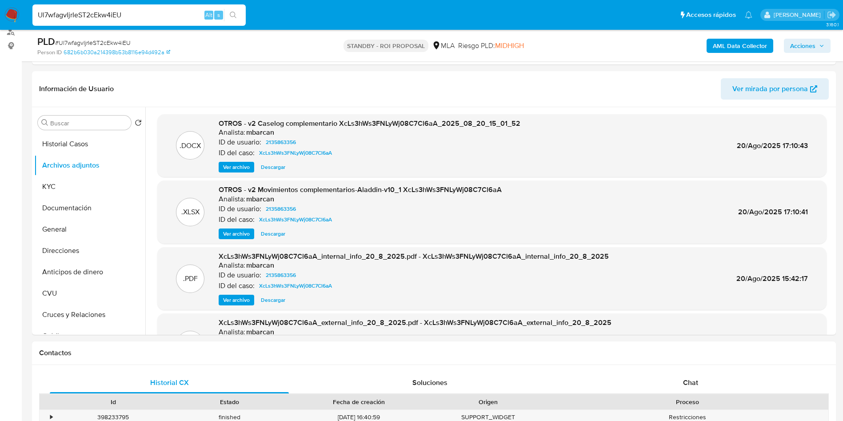
click at [176, 17] on input "Ul7wfagvIjrIeST2cEkw4iEU" at bounding box center [138, 15] width 213 height 12
paste input "aiBWtaDzWxTVIOaEkQgWPHIk"
type input "aiBWtaDzWxTVIOaEkQgWPHIk"
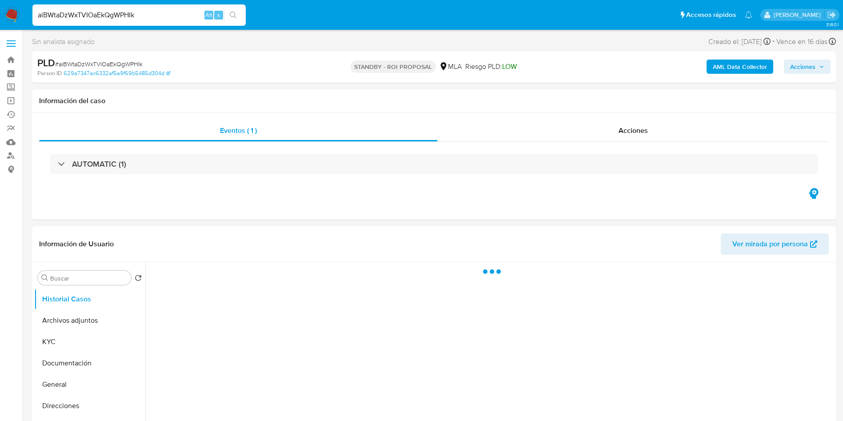
select select "10"
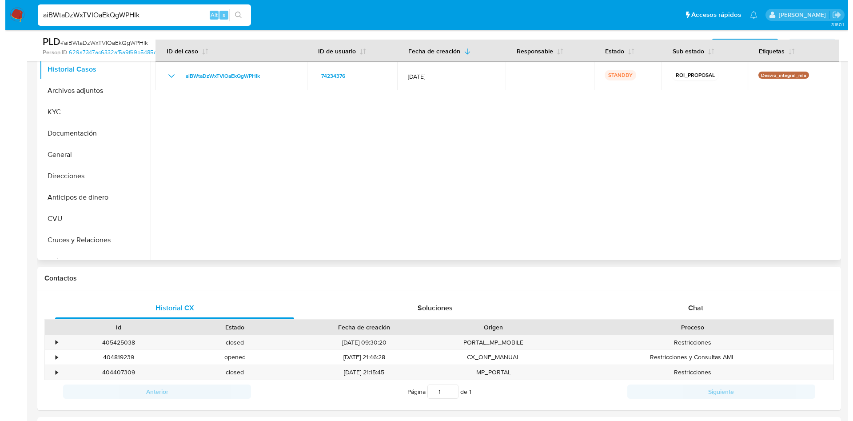
scroll to position [131, 0]
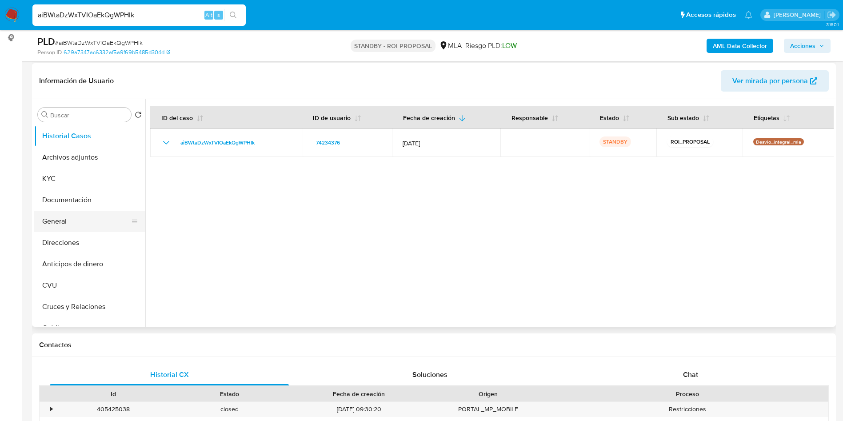
click at [77, 213] on button "General" at bounding box center [86, 221] width 104 height 21
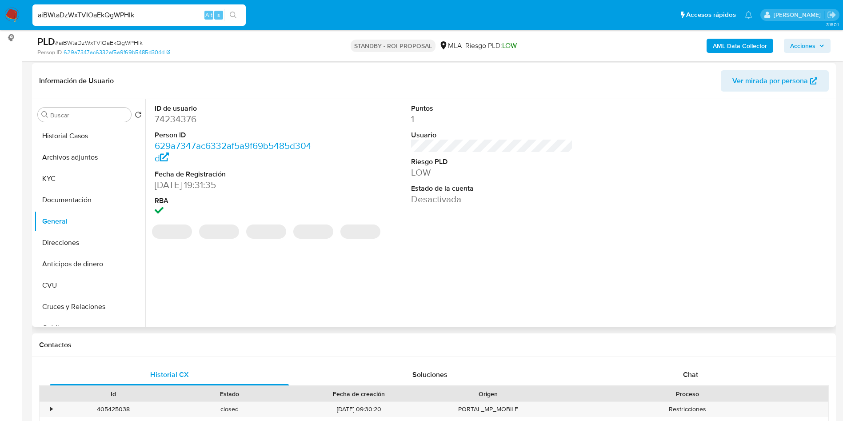
click at [184, 117] on dd "74234376" at bounding box center [236, 119] width 162 height 12
copy dd "74234376"
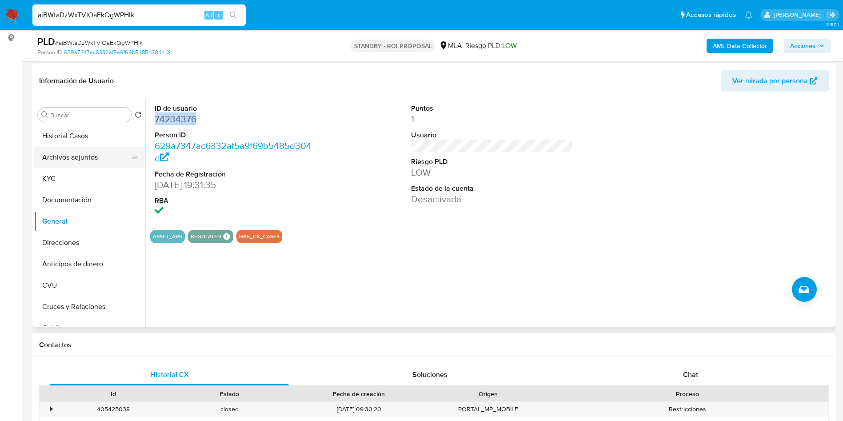
click at [54, 155] on button "Archivos adjuntos" at bounding box center [86, 157] width 104 height 21
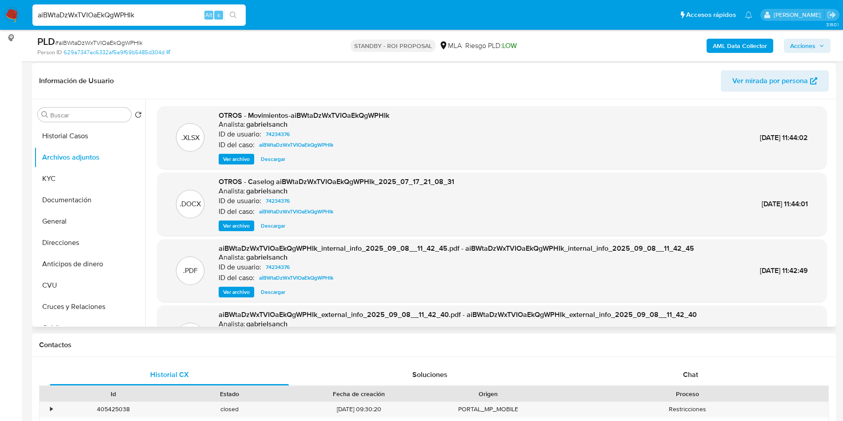
click at [232, 232] on div ".DOCX OTROS - Caselog aiBWtaDzWxTVIOaEkQgWPHIk_2025_07_17_21_08_31 Analista: ga…" at bounding box center [491, 203] width 669 height 63
click at [233, 230] on span "Ver archivo" at bounding box center [236, 225] width 27 height 9
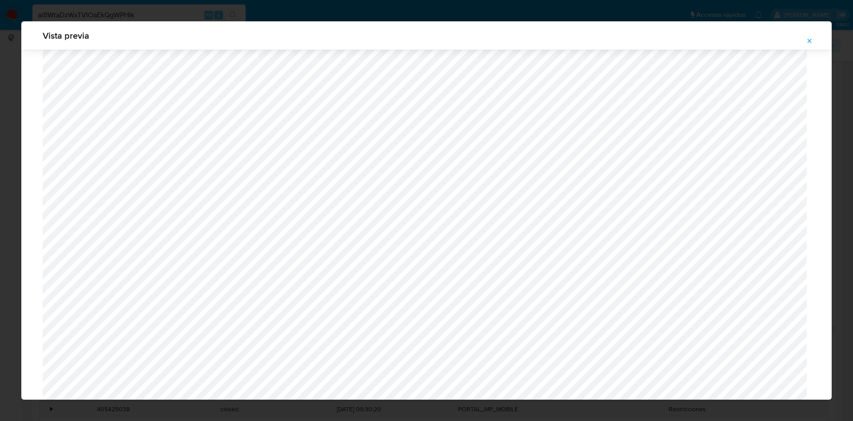
scroll to position [477, 0]
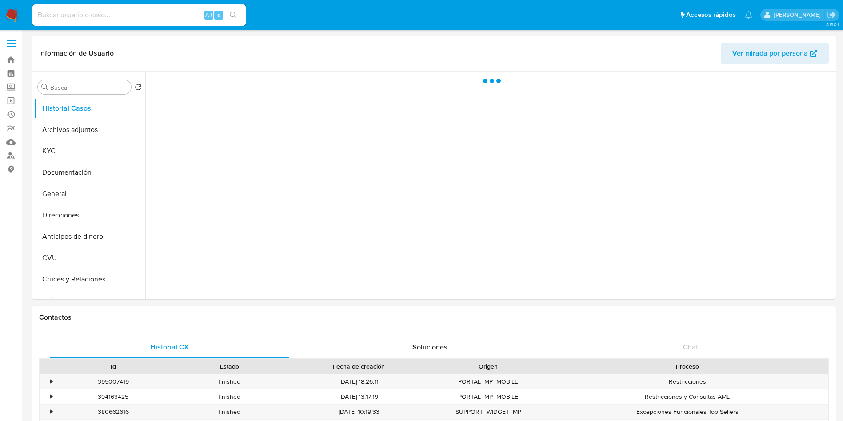
select select "10"
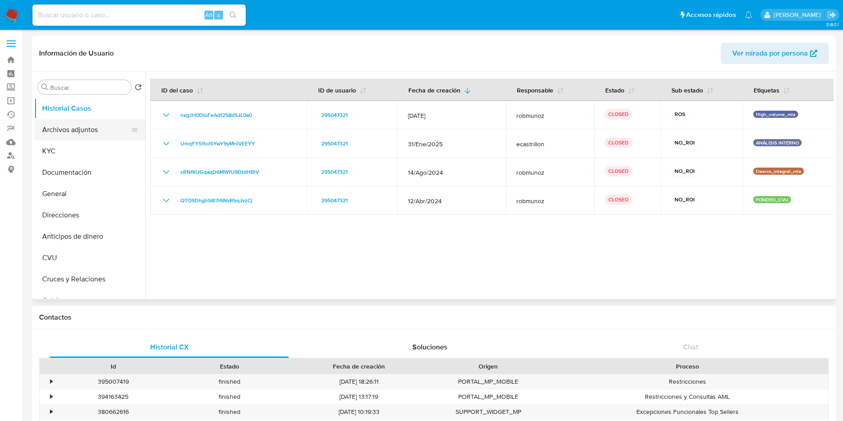
click at [78, 124] on button "Archivos adjuntos" at bounding box center [86, 129] width 104 height 21
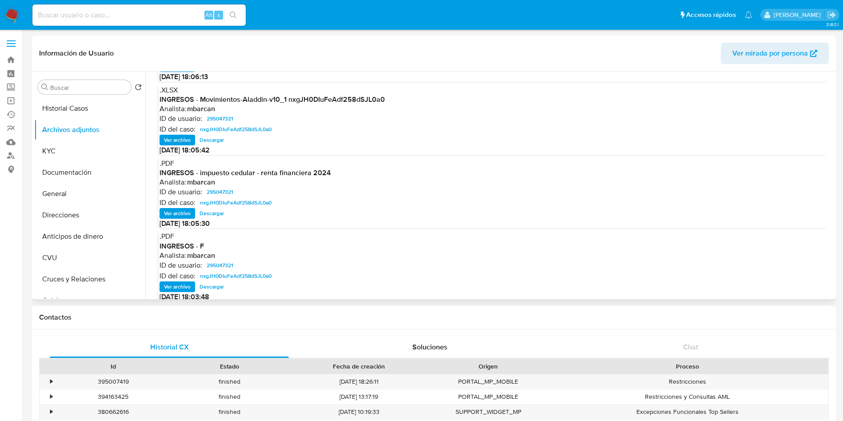
scroll to position [75, 0]
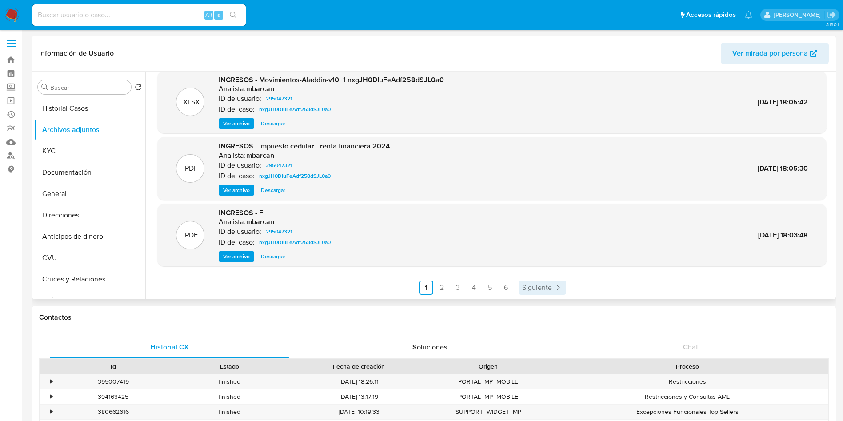
click at [557, 282] on link "Siguiente" at bounding box center [542, 287] width 48 height 14
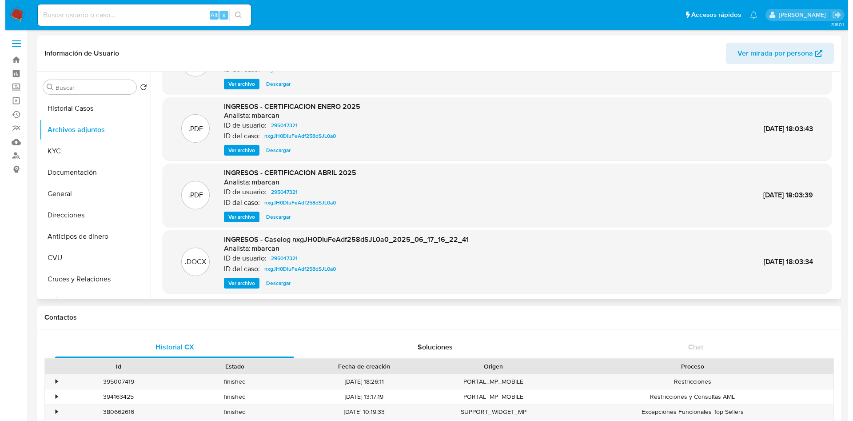
scroll to position [67, 0]
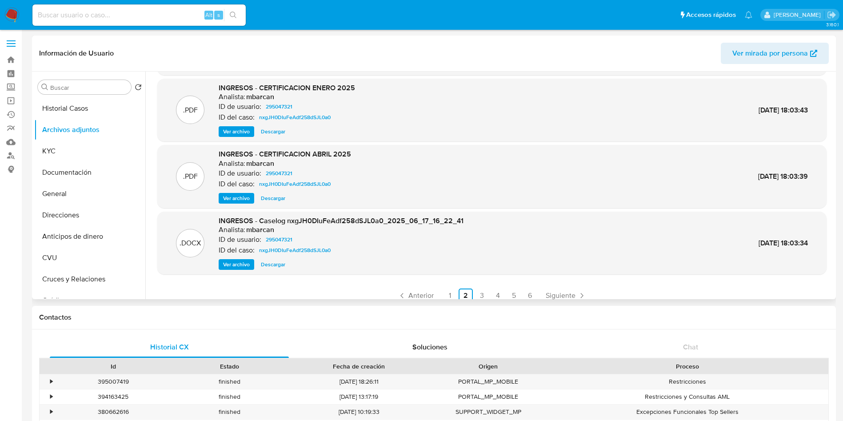
click at [237, 267] on span "Ver archivo" at bounding box center [236, 264] width 27 height 9
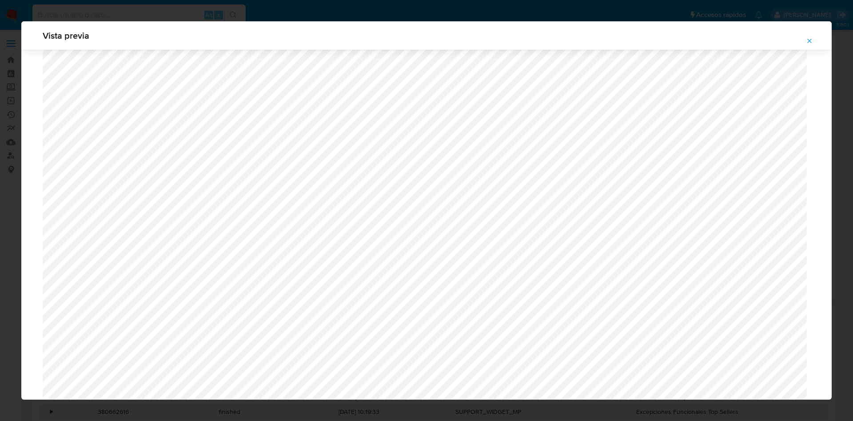
scroll to position [182, 0]
